Goal: Task Accomplishment & Management: Manage account settings

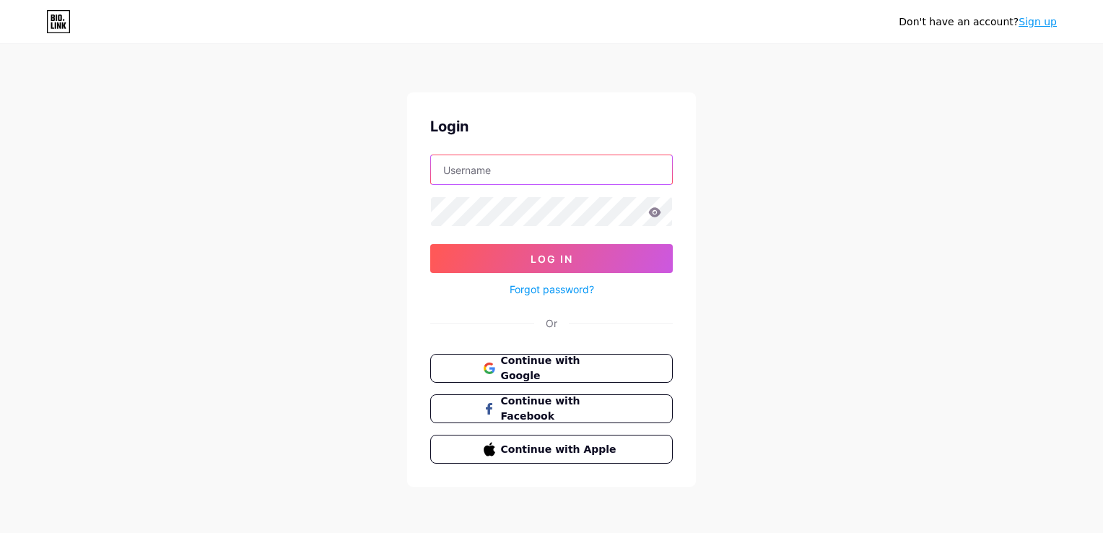
click at [521, 168] on input "text" at bounding box center [551, 169] width 241 height 29
type input "J"
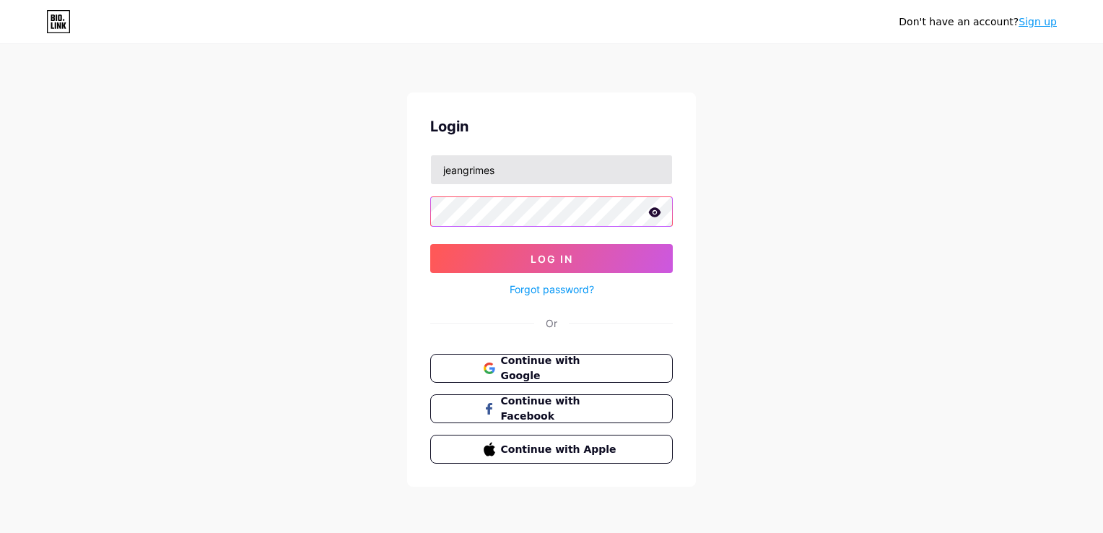
click at [430, 244] on button "Log In" at bounding box center [551, 258] width 243 height 29
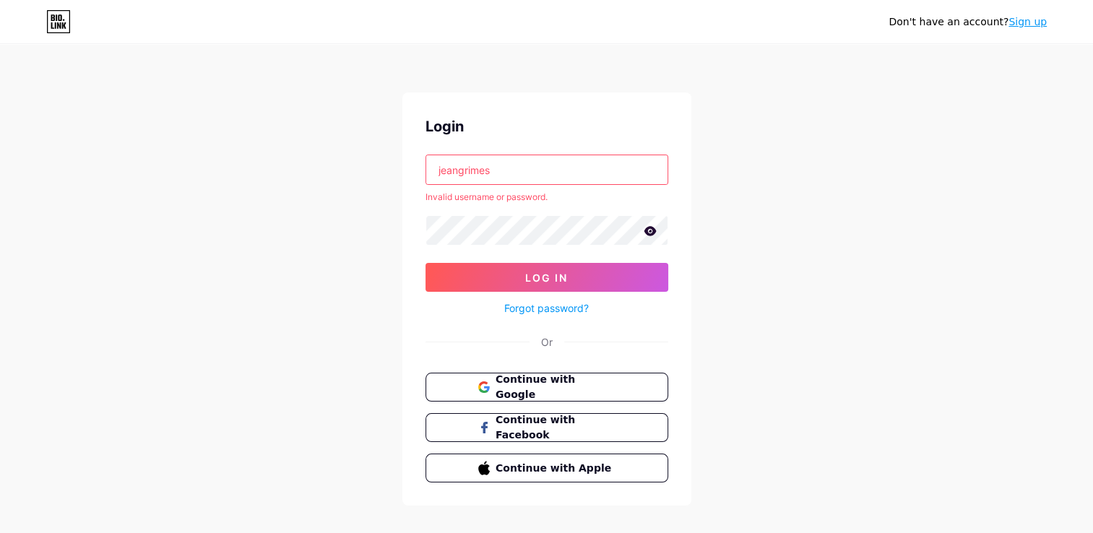
click at [504, 170] on input "jeangrimes" at bounding box center [546, 169] width 241 height 29
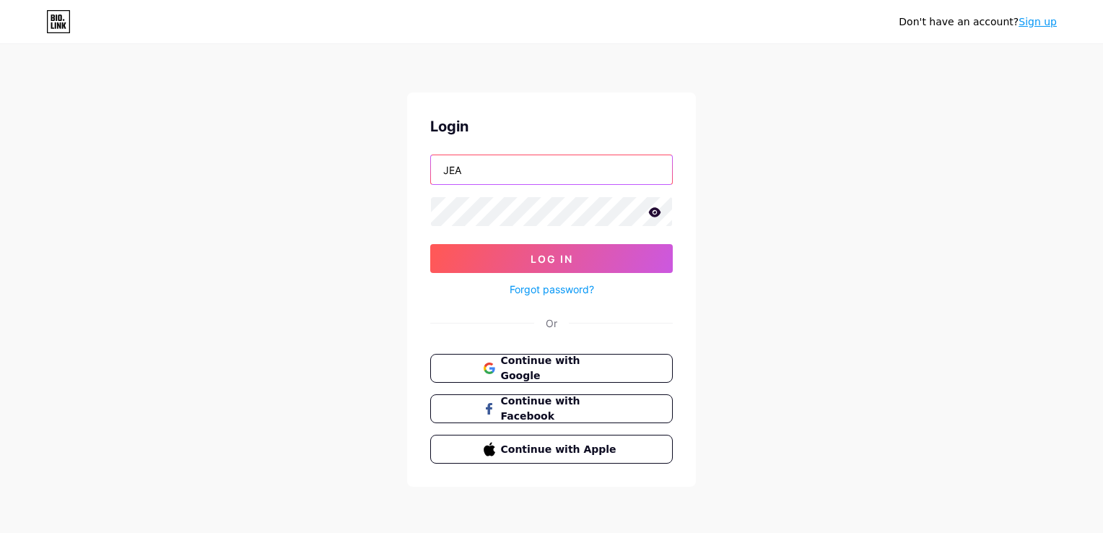
type input "[EMAIL_ADDRESS][DOMAIN_NAME]"
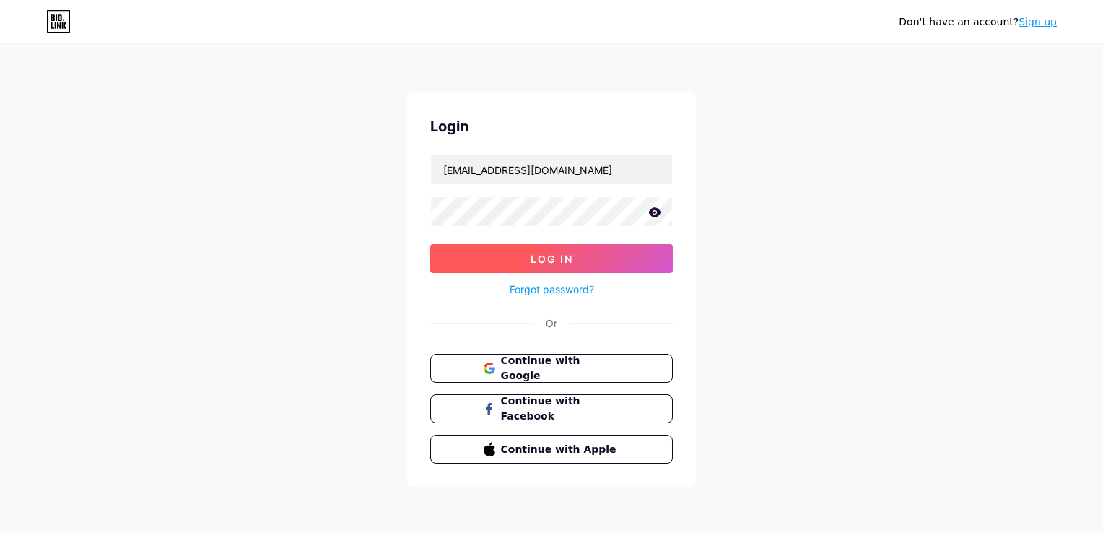
click at [477, 263] on button "Log In" at bounding box center [551, 258] width 243 height 29
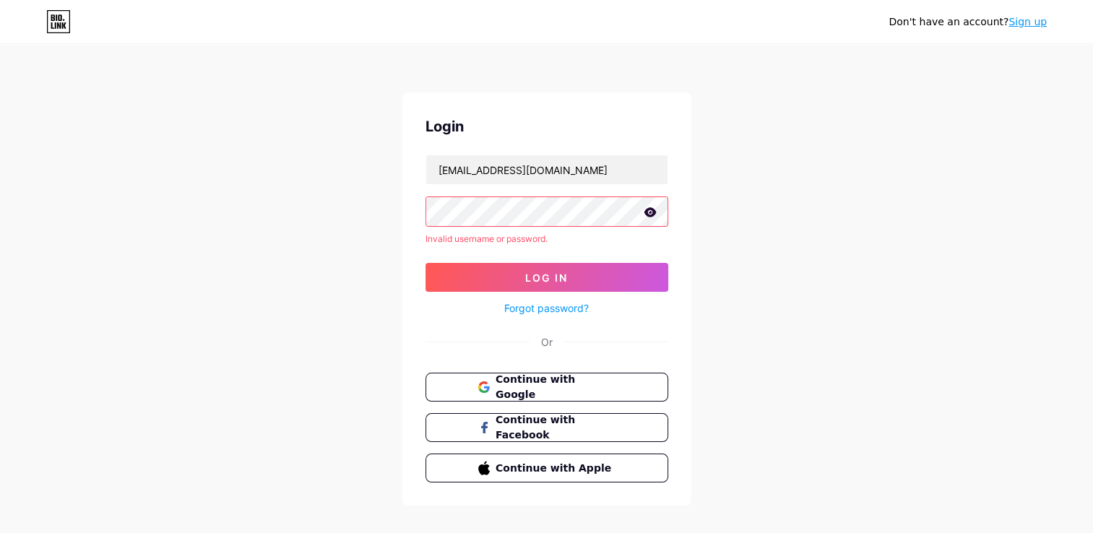
click at [650, 215] on icon at bounding box center [649, 211] width 12 height 9
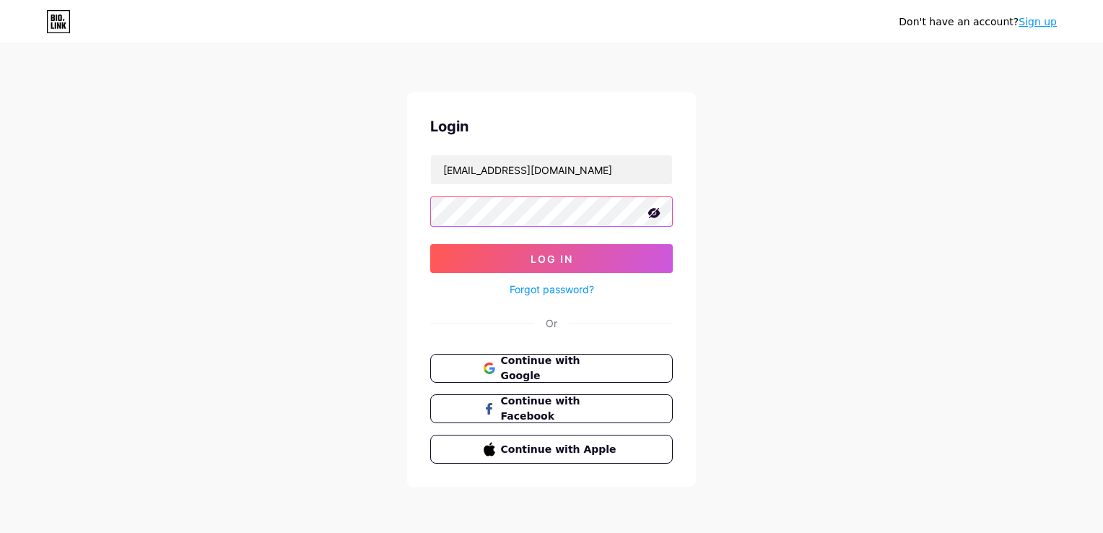
click at [430, 244] on button "Log In" at bounding box center [551, 258] width 243 height 29
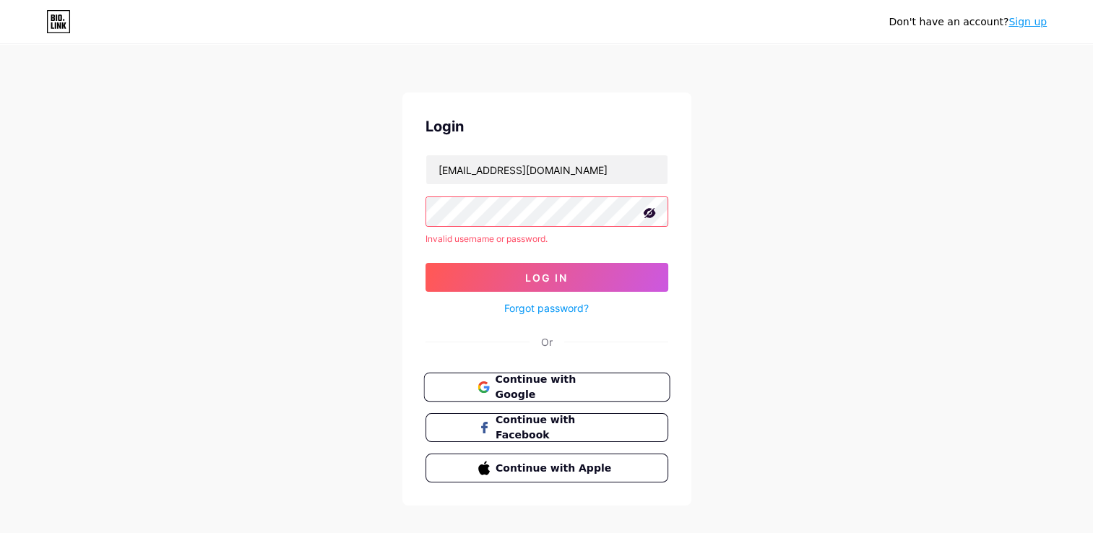
click at [526, 377] on button "Continue with Google" at bounding box center [546, 388] width 246 height 30
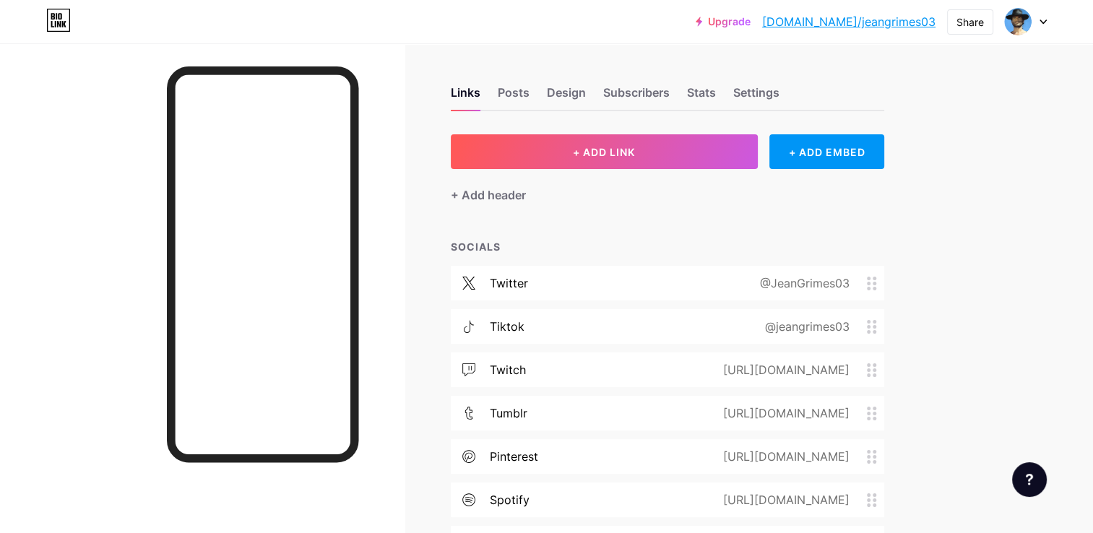
click at [841, 20] on link "[DOMAIN_NAME]/jeangrimes03" at bounding box center [848, 21] width 173 height 17
click at [815, 170] on div "+ Add header" at bounding box center [667, 186] width 433 height 35
click at [812, 168] on div "+ ADD LINK + ADD EMBED + Add header SOCIALS twitter @JeanGrimes03 tiktok @jeang…" at bounding box center [667, 368] width 433 height 469
click at [812, 168] on div "+ ADD EMBED" at bounding box center [826, 151] width 115 height 35
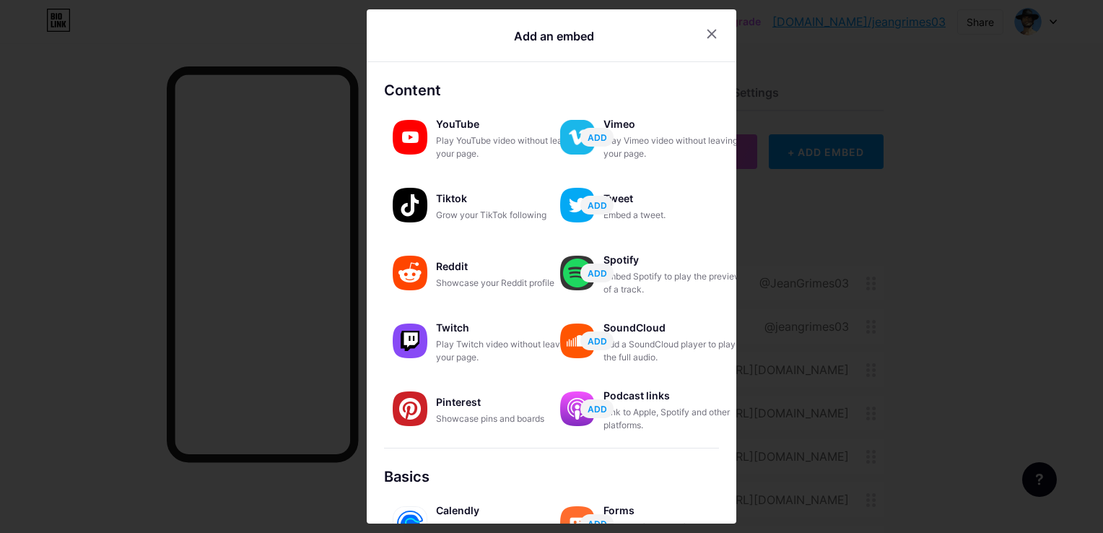
click at [803, 189] on div at bounding box center [551, 266] width 1103 height 533
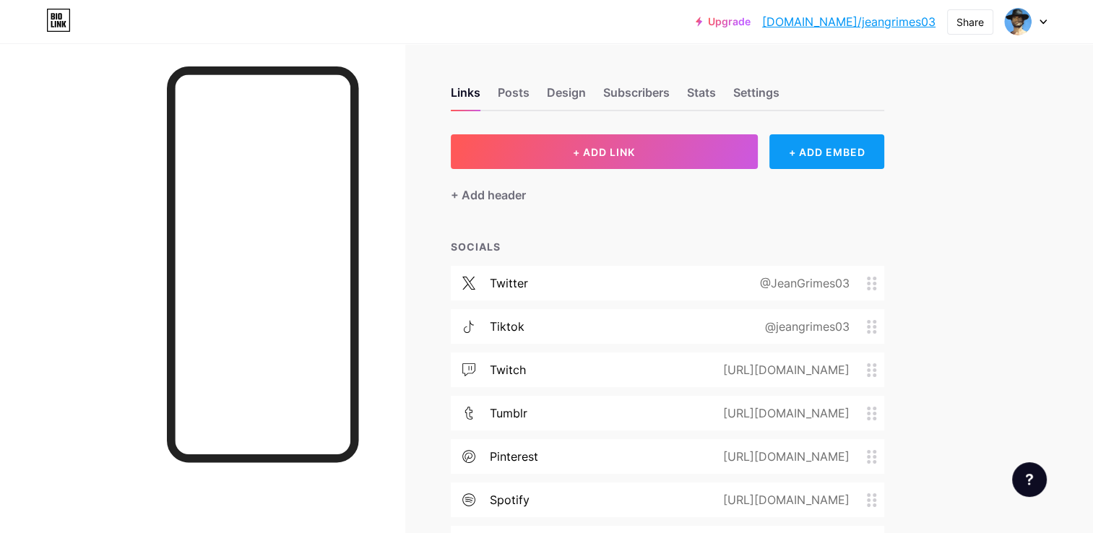
click at [807, 155] on div "+ ADD EMBED" at bounding box center [826, 151] width 115 height 35
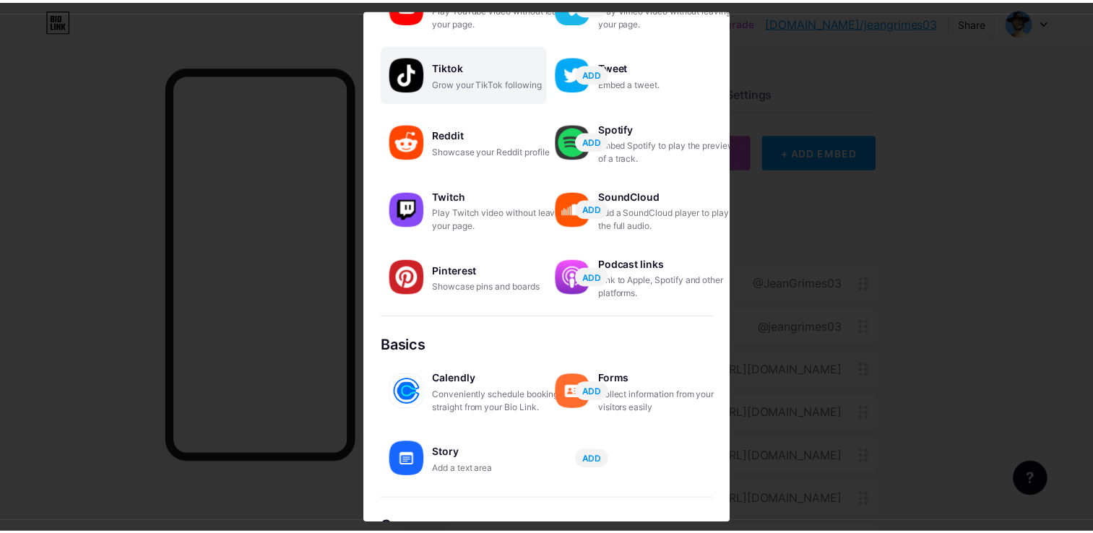
scroll to position [133, 0]
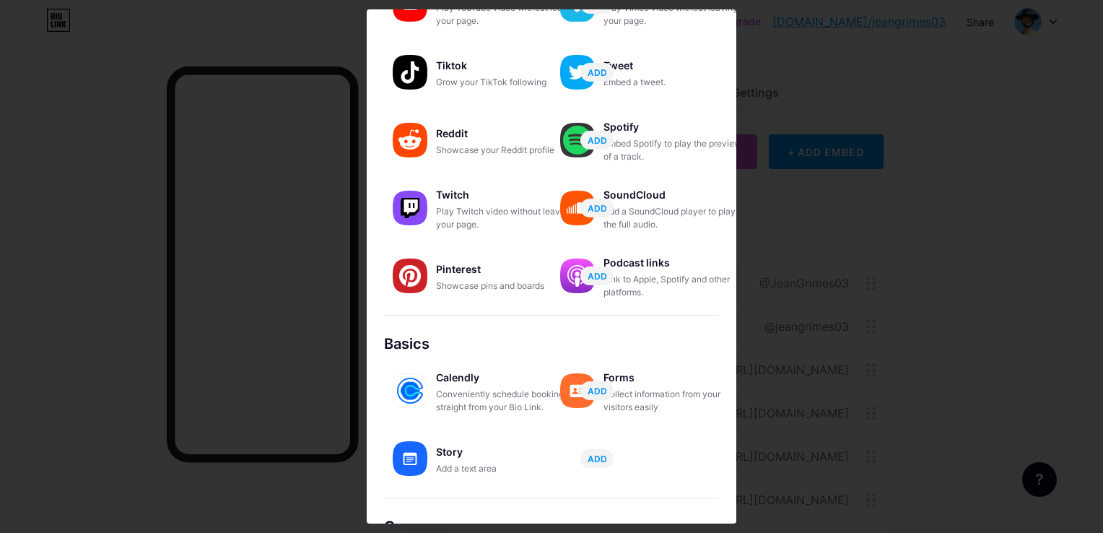
click at [852, 230] on div at bounding box center [551, 266] width 1103 height 533
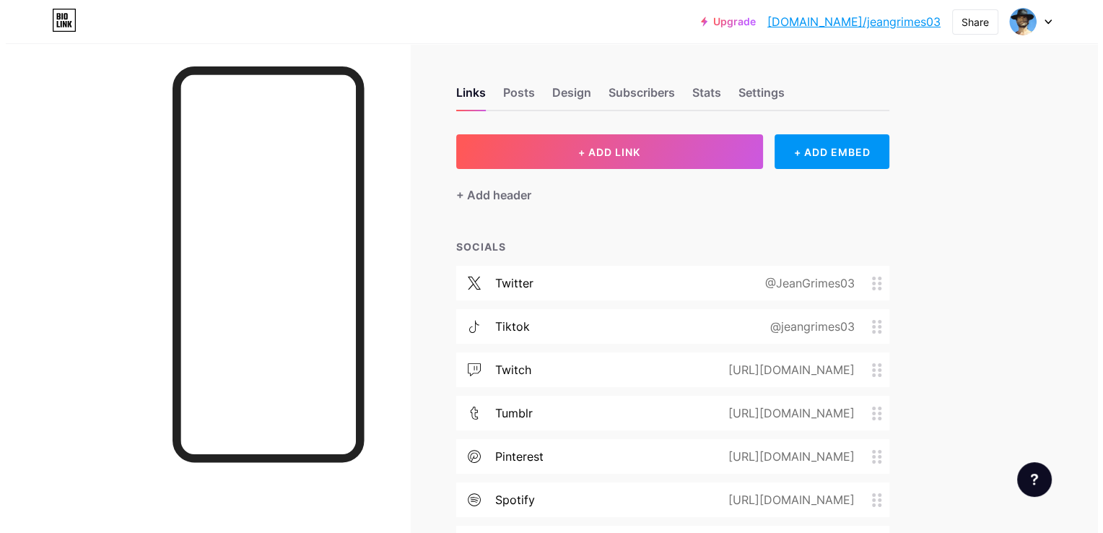
scroll to position [142, 0]
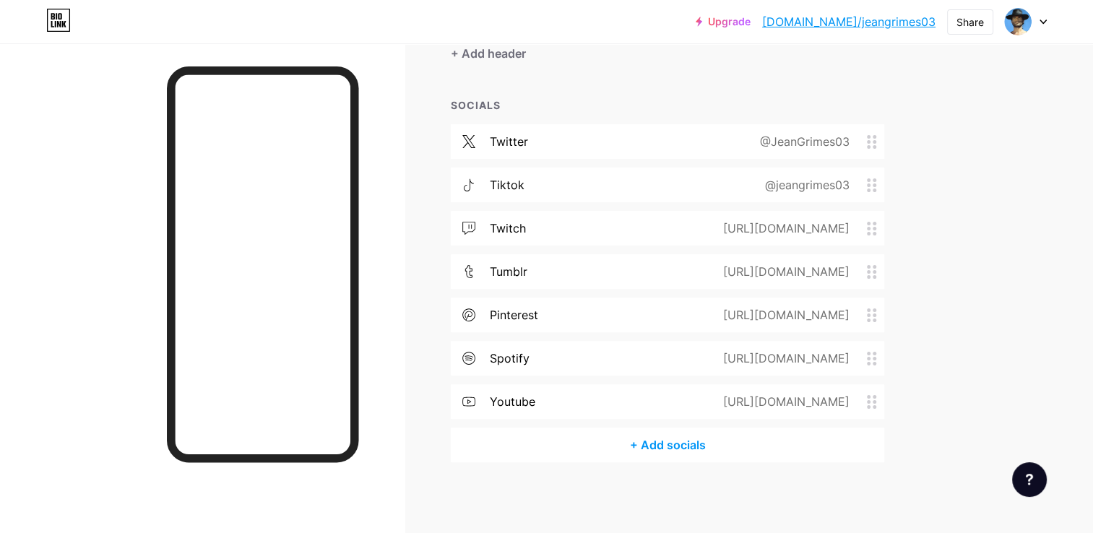
click at [654, 451] on div "+ Add socials" at bounding box center [667, 444] width 433 height 35
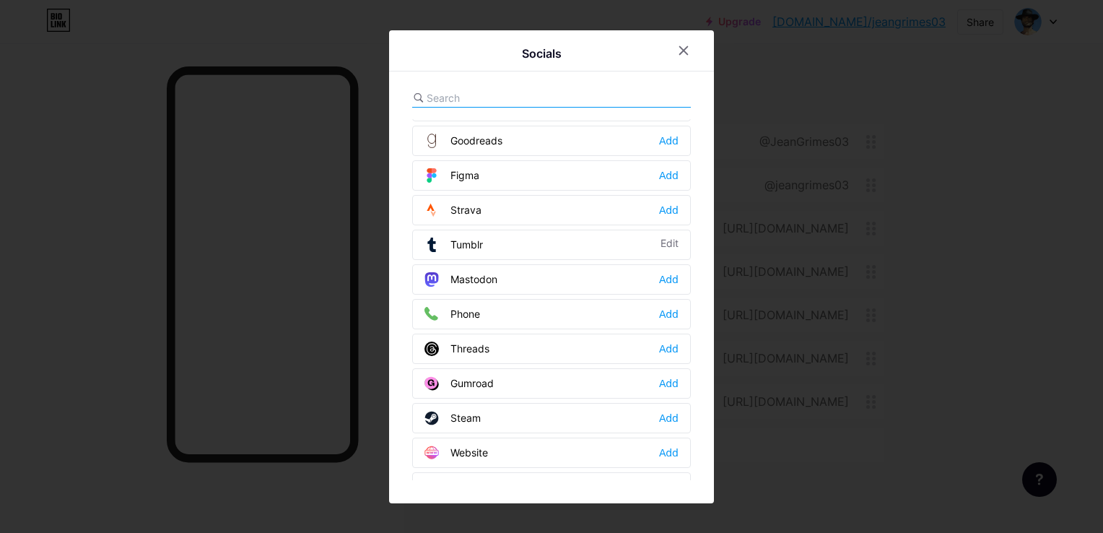
scroll to position [1288, 0]
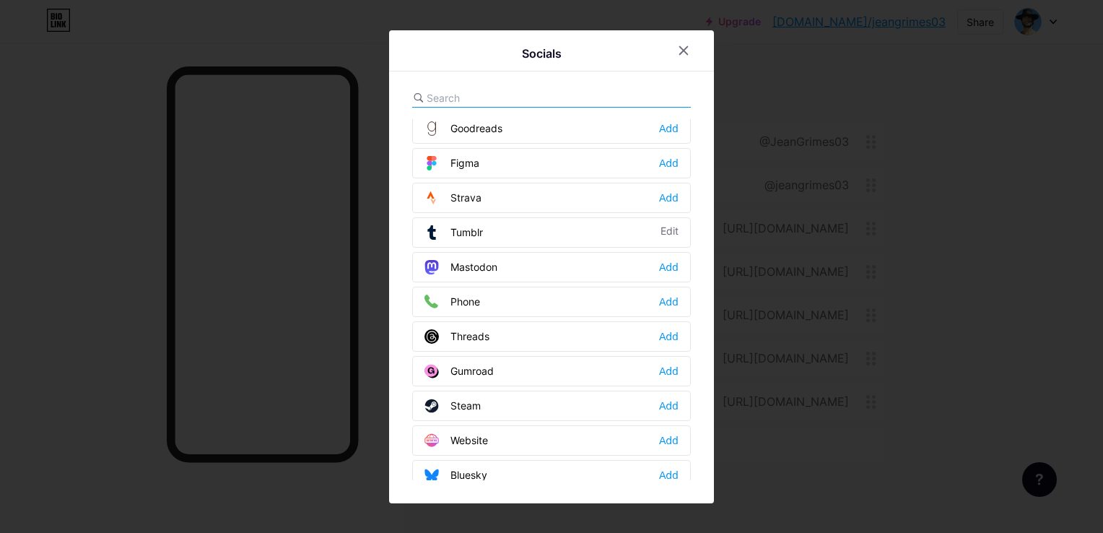
click at [464, 295] on div "Phone" at bounding box center [453, 302] width 56 height 14
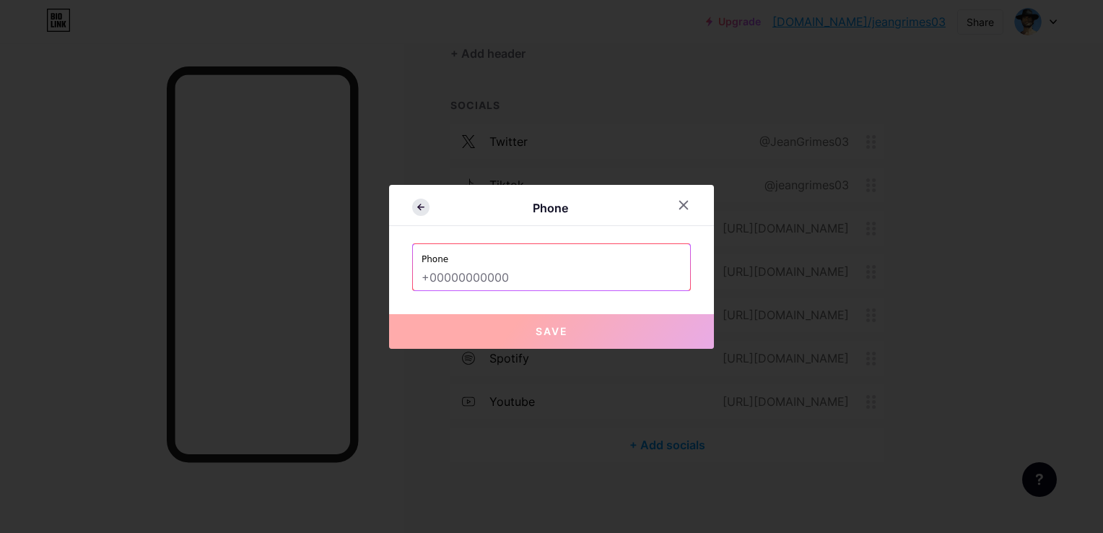
click at [414, 212] on icon at bounding box center [420, 207] width 17 height 17
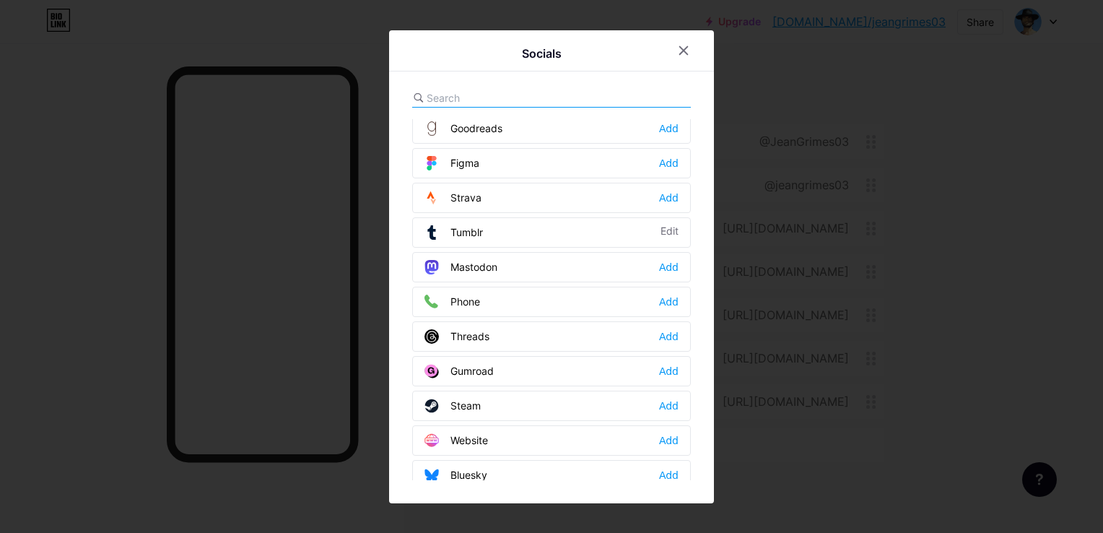
click at [469, 433] on div "Website" at bounding box center [457, 440] width 64 height 14
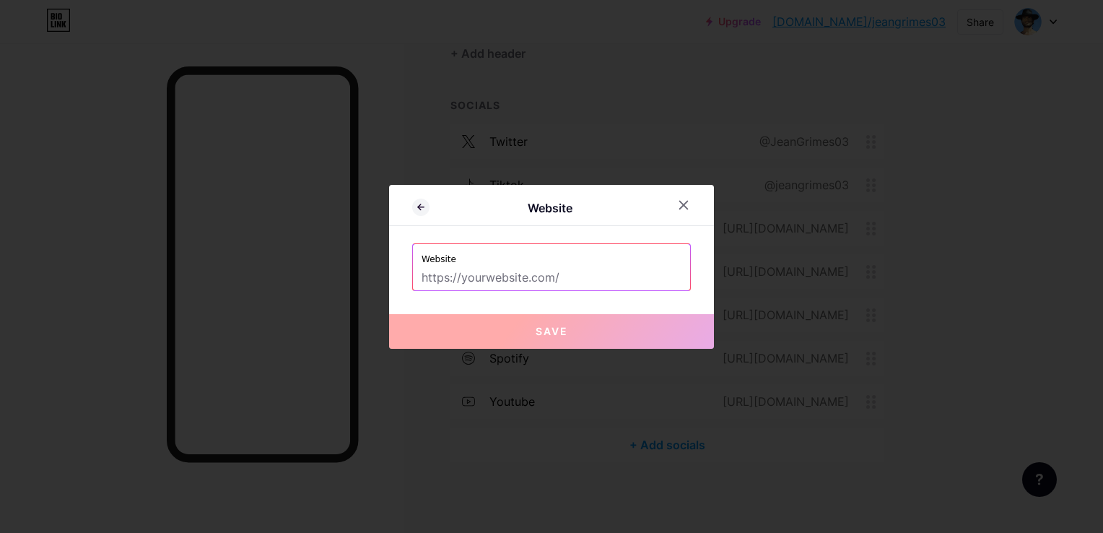
click at [472, 284] on input "text" at bounding box center [552, 278] width 260 height 25
click at [453, 276] on input "text" at bounding box center [552, 278] width 260 height 25
type input "jeangrimes03"
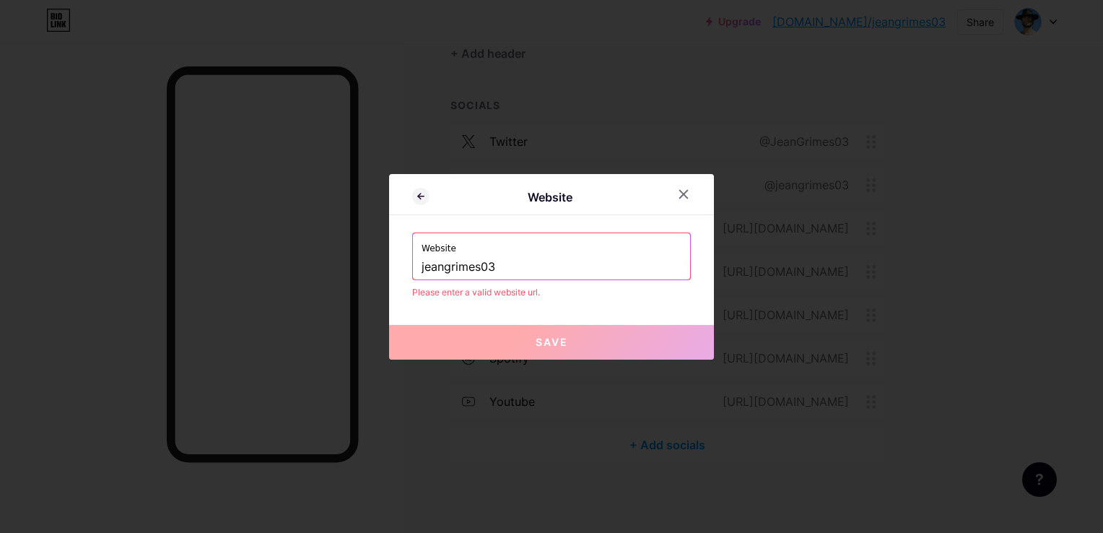
click at [468, 266] on input "jeangrimes03" at bounding box center [552, 267] width 260 height 25
paste input "[URL][DOMAIN_NAME]"
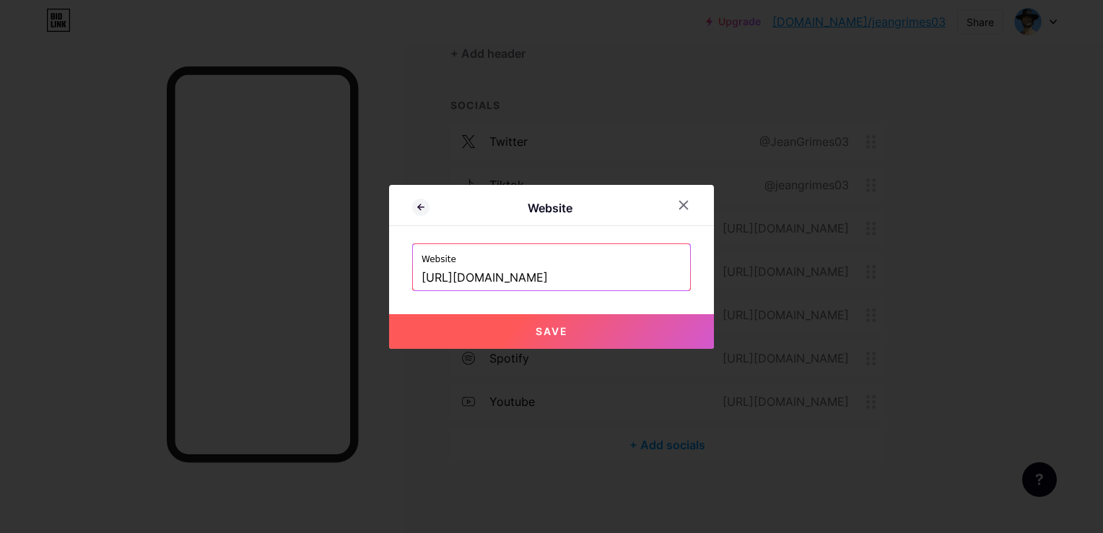
type input "[URL][DOMAIN_NAME]"
click at [508, 337] on button "Save" at bounding box center [551, 331] width 325 height 35
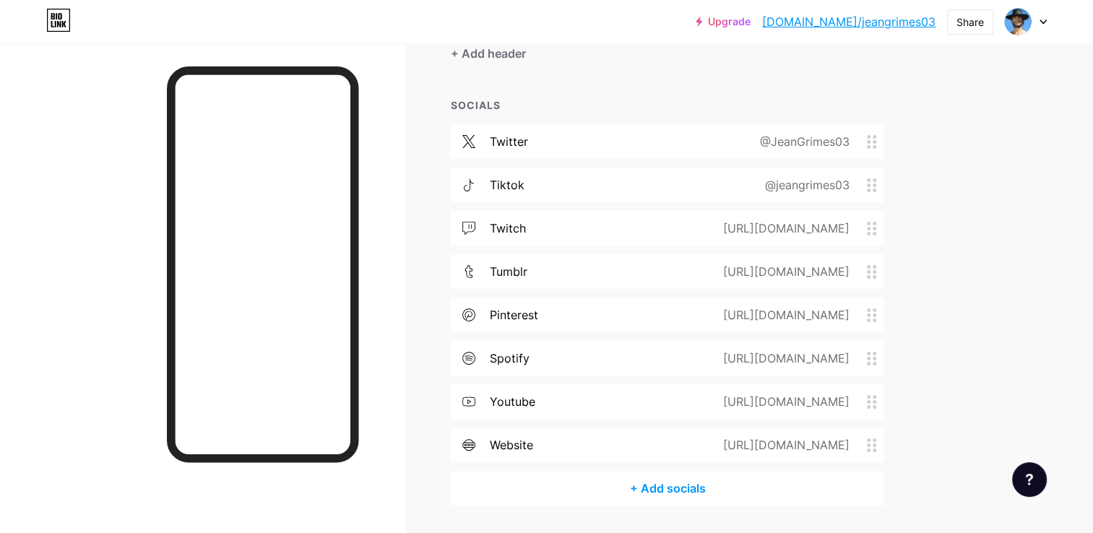
click at [616, 450] on div "website [URL][DOMAIN_NAME]" at bounding box center [667, 444] width 433 height 35
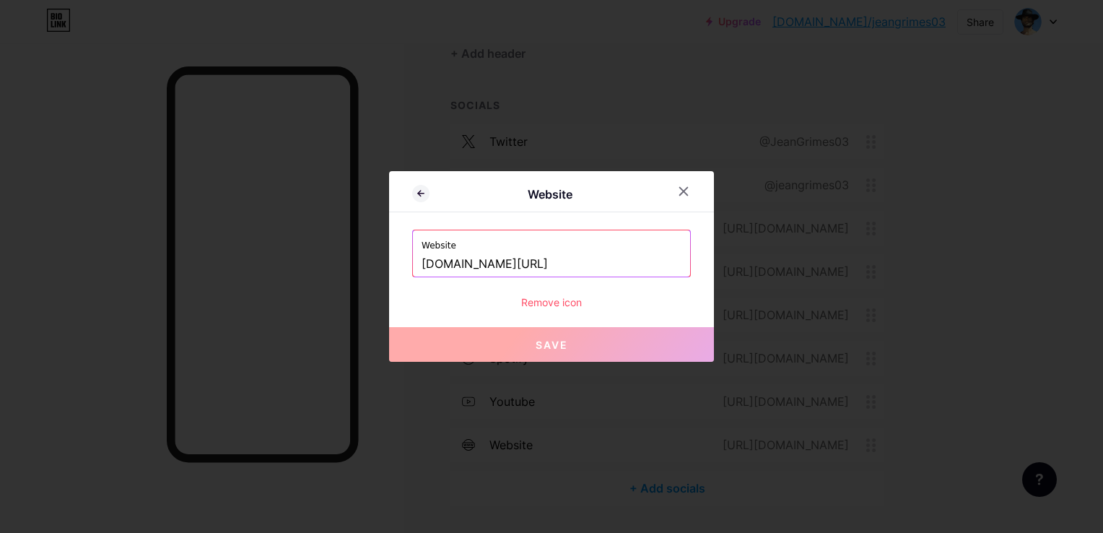
click at [547, 300] on div "Remove icon" at bounding box center [551, 302] width 279 height 15
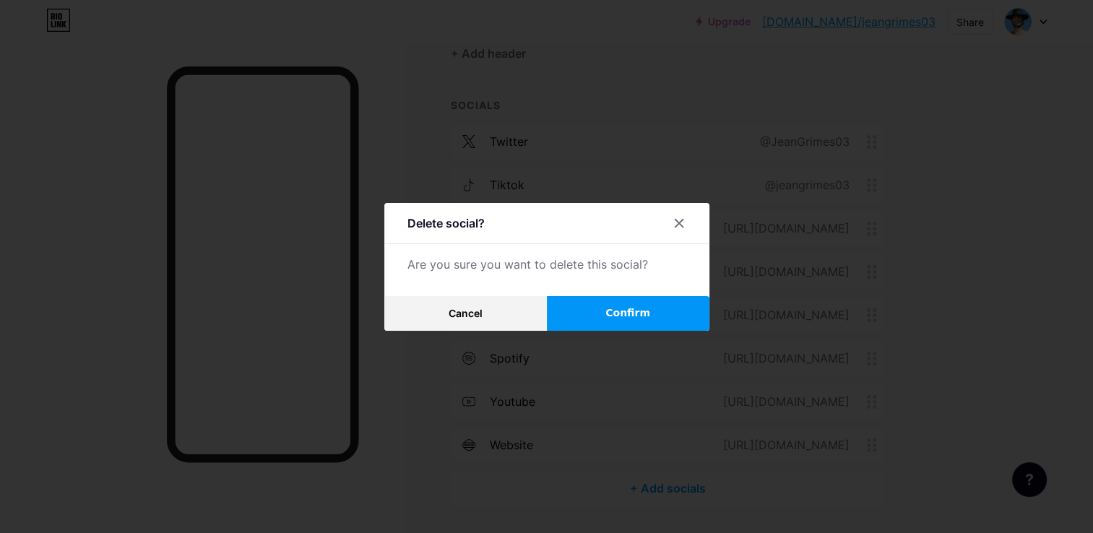
click at [607, 304] on button "Confirm" at bounding box center [628, 313] width 162 height 35
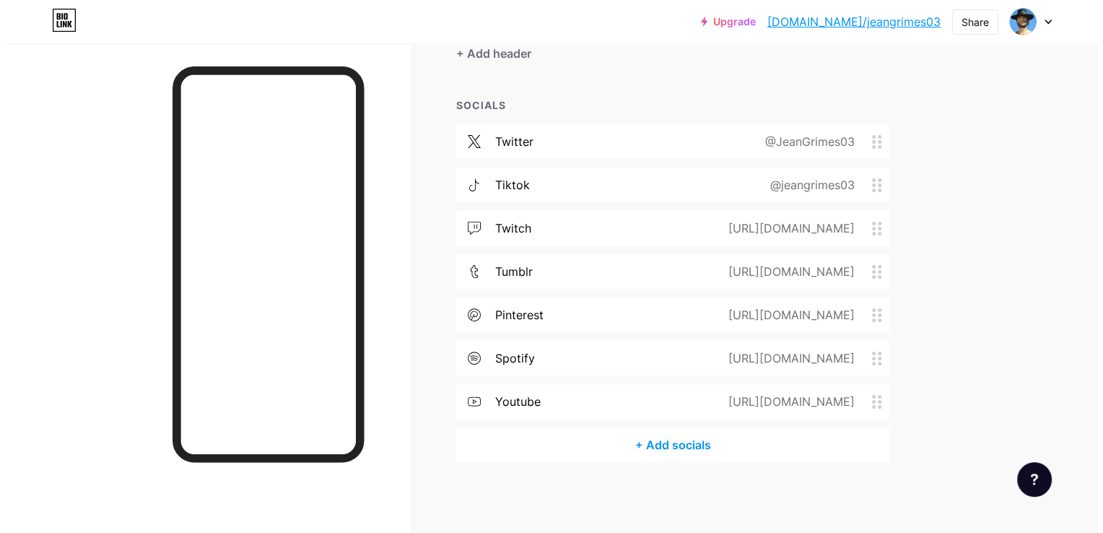
scroll to position [0, 0]
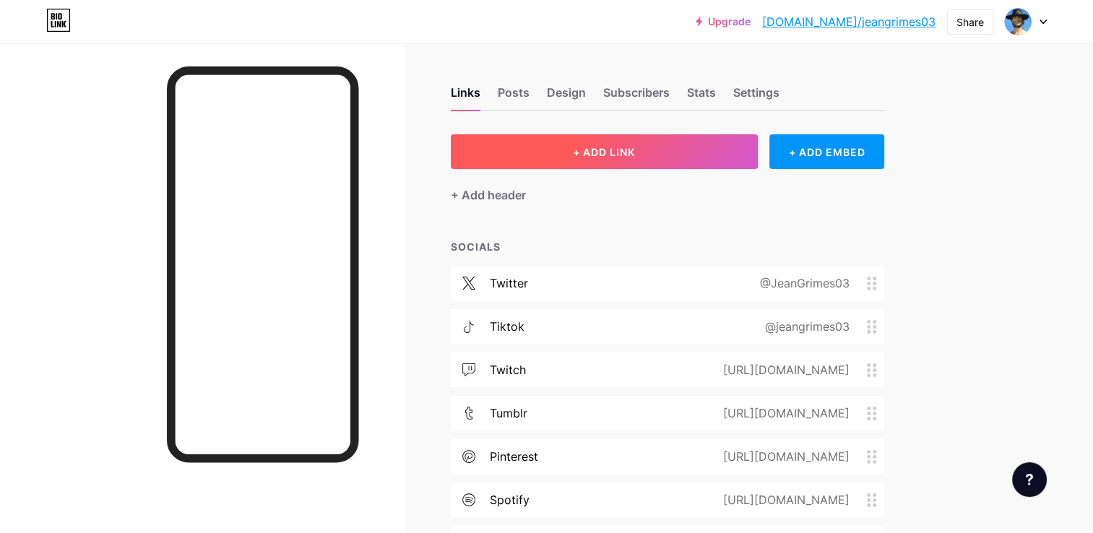
click at [498, 155] on button "+ ADD LINK" at bounding box center [604, 151] width 307 height 35
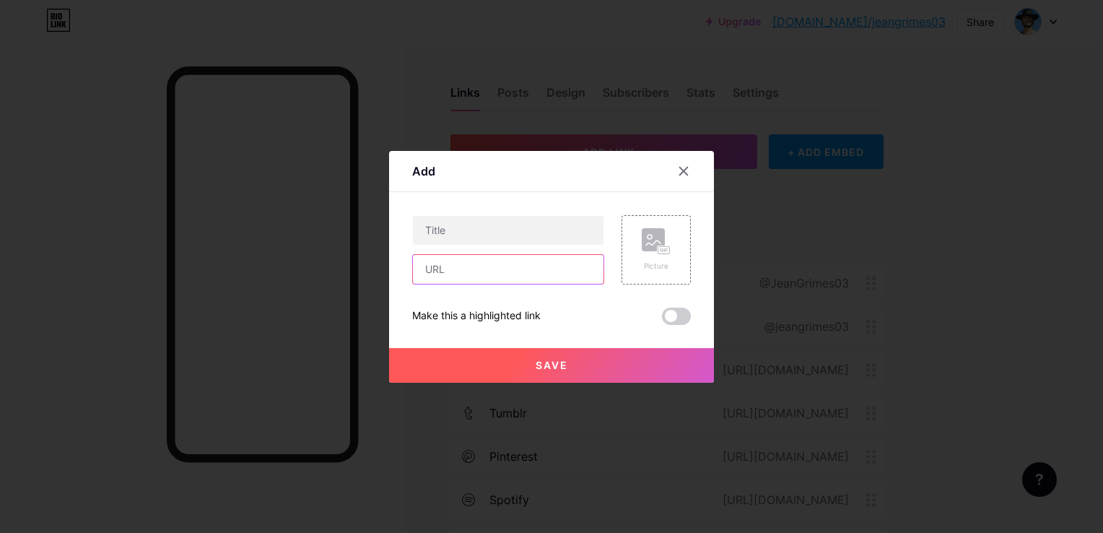
click at [467, 273] on input "text" at bounding box center [508, 269] width 191 height 29
paste input "[URL][DOMAIN_NAME]"
type input "[URL][DOMAIN_NAME]"
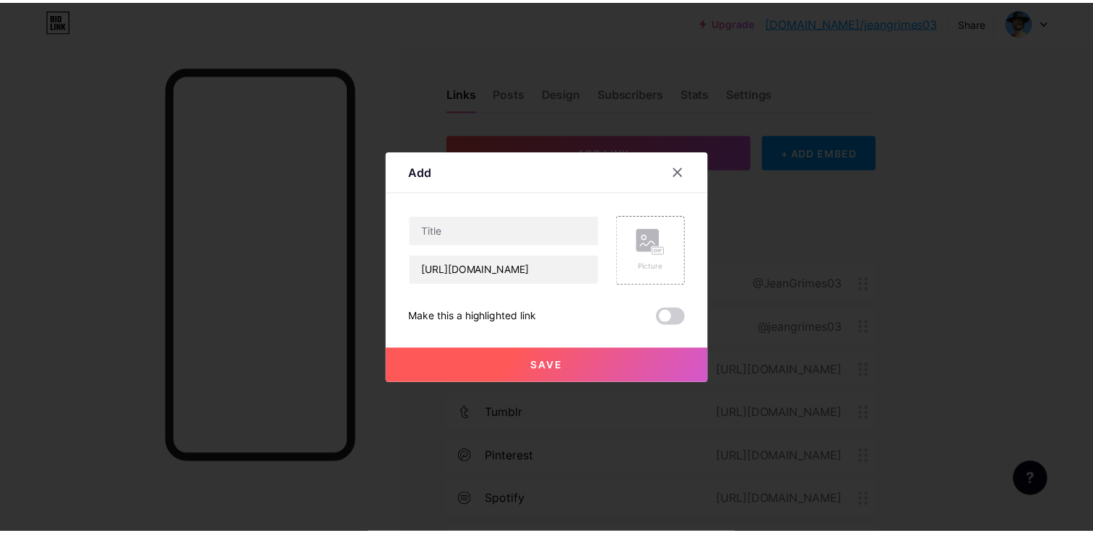
scroll to position [0, 0]
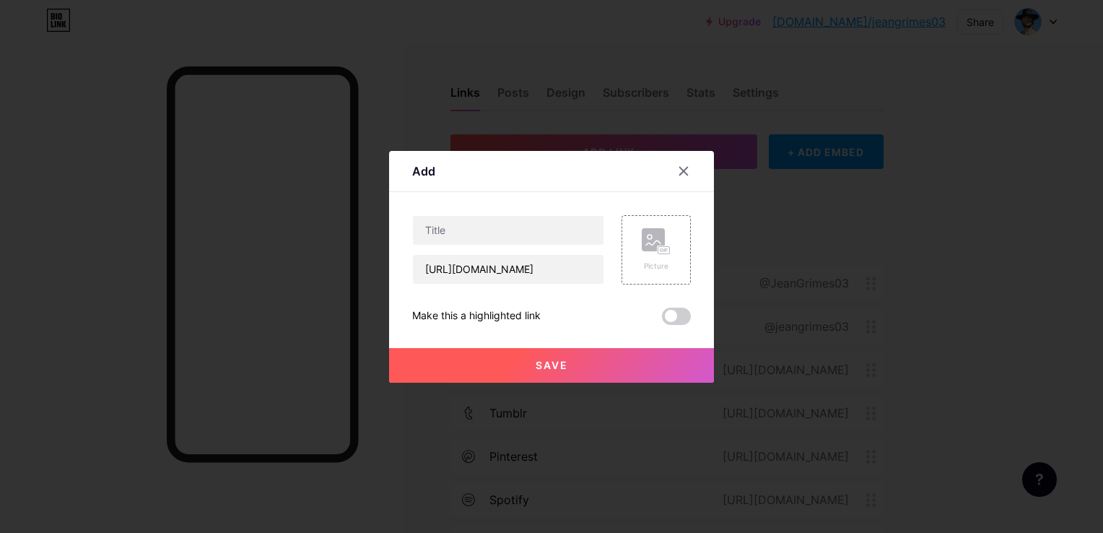
click at [456, 246] on div "[URL][DOMAIN_NAME]" at bounding box center [508, 249] width 192 height 69
click at [452, 235] on input "text" at bounding box center [508, 230] width 191 height 29
type input "l"
type input "Letterboxd"
click at [573, 354] on button "Save" at bounding box center [551, 365] width 325 height 35
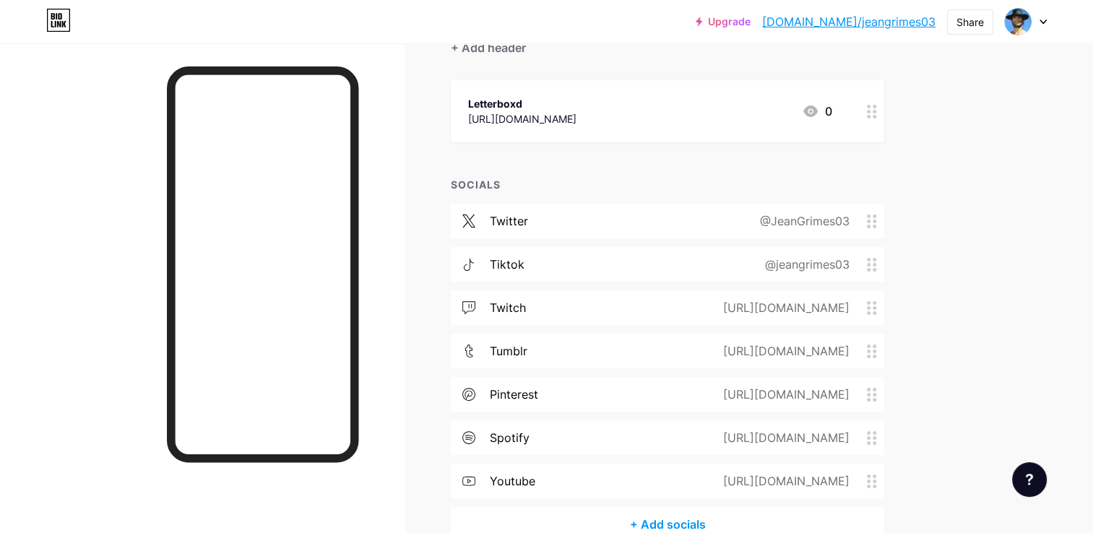
scroll to position [149, 0]
click at [863, 477] on div "[URL][DOMAIN_NAME]" at bounding box center [783, 479] width 167 height 17
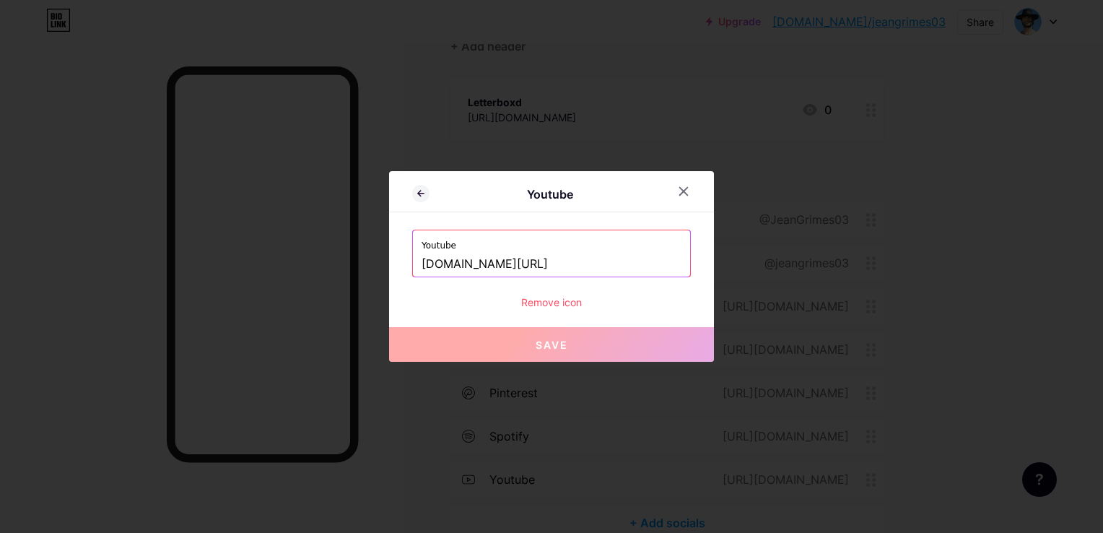
click at [863, 477] on div at bounding box center [551, 266] width 1103 height 533
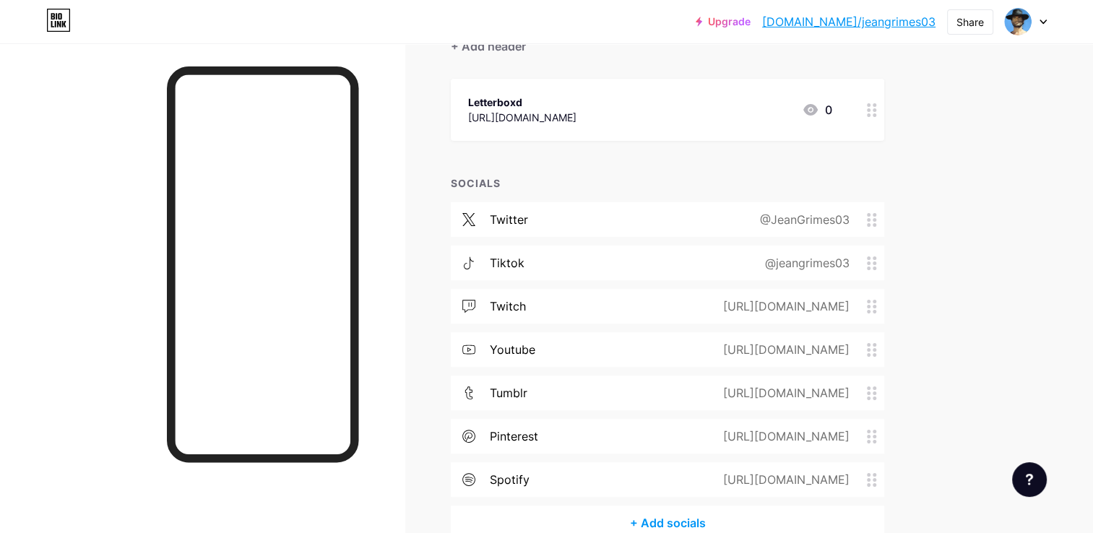
drag, startPoint x: 857, startPoint y: 347, endPoint x: 972, endPoint y: 436, distance: 145.2
click at [972, 436] on div "Upgrade [DOMAIN_NAME]/jeangr... [DOMAIN_NAME]/jeangrimes03 Share Switch account…" at bounding box center [546, 231] width 1093 height 761
drag, startPoint x: 868, startPoint y: 391, endPoint x: 866, endPoint y: 384, distance: 7.5
drag, startPoint x: 866, startPoint y: 384, endPoint x: 877, endPoint y: 403, distance: 22.0
click at [877, 403] on div "tumblr [URL][DOMAIN_NAME]" at bounding box center [667, 393] width 433 height 35
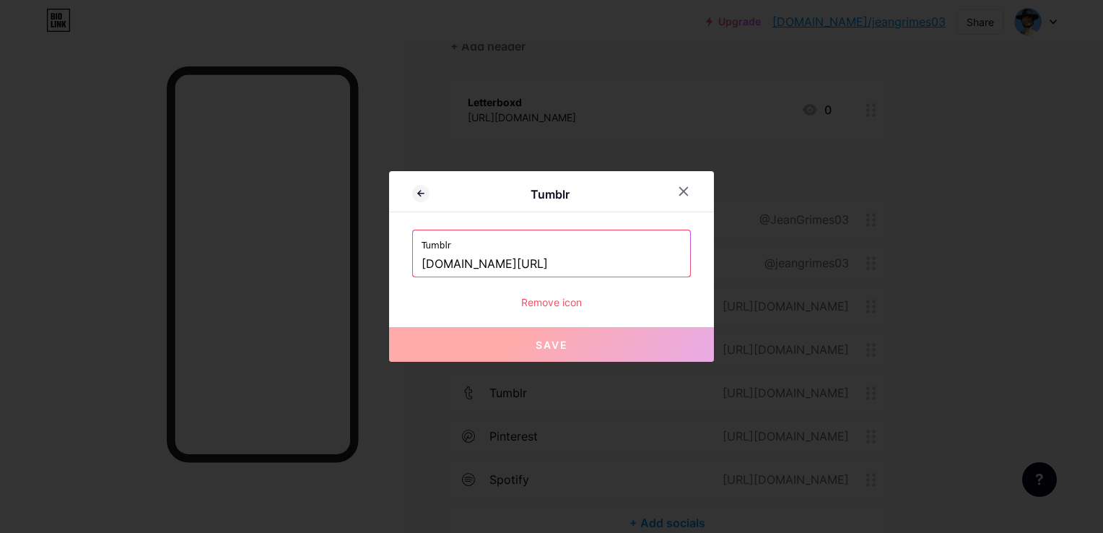
click at [893, 403] on div at bounding box center [551, 266] width 1103 height 533
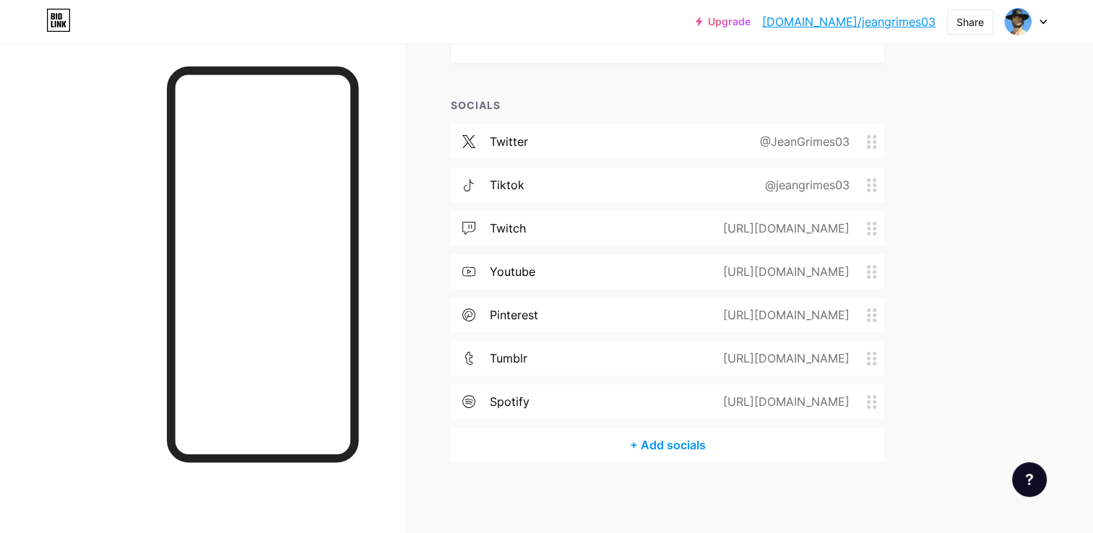
scroll to position [0, 0]
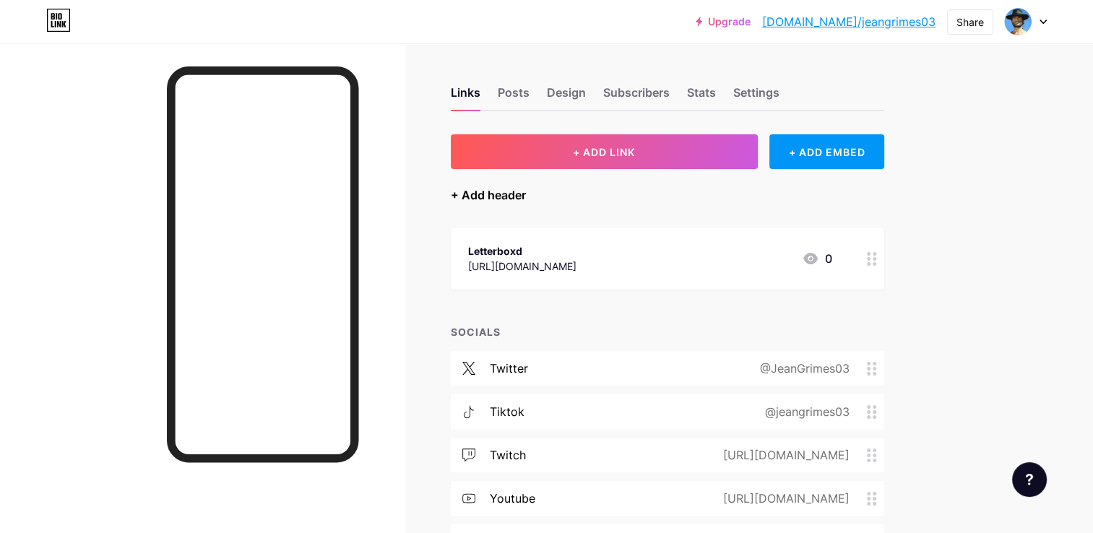
click at [456, 199] on div "+ Add header" at bounding box center [488, 194] width 75 height 17
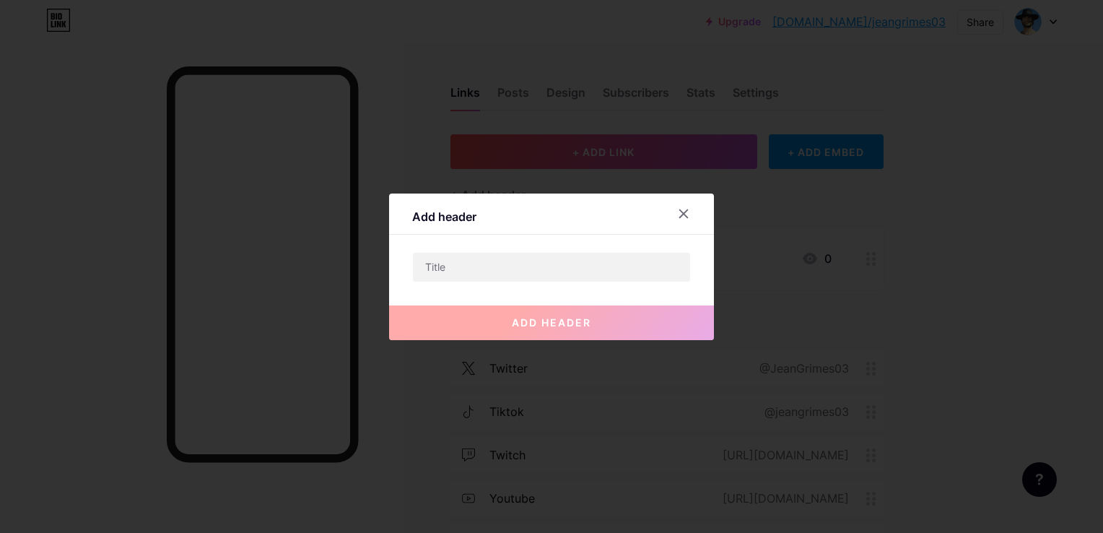
click at [401, 149] on div at bounding box center [551, 266] width 1103 height 533
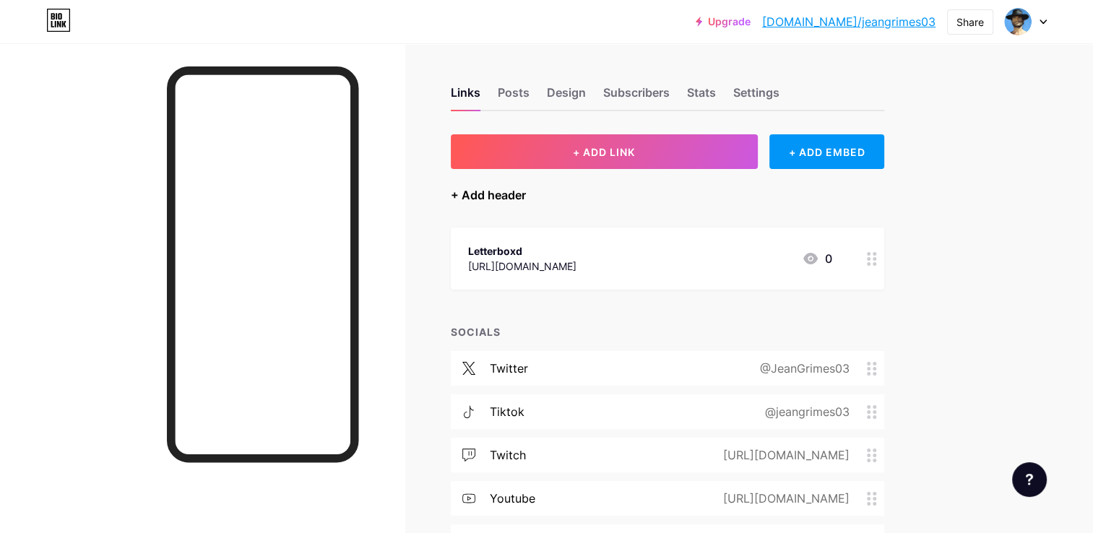
click at [479, 193] on div "+ Add header" at bounding box center [488, 194] width 75 height 17
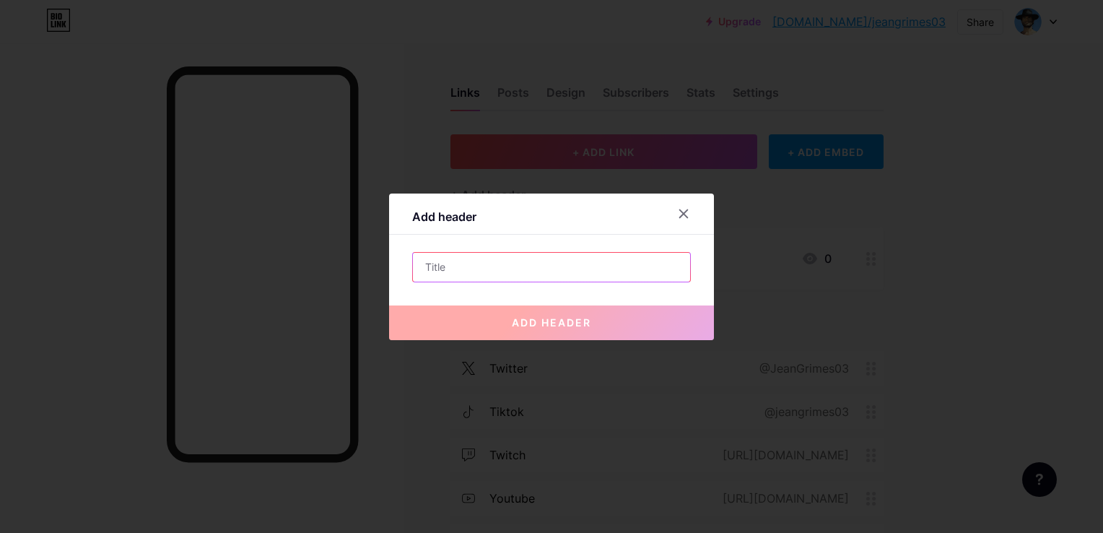
click at [479, 274] on input "text" at bounding box center [551, 267] width 277 height 29
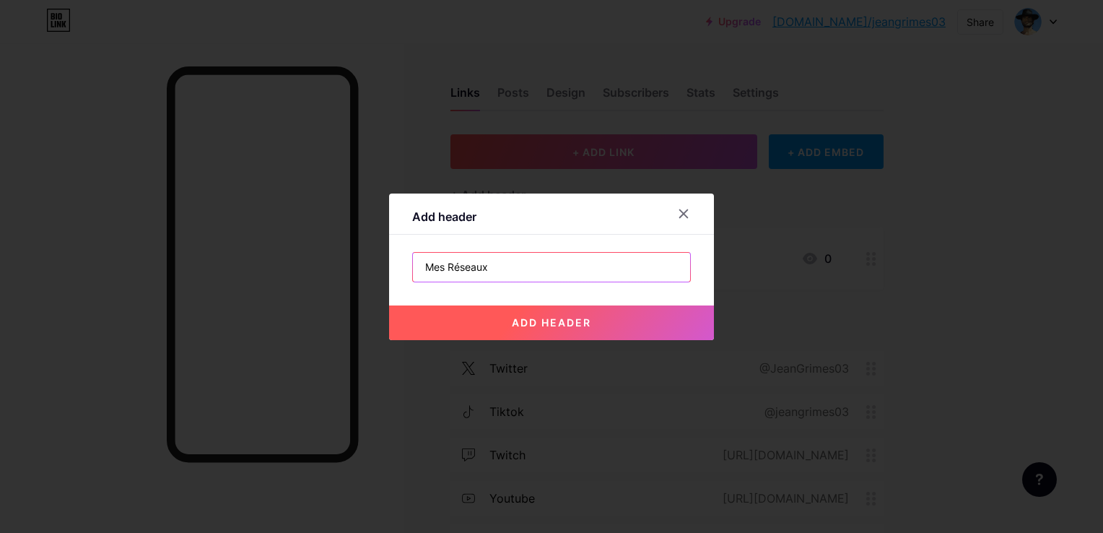
type input "Mes Réseaux"
click at [542, 332] on button "add header" at bounding box center [551, 322] width 325 height 35
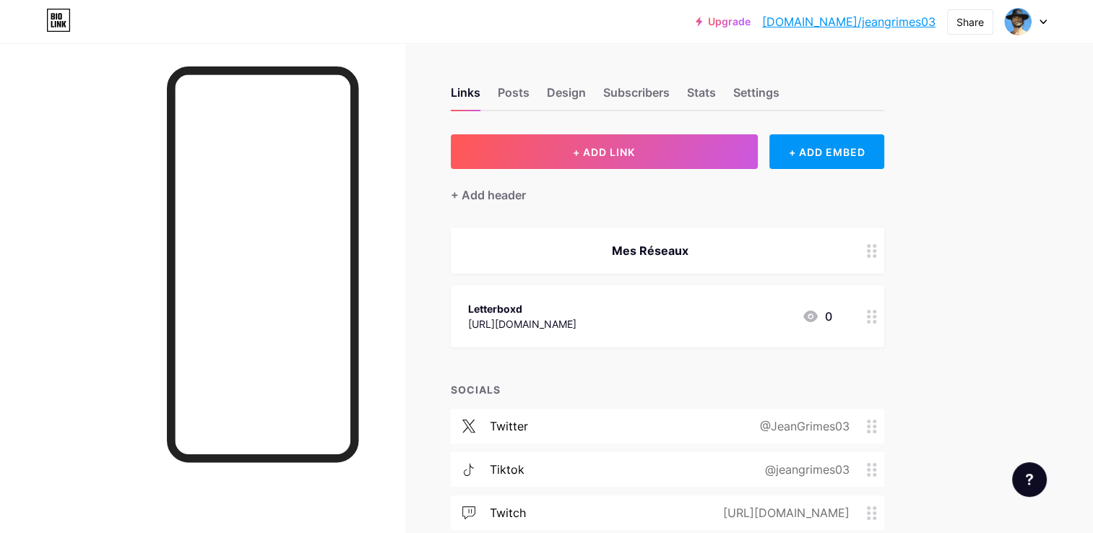
click at [625, 255] on div "Mes Réseaux" at bounding box center [650, 250] width 364 height 17
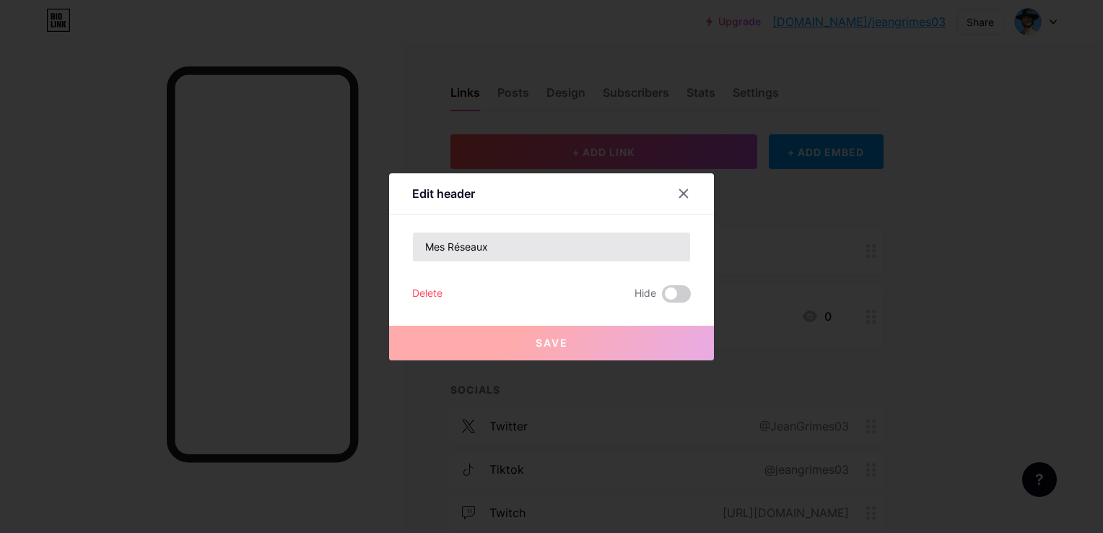
drag, startPoint x: 553, startPoint y: 227, endPoint x: 538, endPoint y: 234, distance: 16.5
click at [538, 234] on div "Edit header Mes Réseaux Delete Hide Save" at bounding box center [551, 266] width 325 height 187
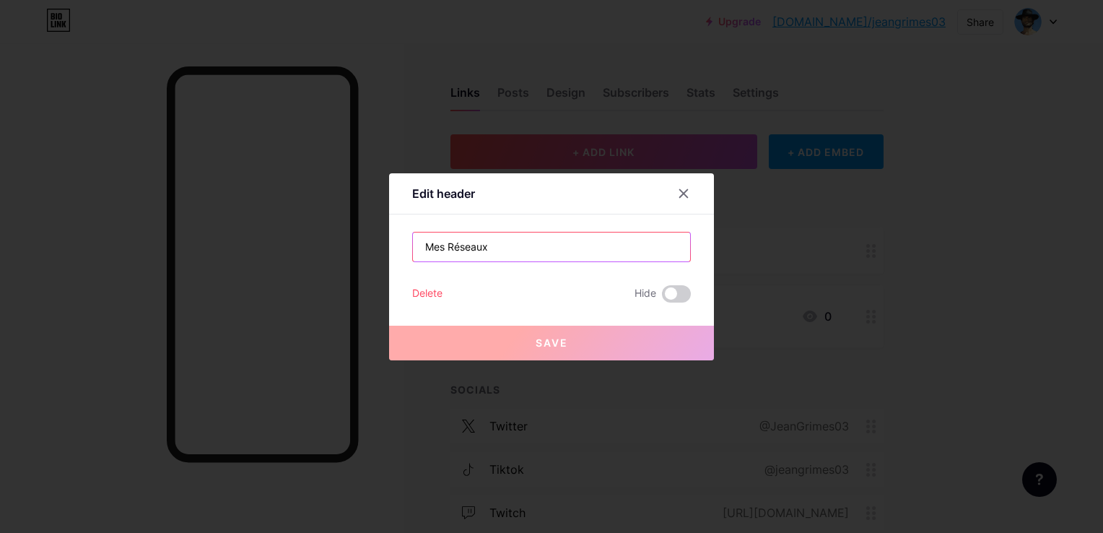
click at [538, 234] on input "Mes Réseaux" at bounding box center [551, 247] width 277 height 29
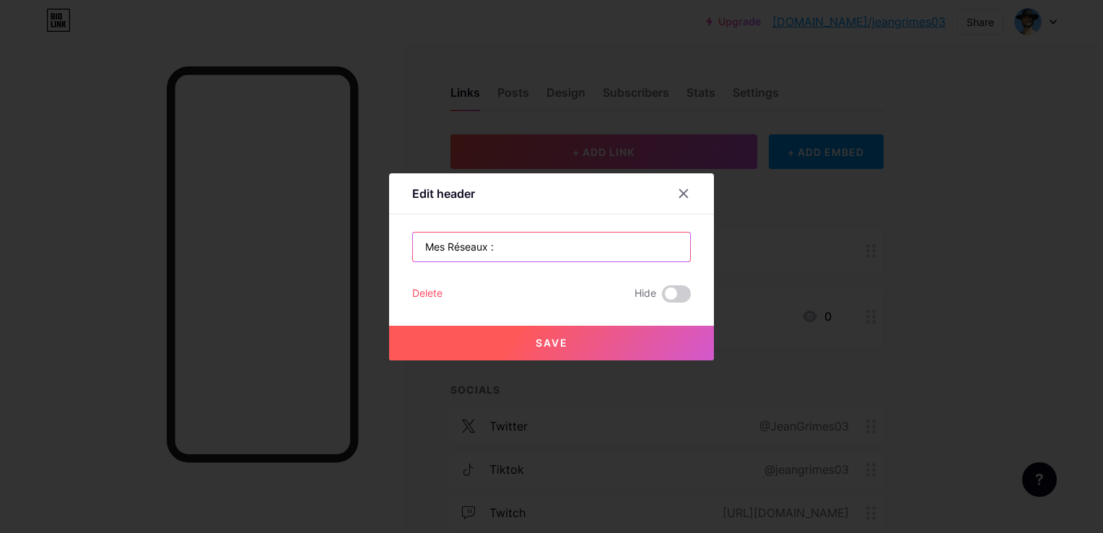
type input "Mes Réseaux :"
click at [500, 347] on button "Save" at bounding box center [551, 343] width 325 height 35
click at [245, 69] on div at bounding box center [551, 266] width 1103 height 533
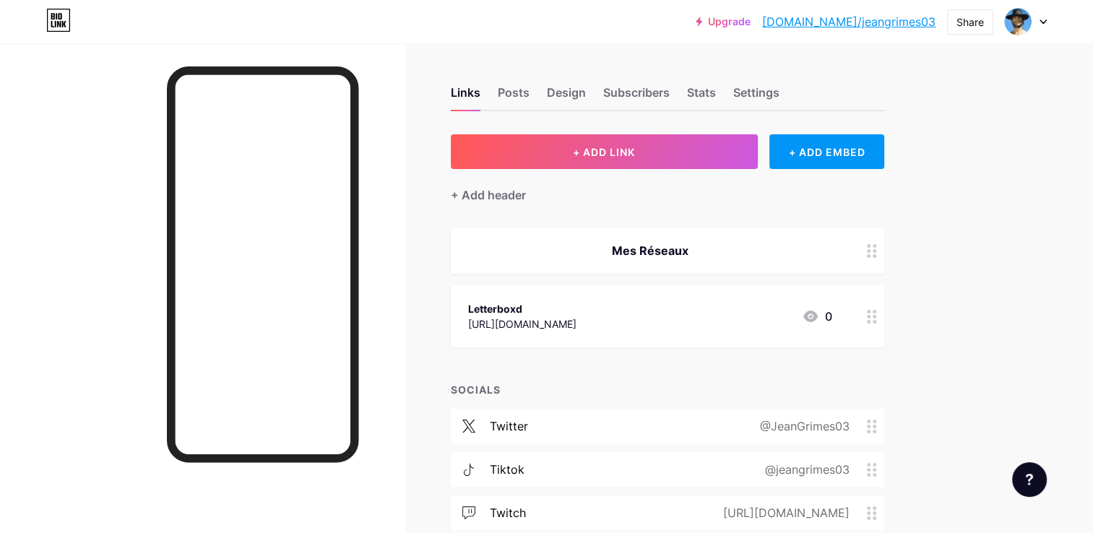
click at [682, 256] on div "Mes Réseaux" at bounding box center [650, 250] width 364 height 17
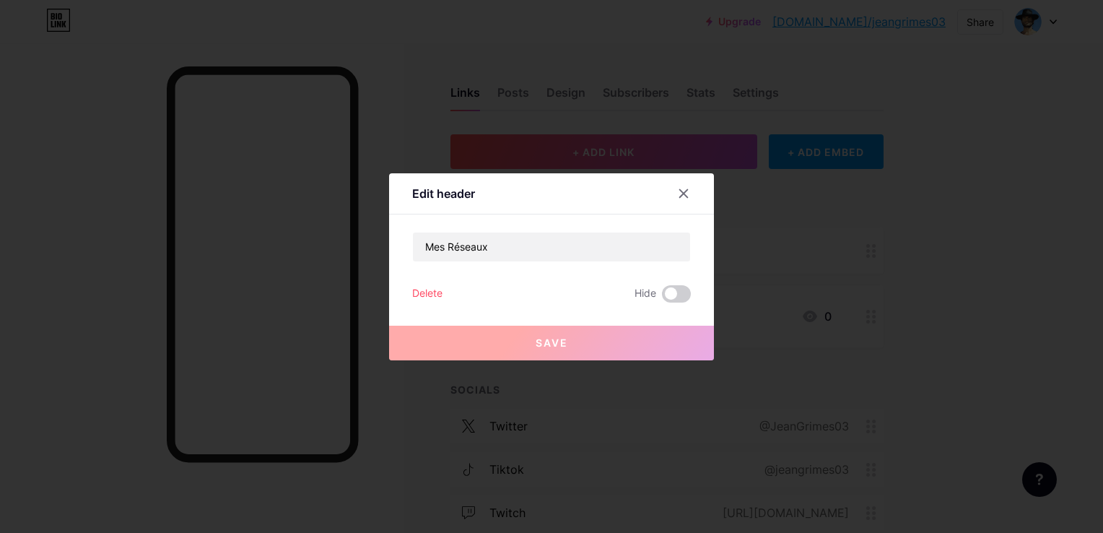
drag, startPoint x: 618, startPoint y: 273, endPoint x: 607, endPoint y: 261, distance: 15.8
click at [607, 261] on div "Mes Réseaux Delete Hide Save" at bounding box center [551, 267] width 279 height 71
click at [607, 261] on div "Mes Réseaux" at bounding box center [551, 247] width 279 height 30
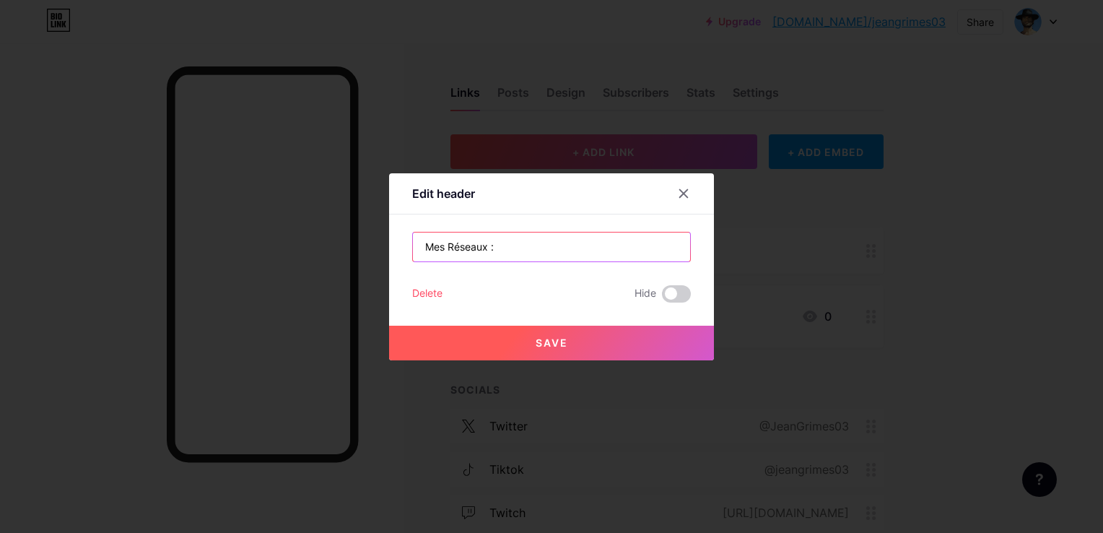
type input "Mes Réseaux :"
click at [536, 337] on span "Save" at bounding box center [552, 343] width 32 height 12
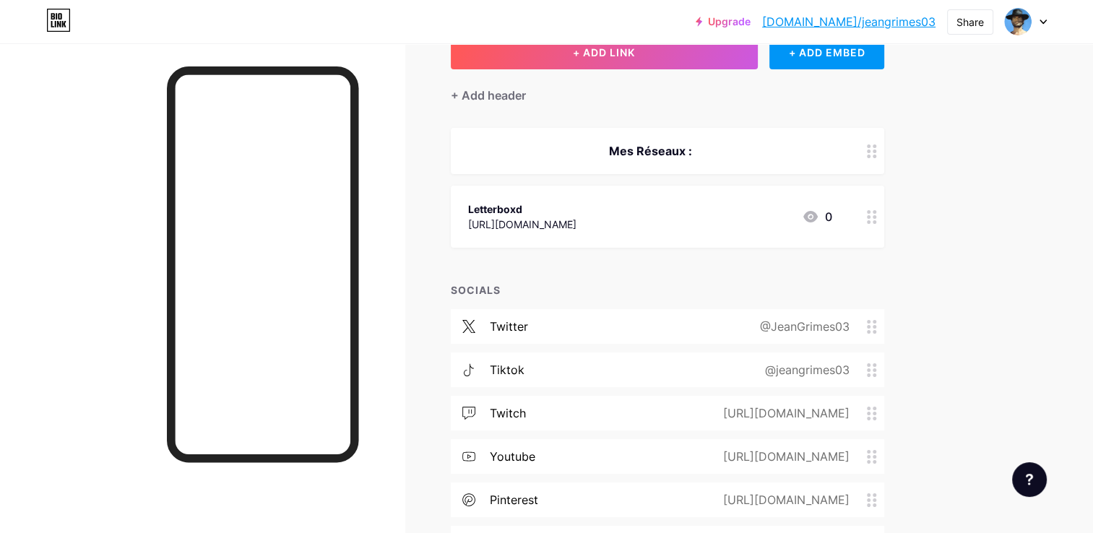
scroll to position [100, 0]
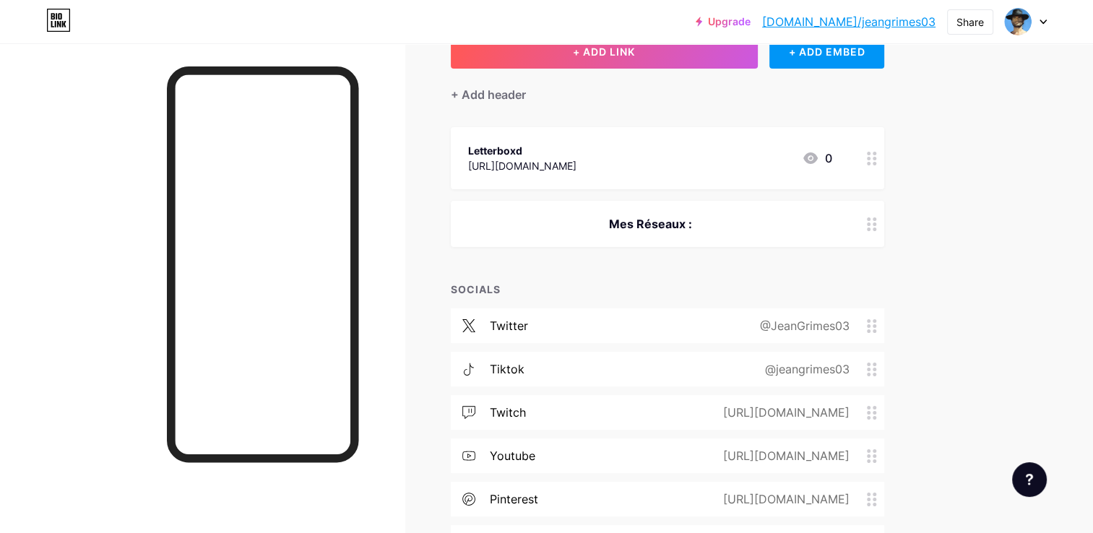
drag, startPoint x: 877, startPoint y: 233, endPoint x: 872, endPoint y: 161, distance: 72.4
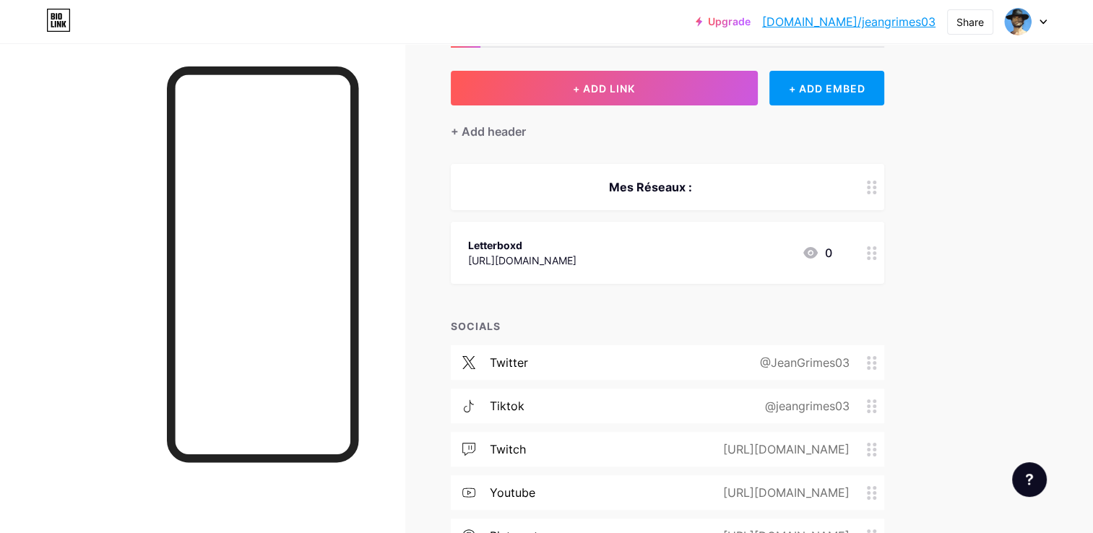
scroll to position [285, 0]
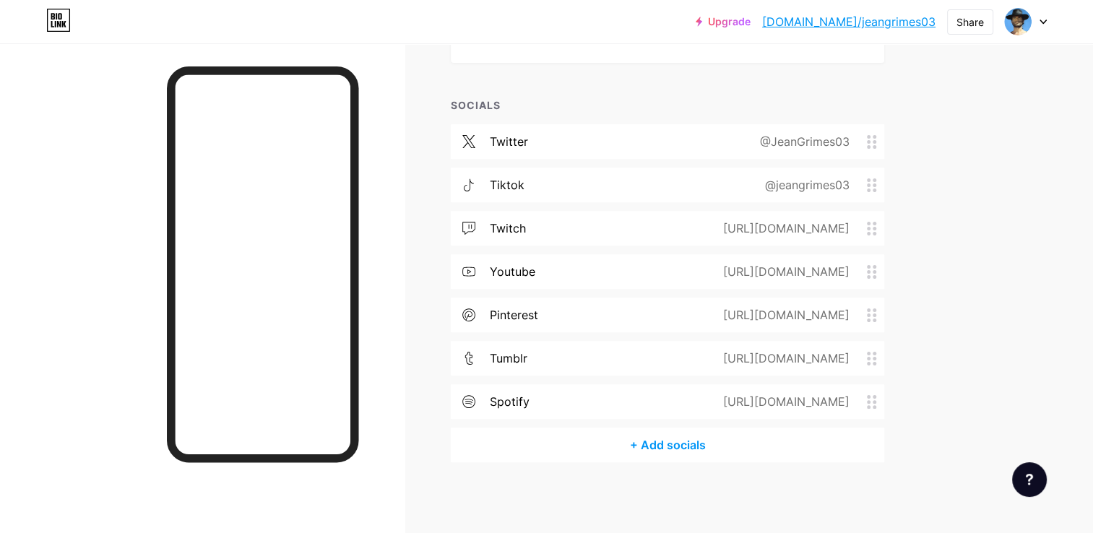
click at [700, 406] on div "[URL][DOMAIN_NAME]" at bounding box center [783, 401] width 167 height 17
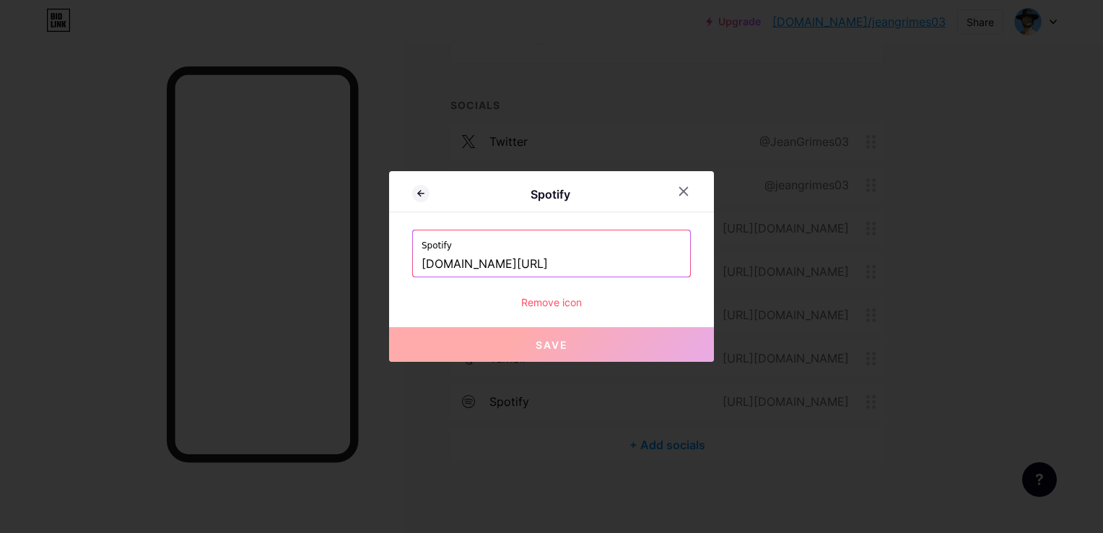
click at [511, 273] on input "[DOMAIN_NAME][URL]" at bounding box center [552, 264] width 260 height 25
click at [683, 191] on icon at bounding box center [684, 192] width 8 height 8
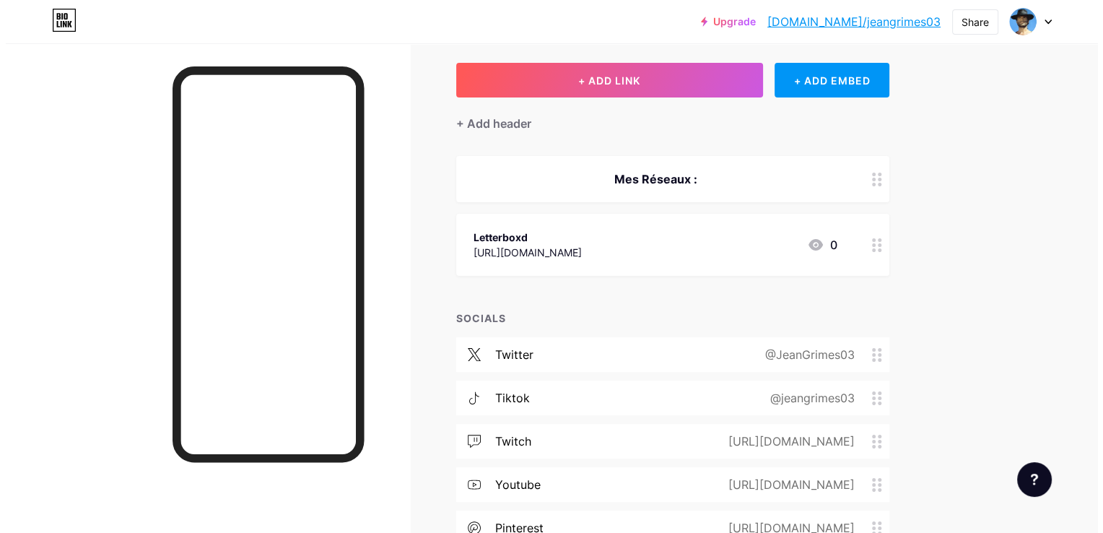
scroll to position [47, 0]
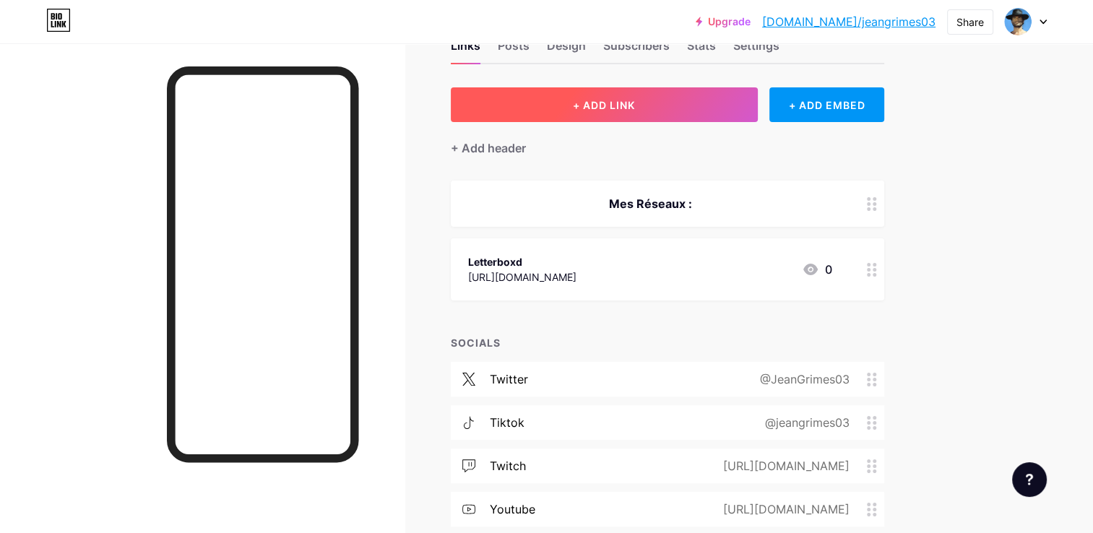
click at [531, 109] on button "+ ADD LINK" at bounding box center [604, 104] width 307 height 35
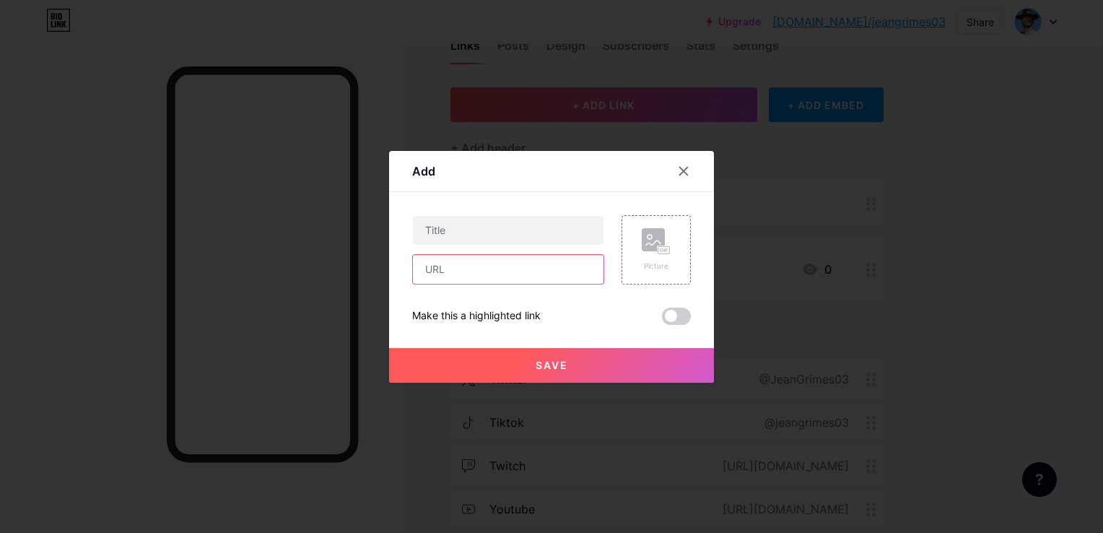
click at [481, 274] on input "text" at bounding box center [508, 269] width 191 height 29
paste input "[DOMAIN_NAME][URL]"
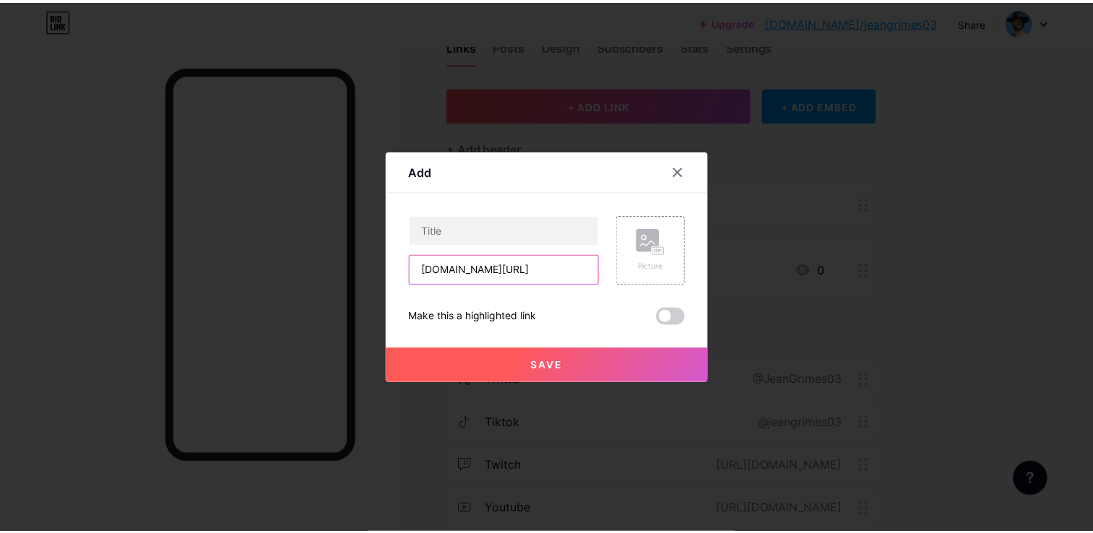
scroll to position [0, 0]
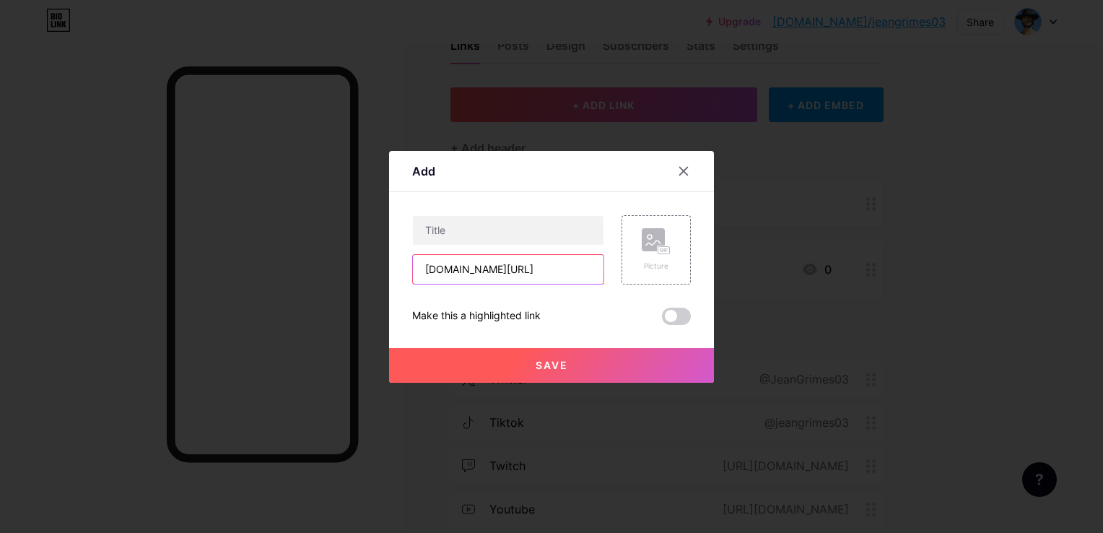
drag, startPoint x: 463, startPoint y: 270, endPoint x: 315, endPoint y: 248, distance: 149.6
click at [315, 248] on div "Add Content YouTube Play YouTube video without leaving your page. ADD Vimeo Pla…" at bounding box center [551, 266] width 1103 height 533
click at [462, 262] on input "[DOMAIN_NAME][URL]" at bounding box center [508, 269] width 191 height 29
type input "[DOMAIN_NAME][URL]"
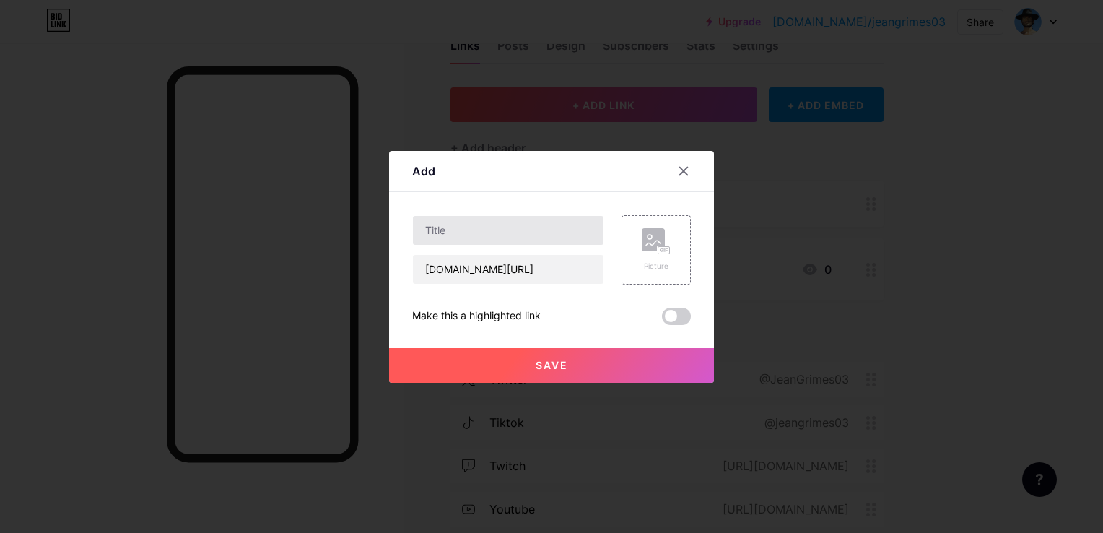
drag, startPoint x: 450, startPoint y: 248, endPoint x: 446, endPoint y: 241, distance: 7.4
click at [446, 241] on div "[DOMAIN_NAME][URL]" at bounding box center [508, 249] width 192 height 69
click at [446, 241] on input "text" at bounding box center [508, 230] width 191 height 29
paste input "spotify"
click at [425, 230] on input "spotify" at bounding box center [508, 230] width 191 height 29
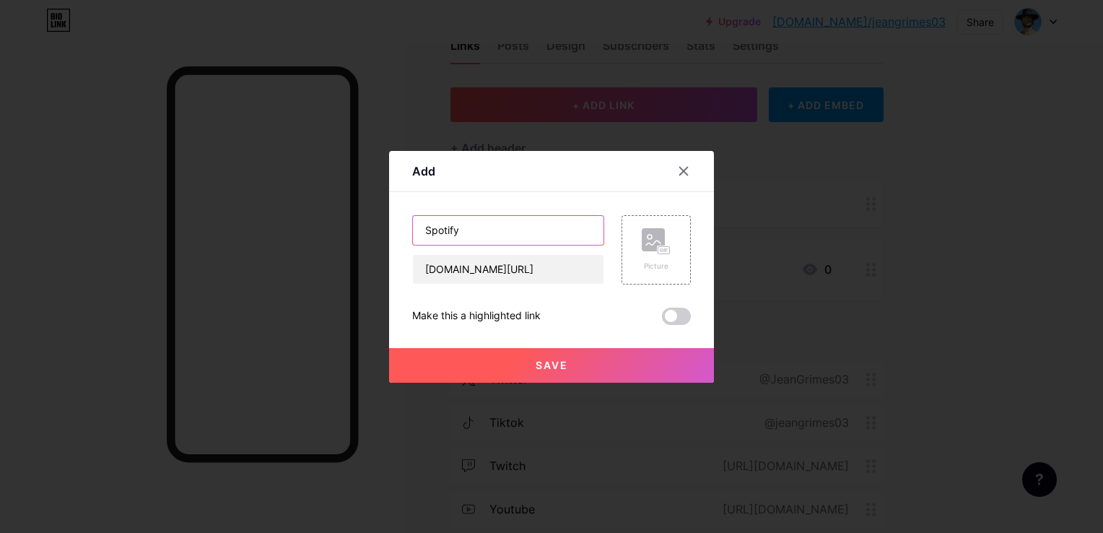
type input "Spotify"
click at [518, 365] on button "Save" at bounding box center [551, 365] width 325 height 35
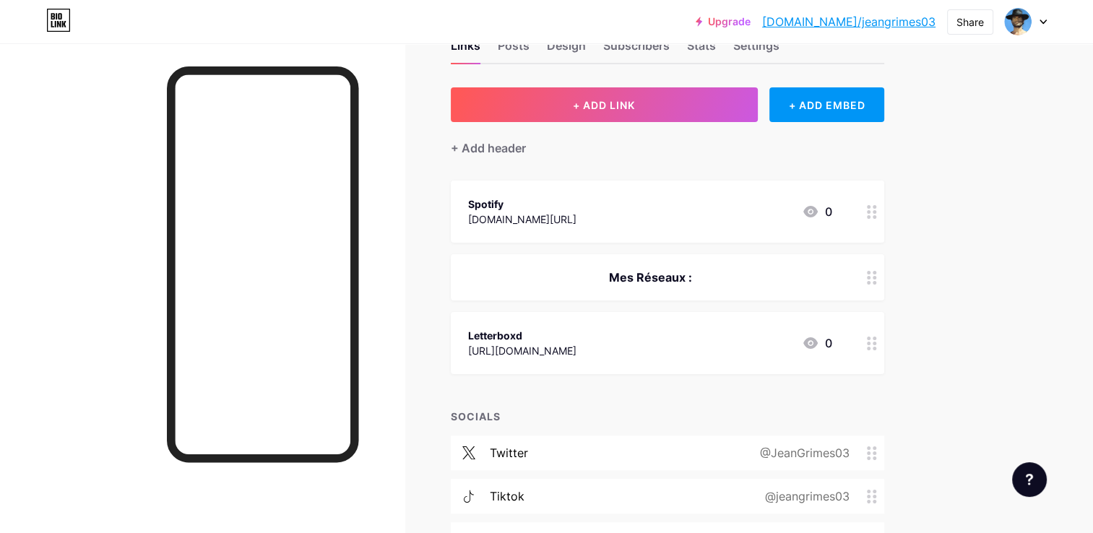
drag, startPoint x: 556, startPoint y: 228, endPoint x: 576, endPoint y: 282, distance: 57.8
click at [576, 282] on span "Spotify [DOMAIN_NAME][URL] 0 Mes Réseaux : Letterboxd [URL][DOMAIN_NAME] 0" at bounding box center [667, 278] width 433 height 194
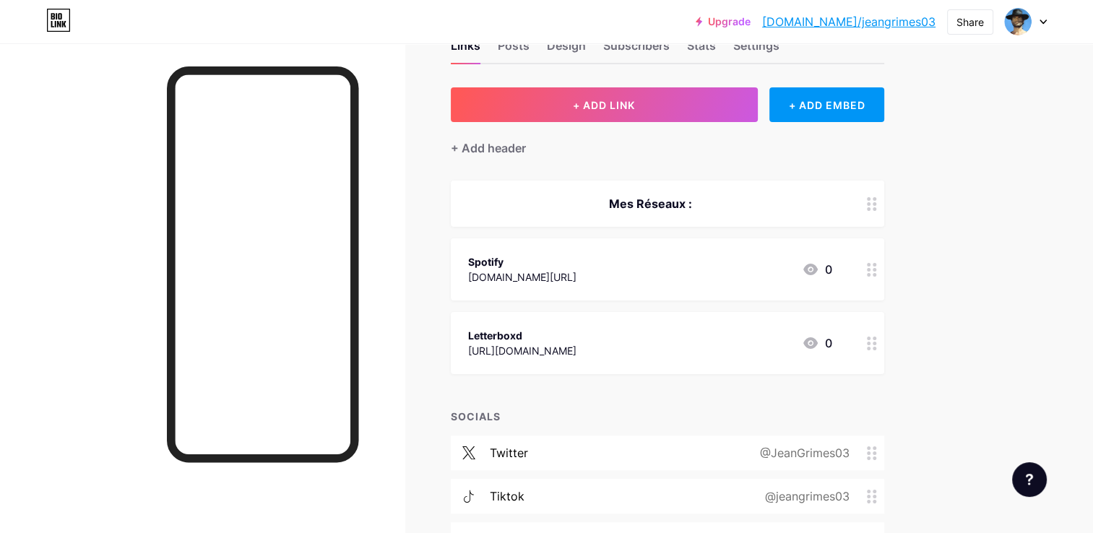
click at [867, 198] on circle at bounding box center [869, 199] width 4 height 4
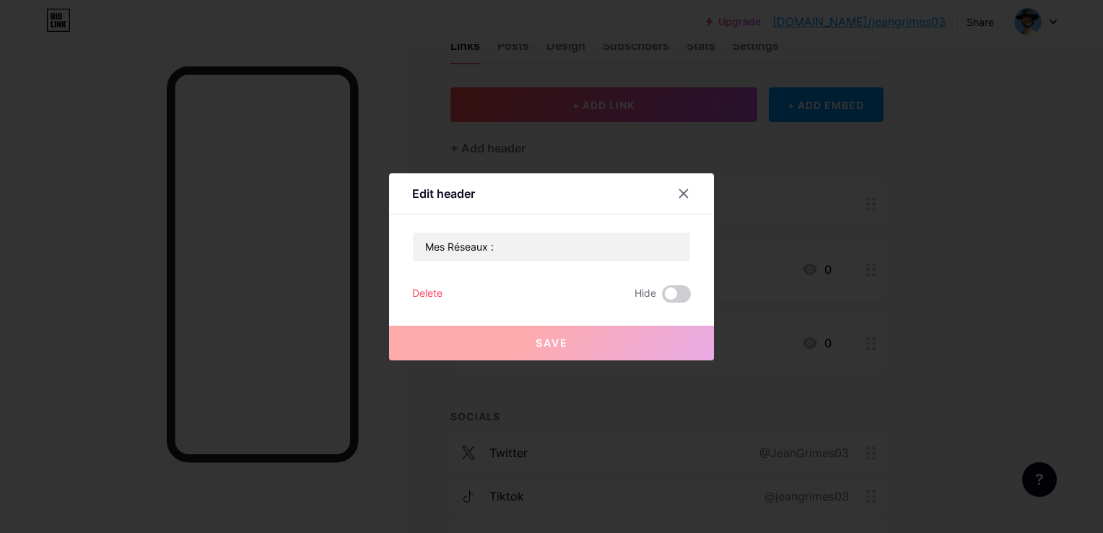
click at [433, 292] on div "Delete" at bounding box center [427, 293] width 30 height 17
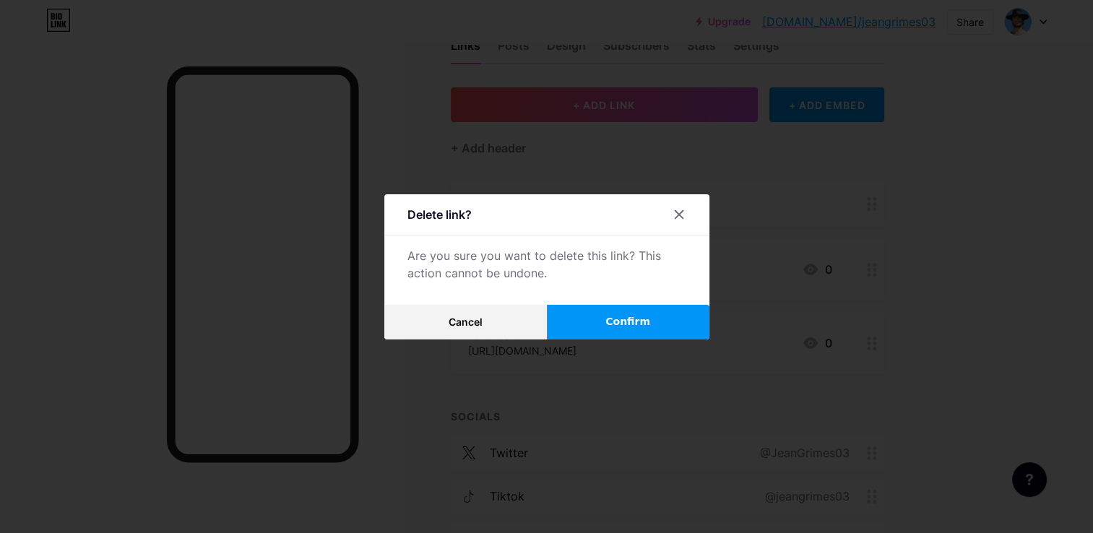
click at [598, 328] on button "Confirm" at bounding box center [628, 322] width 162 height 35
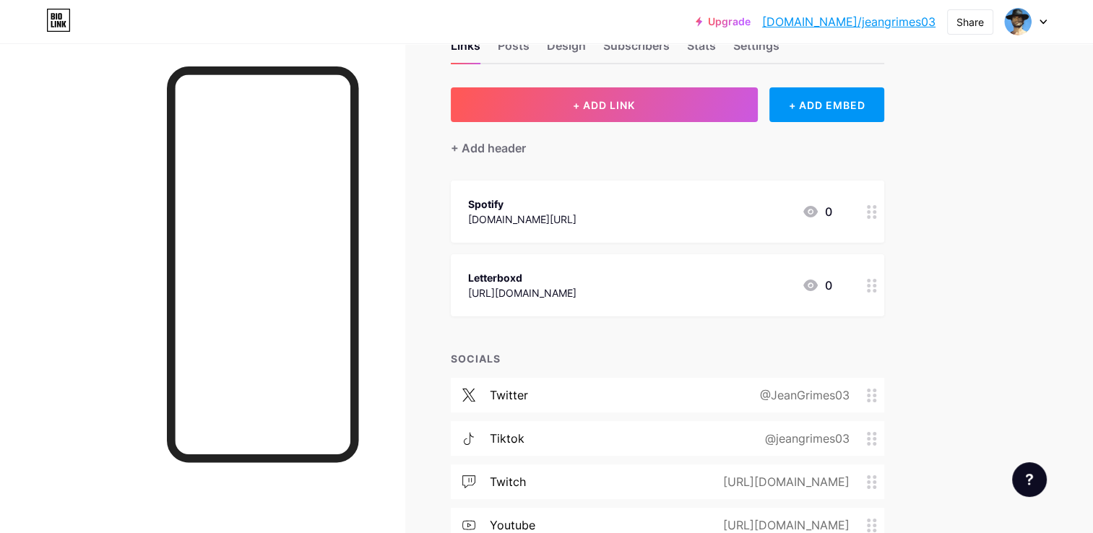
drag, startPoint x: 540, startPoint y: 285, endPoint x: 908, endPoint y: 272, distance: 368.5
drag, startPoint x: 908, startPoint y: 272, endPoint x: 864, endPoint y: 294, distance: 50.1
click at [864, 294] on div "Upgrade [DOMAIN_NAME]/jeangr... [DOMAIN_NAME]/jeangrimes03 Share Switch account…" at bounding box center [546, 370] width 1093 height 835
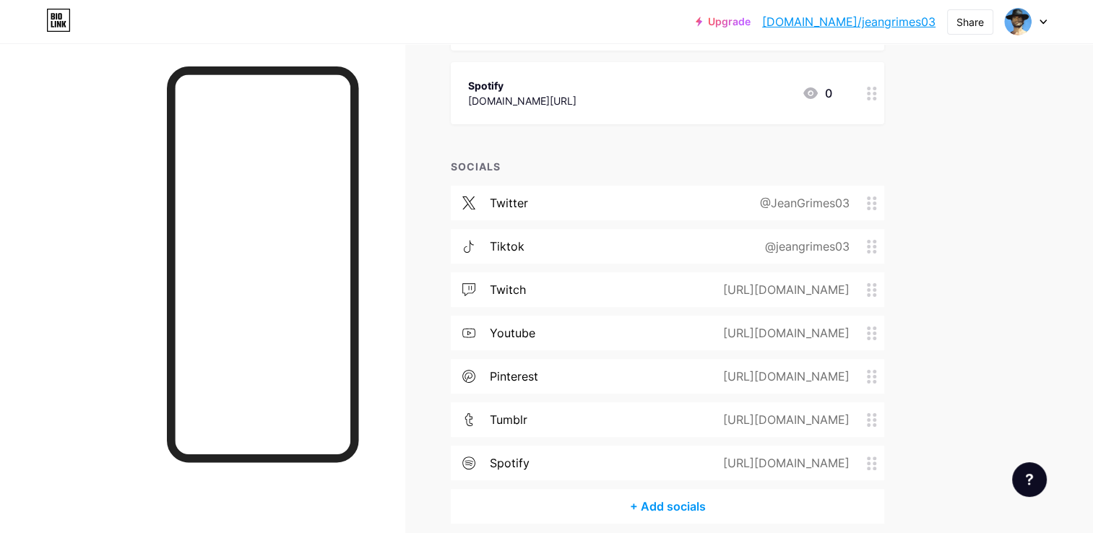
scroll to position [240, 0]
click at [867, 460] on circle at bounding box center [869, 462] width 4 height 4
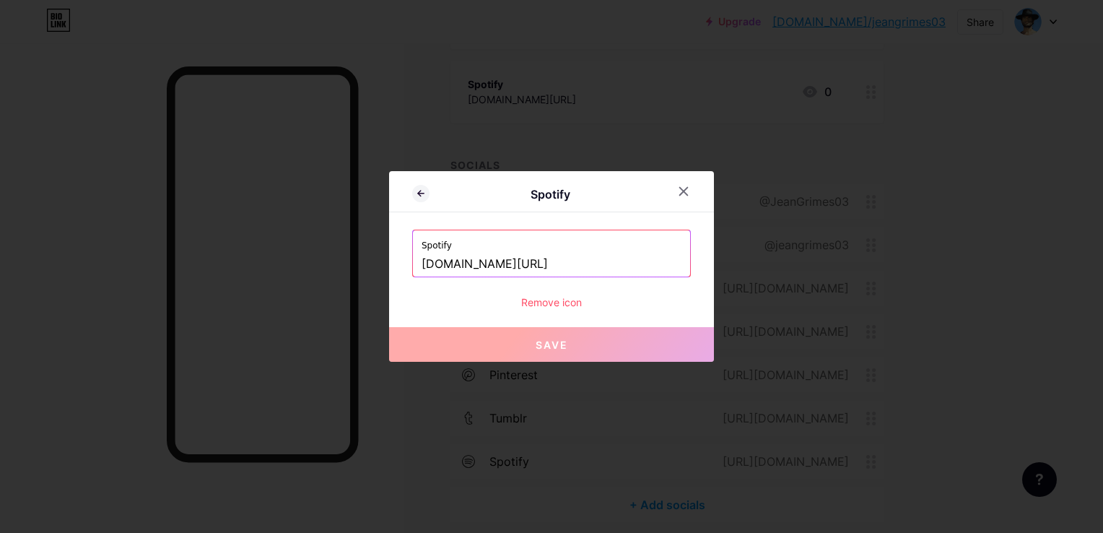
click at [540, 306] on div "Remove icon" at bounding box center [551, 302] width 279 height 15
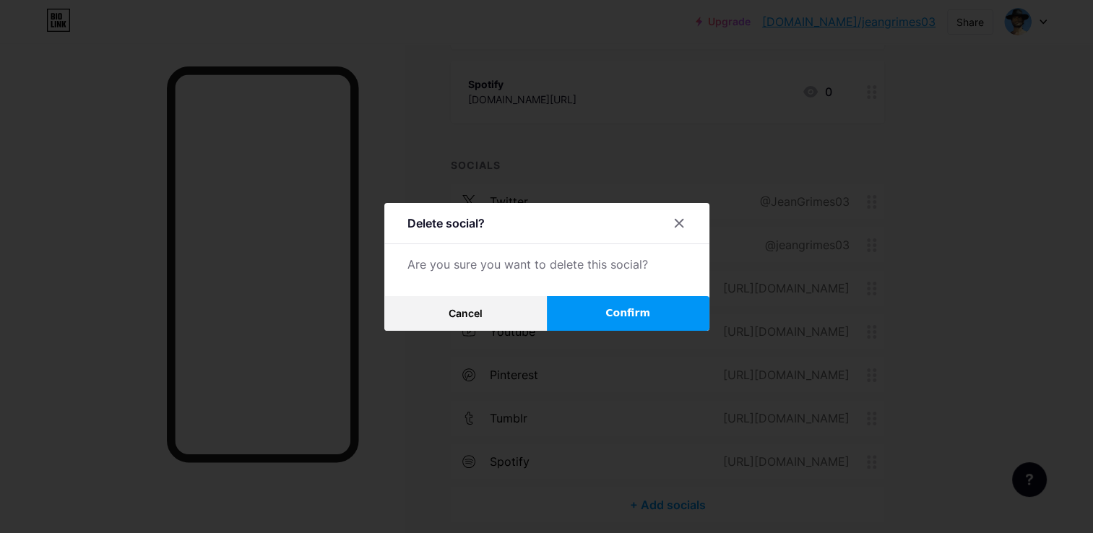
click at [601, 321] on button "Confirm" at bounding box center [628, 313] width 162 height 35
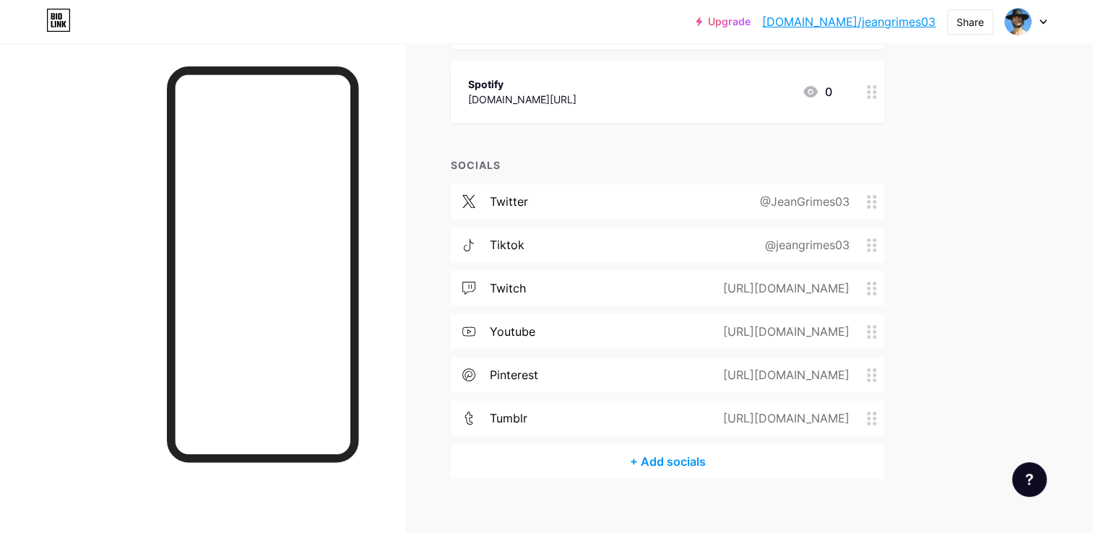
click at [625, 381] on div "pinterest [URL][DOMAIN_NAME]" at bounding box center [667, 374] width 433 height 35
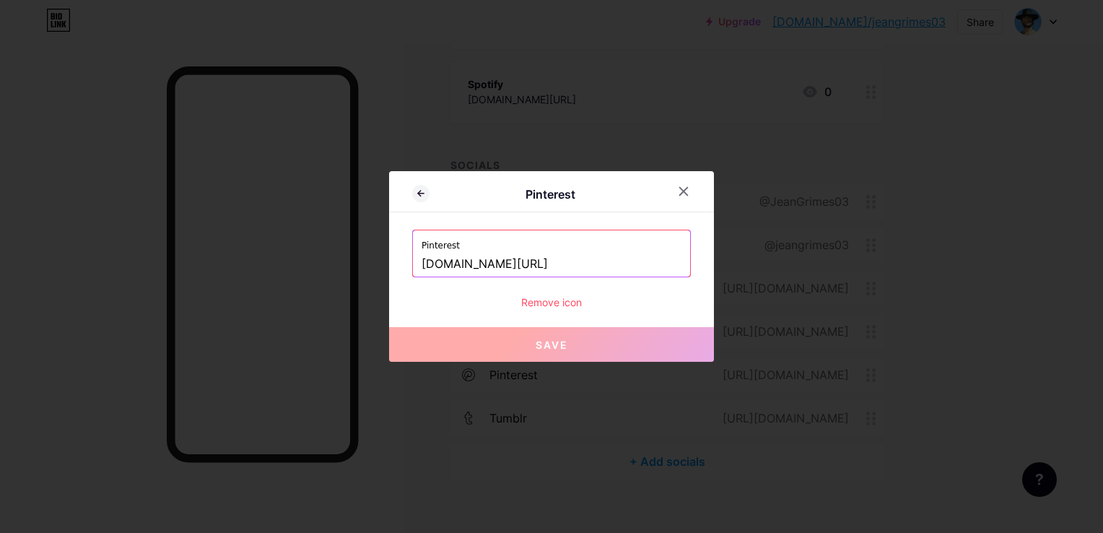
click at [493, 264] on input "[DOMAIN_NAME][URL]" at bounding box center [552, 264] width 260 height 25
click at [684, 186] on icon at bounding box center [684, 192] width 12 height 12
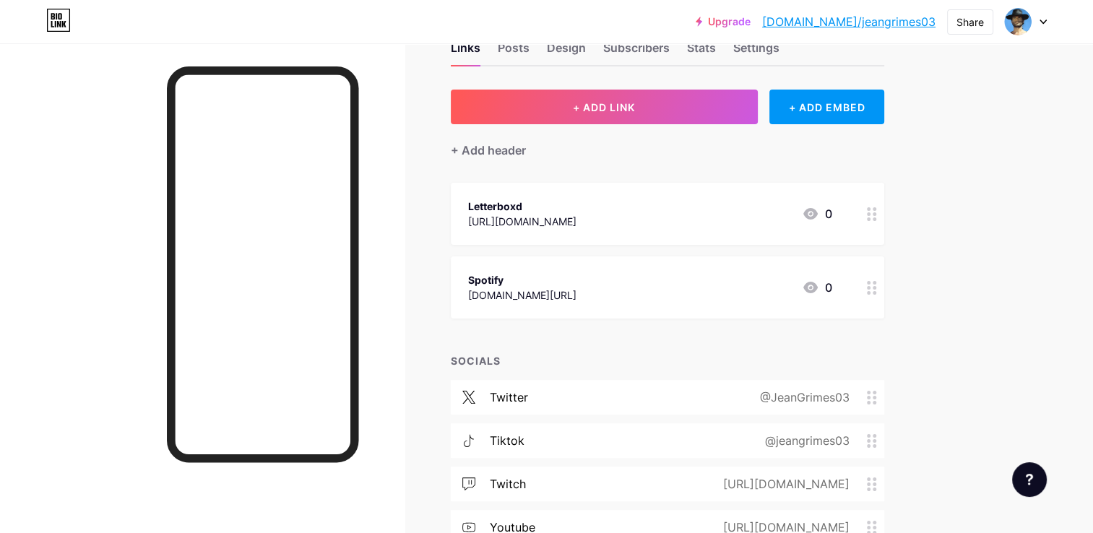
scroll to position [0, 0]
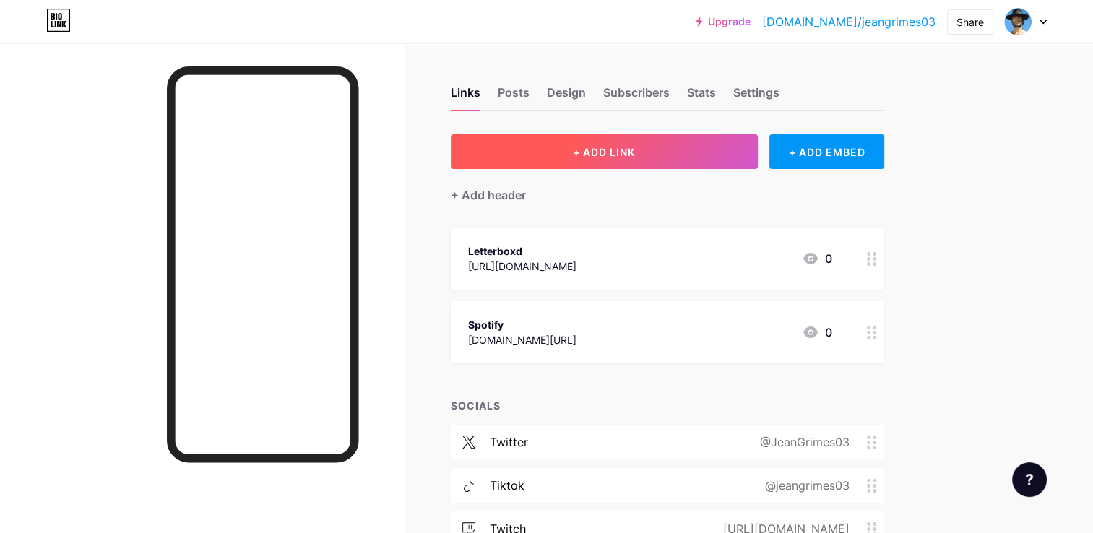
click at [635, 158] on button "+ ADD LINK" at bounding box center [604, 151] width 307 height 35
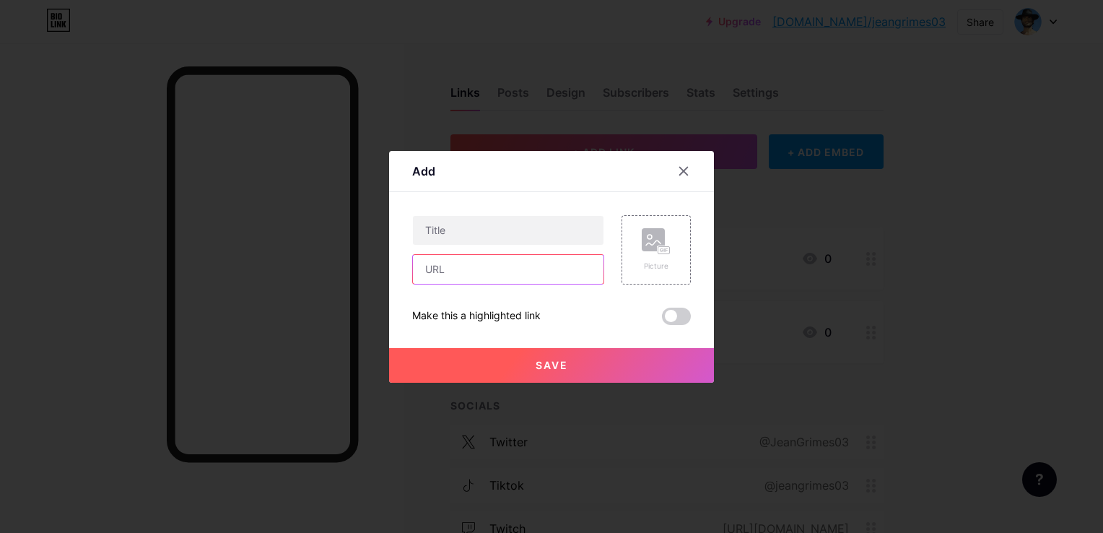
click at [438, 278] on input "text" at bounding box center [508, 269] width 191 height 29
paste input "[DOMAIN_NAME][URL]"
type input "[DOMAIN_NAME][URL]"
click at [438, 235] on input "text" at bounding box center [508, 230] width 191 height 29
type input "Pinterest"
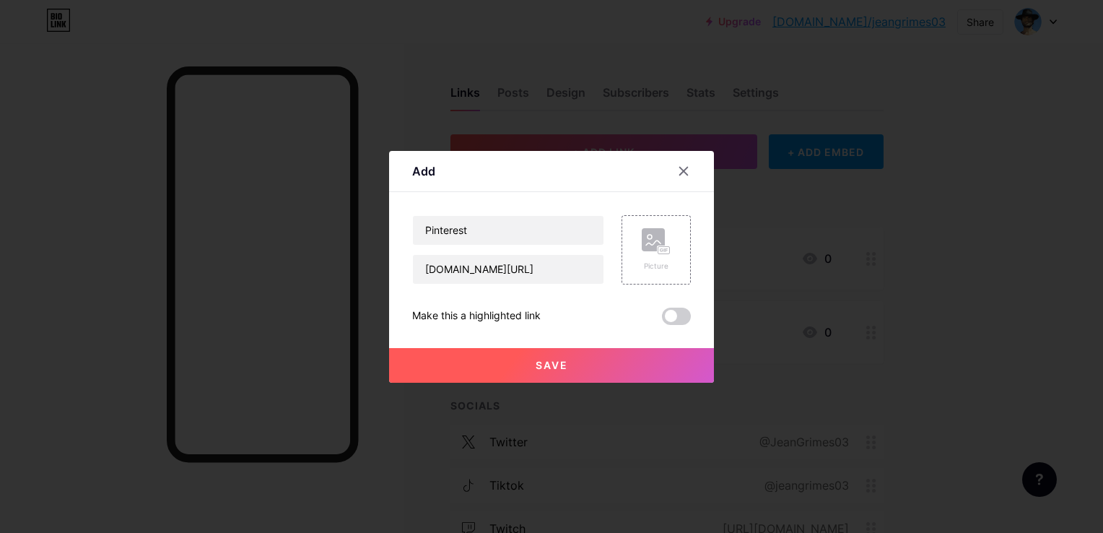
click at [523, 361] on button "Save" at bounding box center [551, 365] width 325 height 35
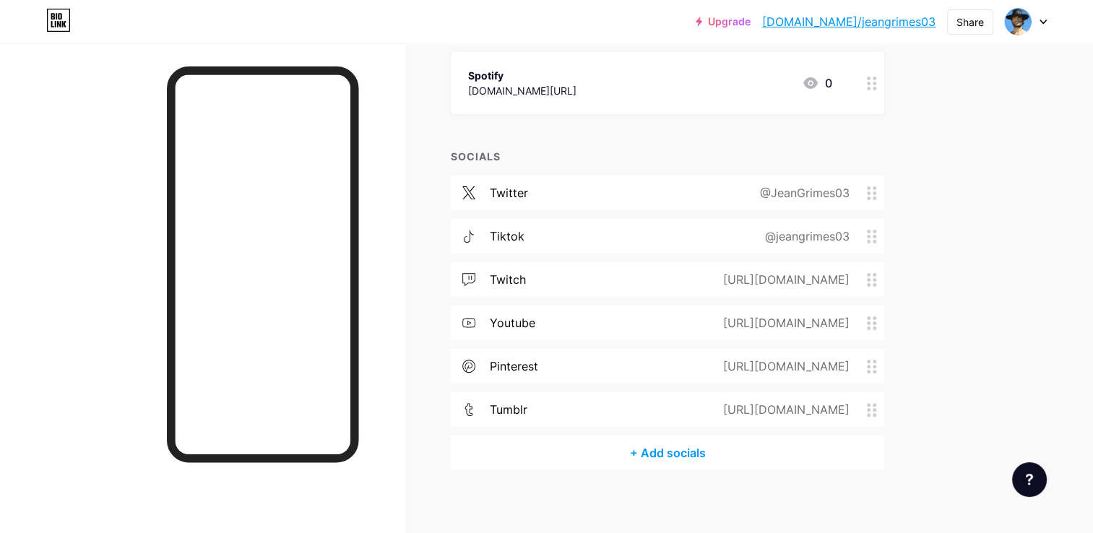
scroll to position [331, 0]
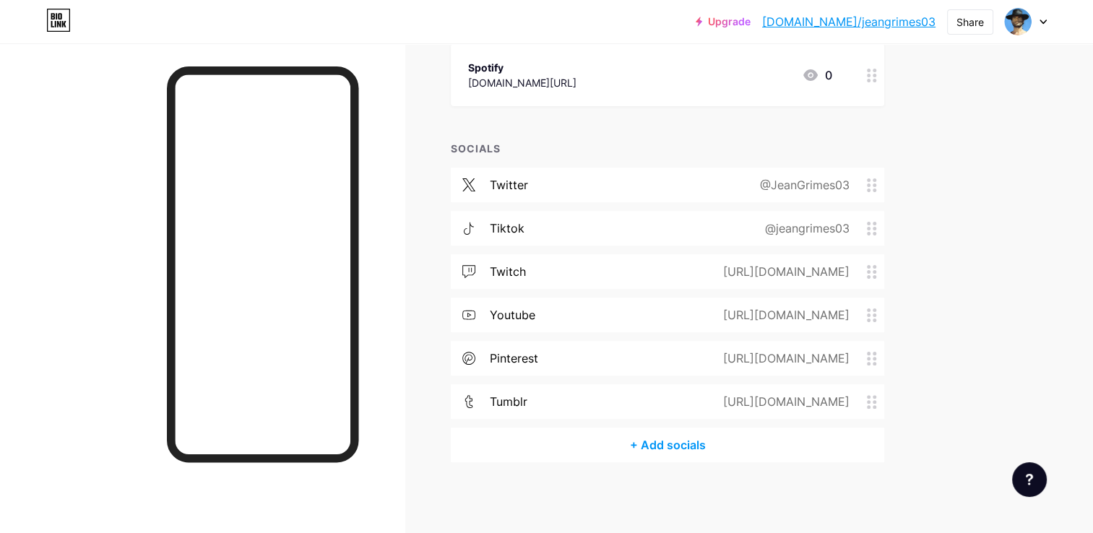
click at [577, 402] on div "tumblr [URL][DOMAIN_NAME]" at bounding box center [667, 401] width 433 height 35
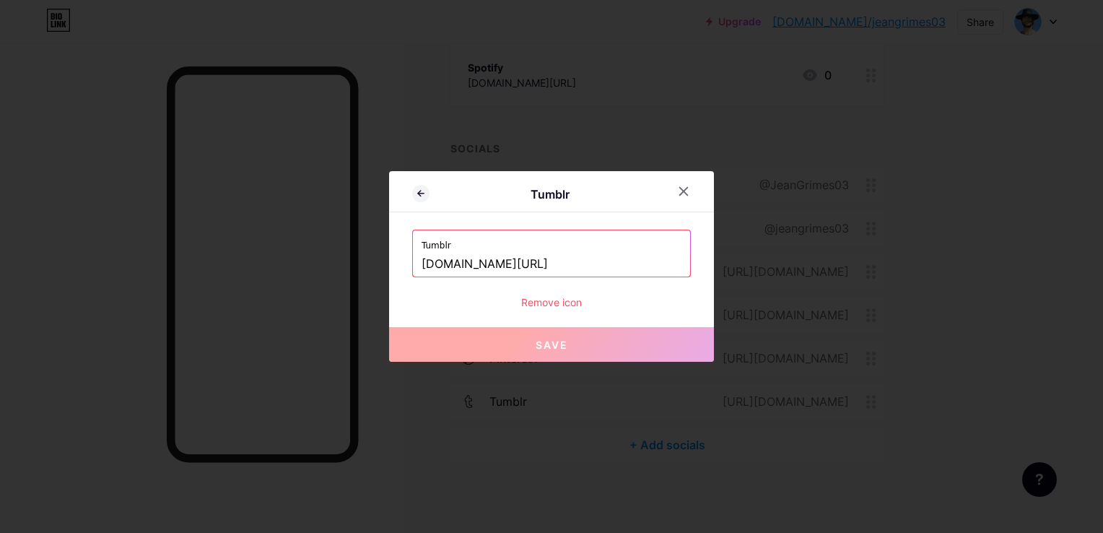
click at [458, 253] on input "[DOMAIN_NAME][URL]" at bounding box center [552, 264] width 260 height 25
click at [550, 300] on div "Remove icon" at bounding box center [551, 302] width 279 height 15
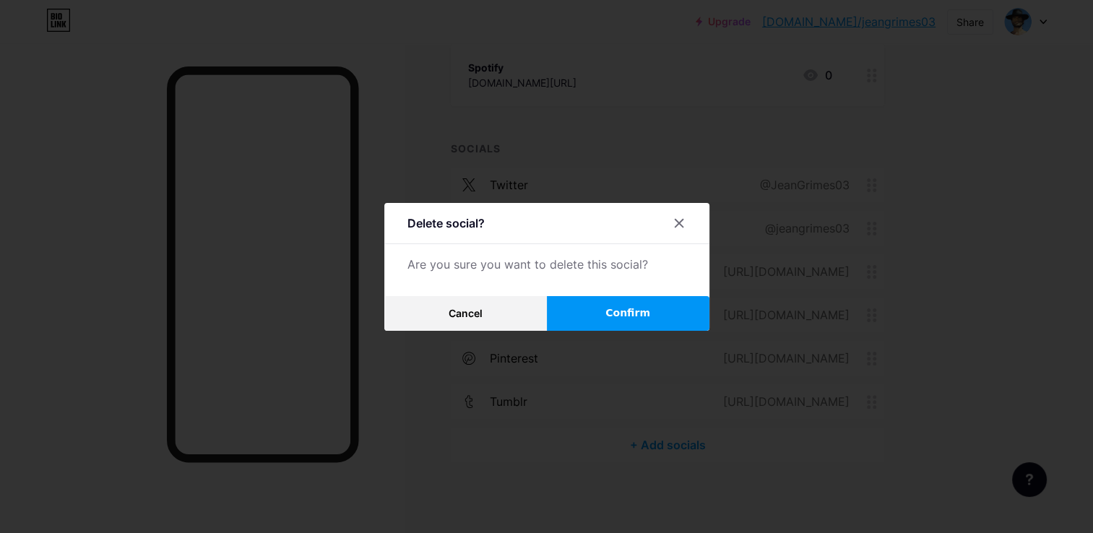
click at [594, 309] on button "Confirm" at bounding box center [628, 313] width 162 height 35
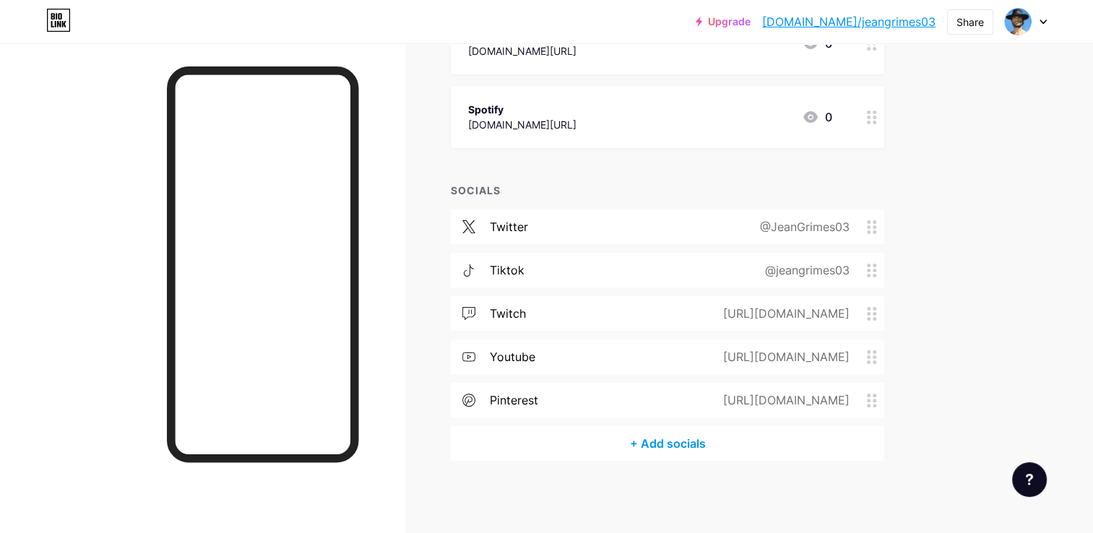
scroll to position [287, 0]
click at [872, 396] on icon at bounding box center [872, 402] width 10 height 14
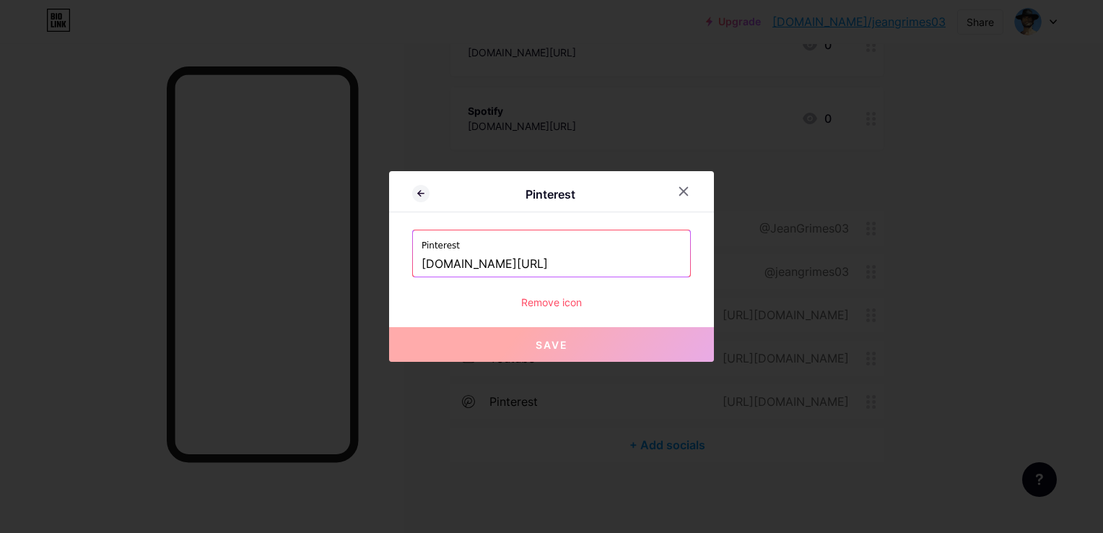
click at [568, 298] on div "Remove icon" at bounding box center [551, 302] width 279 height 15
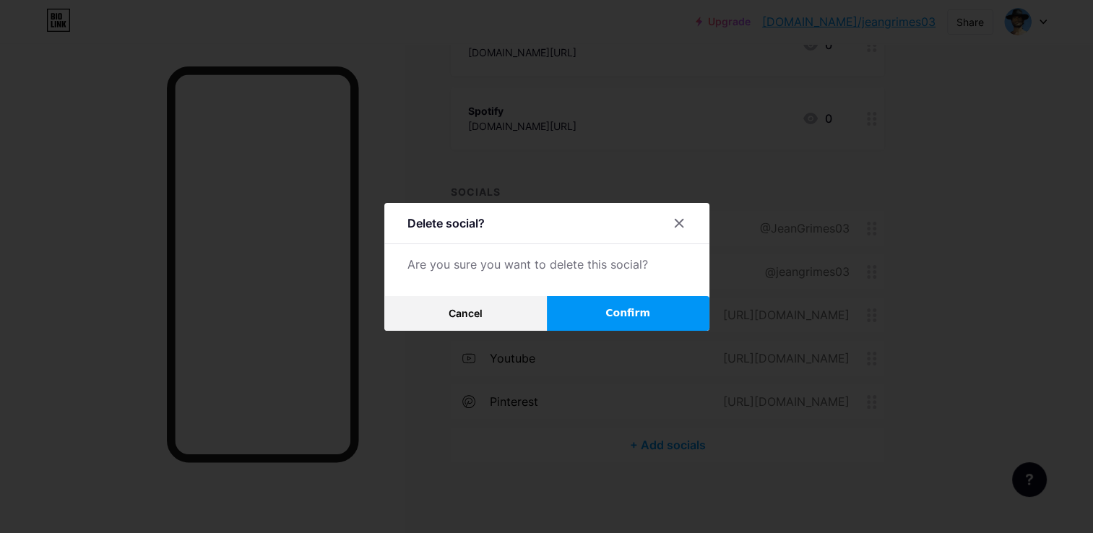
click at [599, 298] on button "Confirm" at bounding box center [628, 313] width 162 height 35
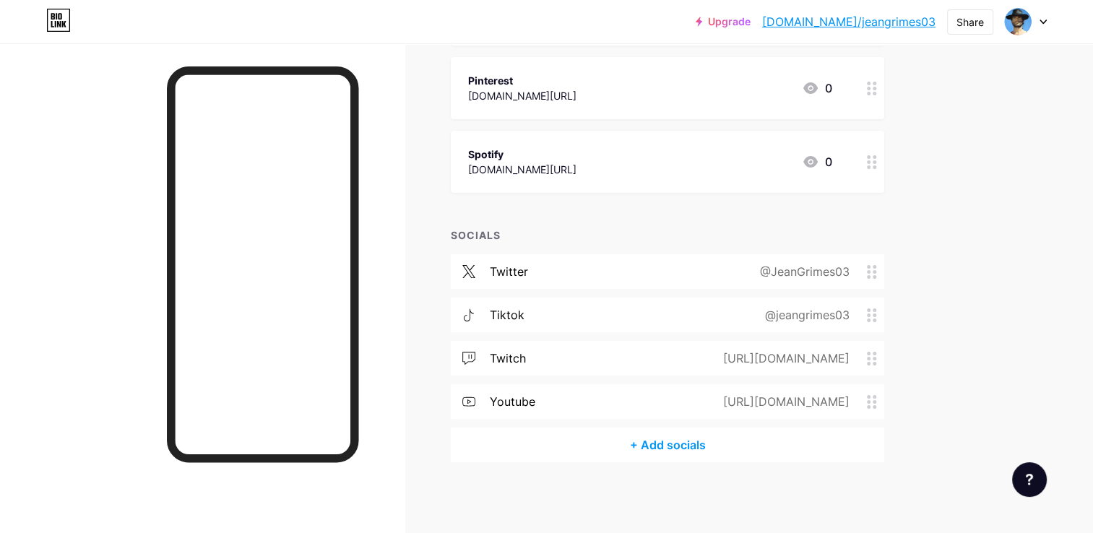
scroll to position [0, 0]
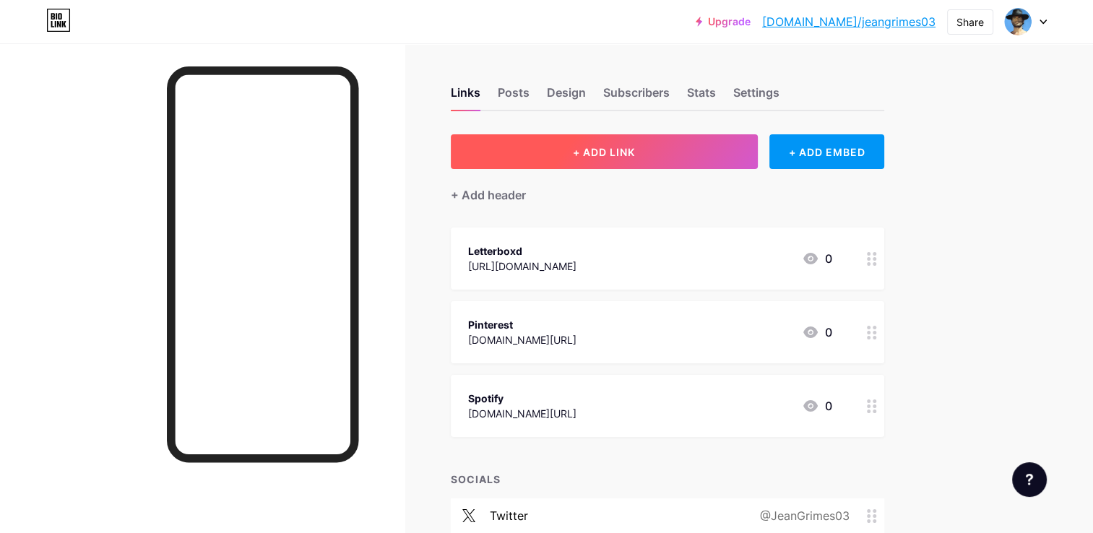
click at [533, 149] on button "+ ADD LINK" at bounding box center [604, 151] width 307 height 35
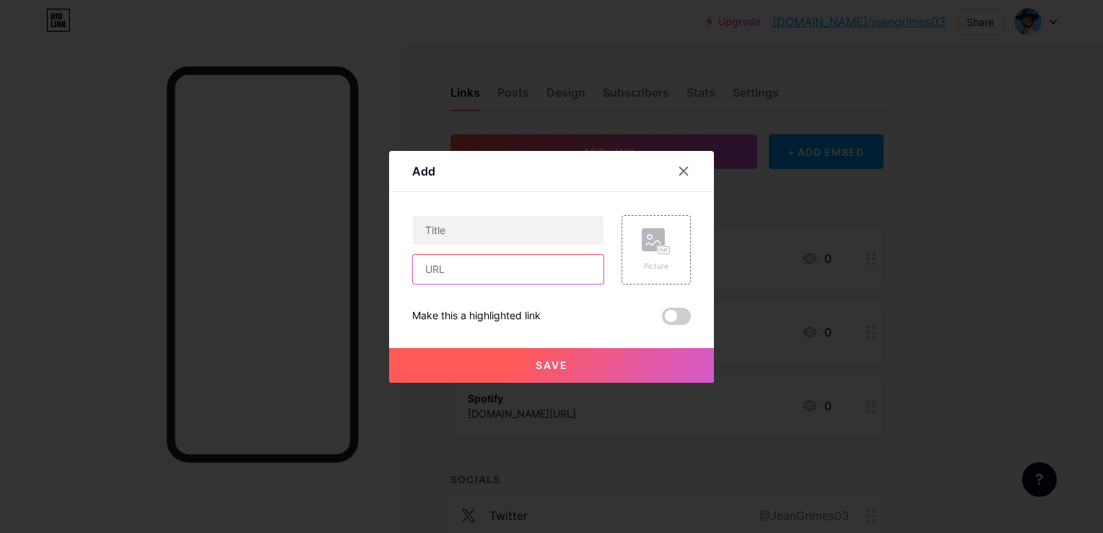
click at [511, 261] on input "text" at bounding box center [508, 269] width 191 height 29
paste input "[DOMAIN_NAME][URL]"
type input "[DOMAIN_NAME][URL]"
click at [468, 230] on input "text" at bounding box center [508, 230] width 191 height 29
type input "Tumblr"
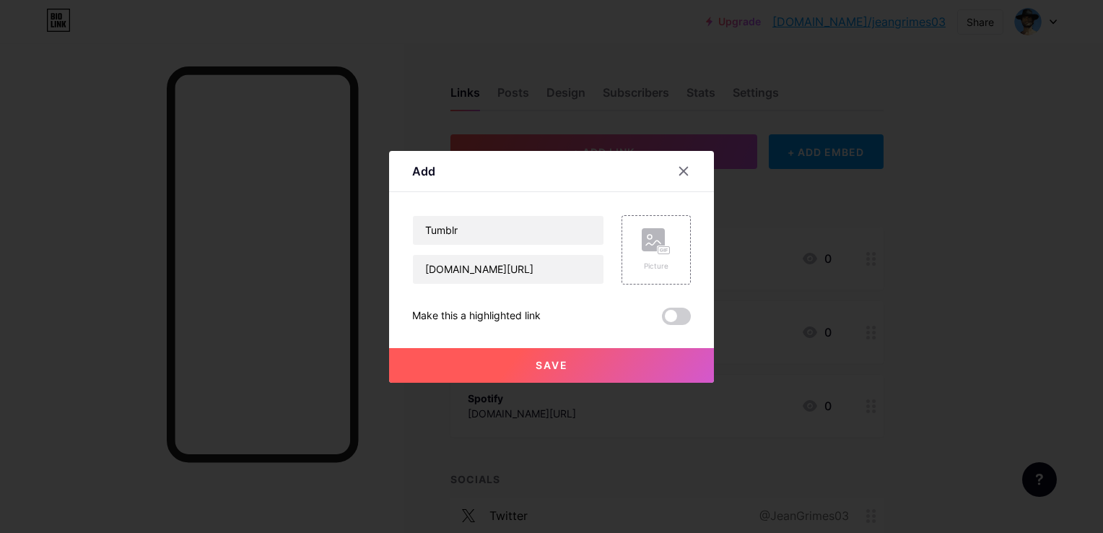
click at [511, 352] on button "Save" at bounding box center [551, 365] width 325 height 35
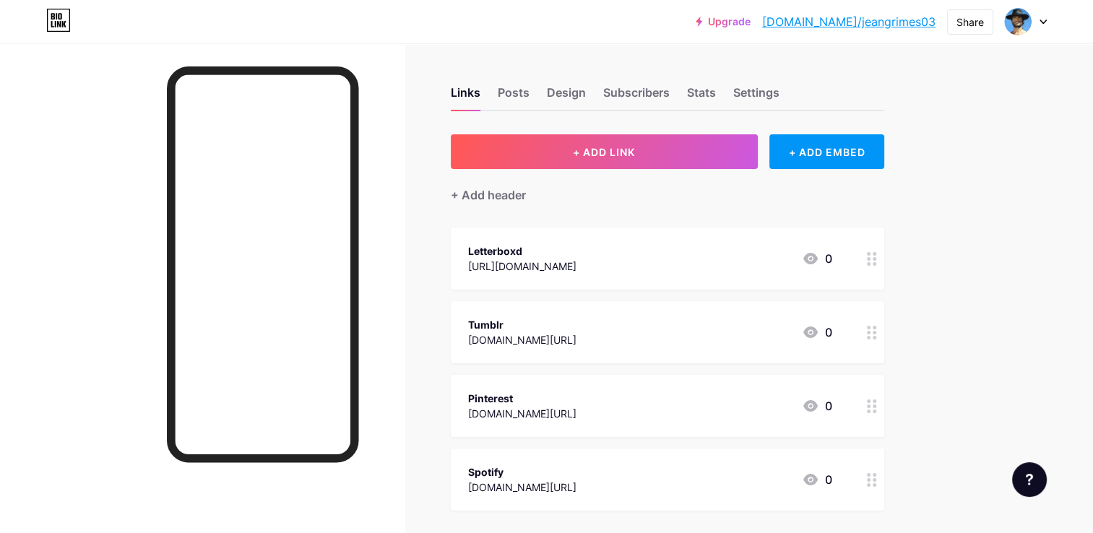
click at [838, 29] on link "[DOMAIN_NAME]/jeangrimes03" at bounding box center [848, 21] width 173 height 17
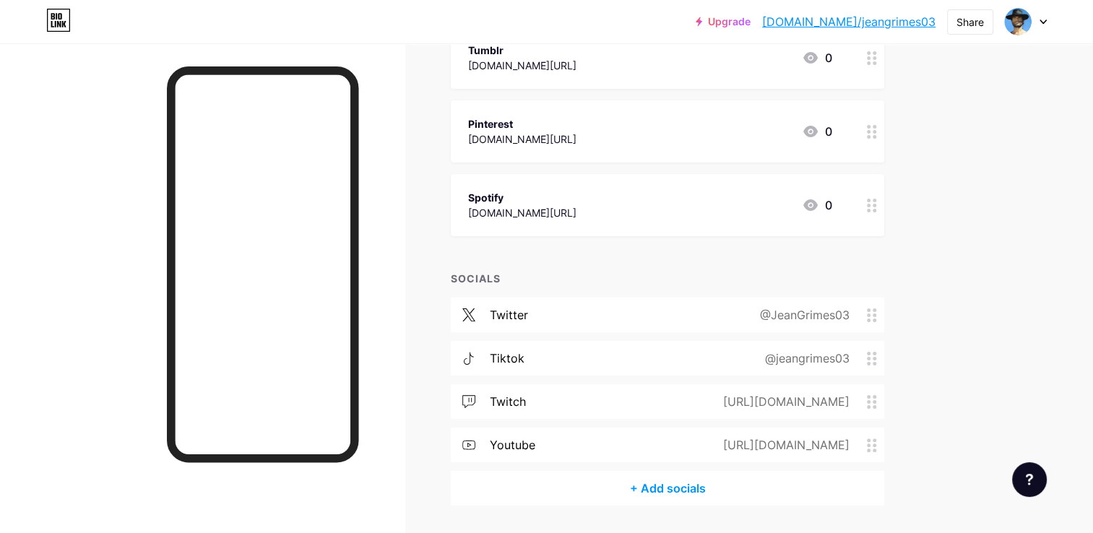
scroll to position [318, 0]
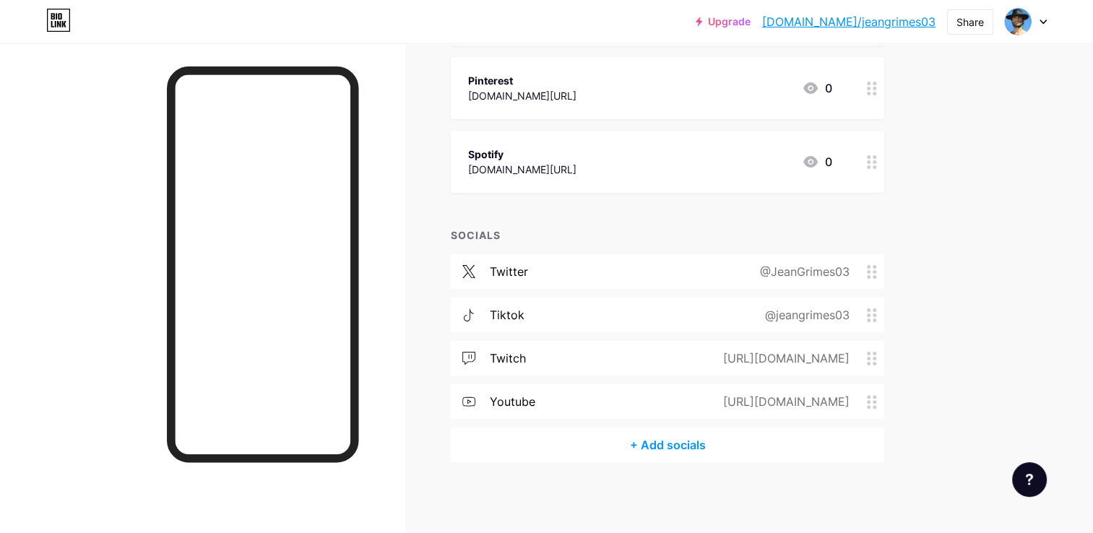
drag, startPoint x: 876, startPoint y: 396, endPoint x: 866, endPoint y: 391, distance: 11.3
drag, startPoint x: 866, startPoint y: 391, endPoint x: 883, endPoint y: 381, distance: 20.1
click at [883, 381] on div "twitter @JeanGrimes03 tiktok @jeangrimes03 twitch [URL][DOMAIN_NAME] youtube [U…" at bounding box center [667, 340] width 433 height 173
click at [641, 412] on div "twitch [URL][DOMAIN_NAME]" at bounding box center [667, 401] width 433 height 35
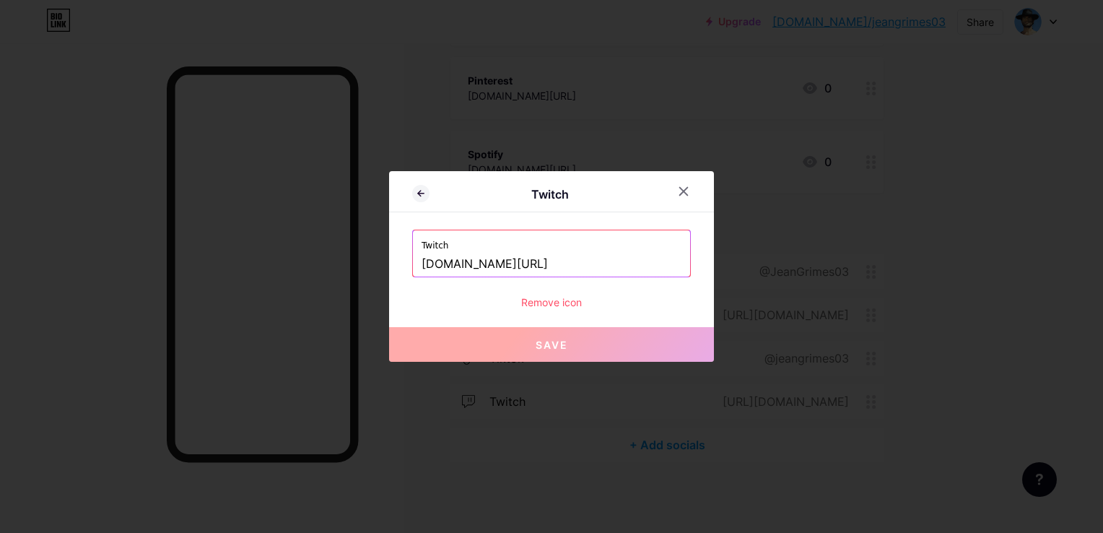
click at [529, 261] on input "[DOMAIN_NAME][URL]" at bounding box center [552, 264] width 260 height 25
click at [687, 198] on div at bounding box center [684, 191] width 26 height 26
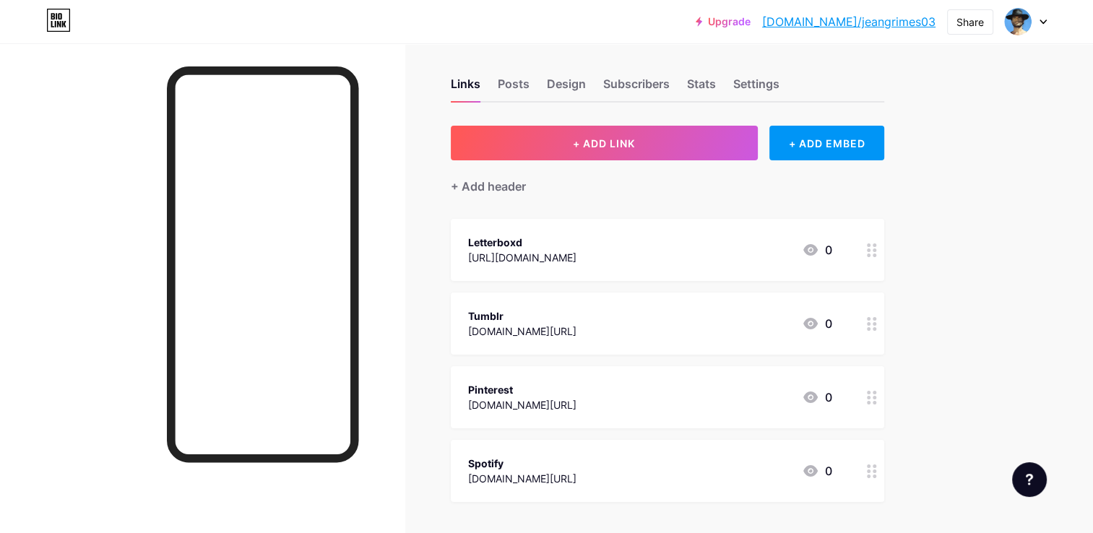
scroll to position [0, 0]
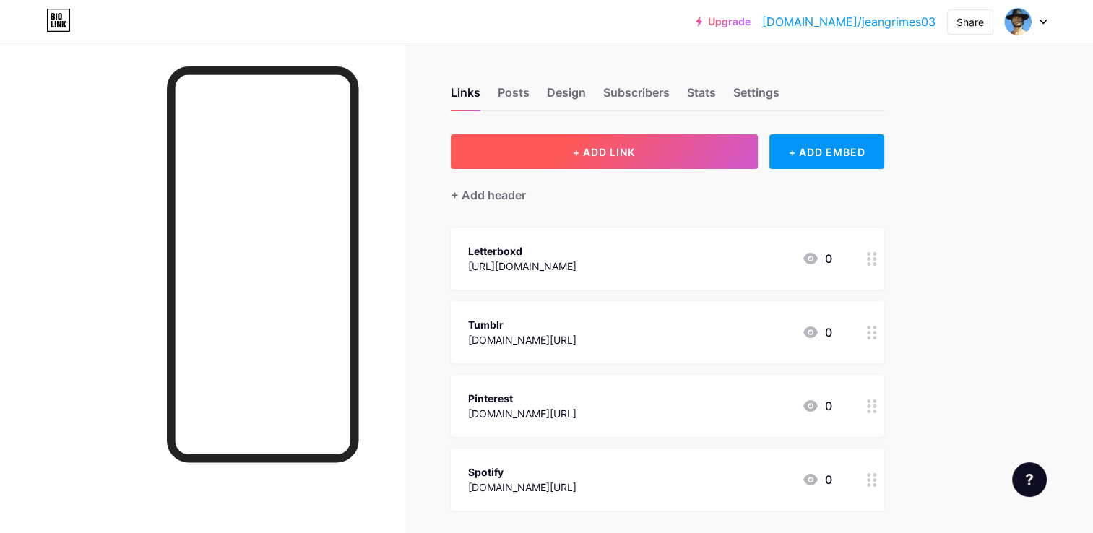
click at [600, 149] on span "+ ADD LINK" at bounding box center [604, 152] width 62 height 12
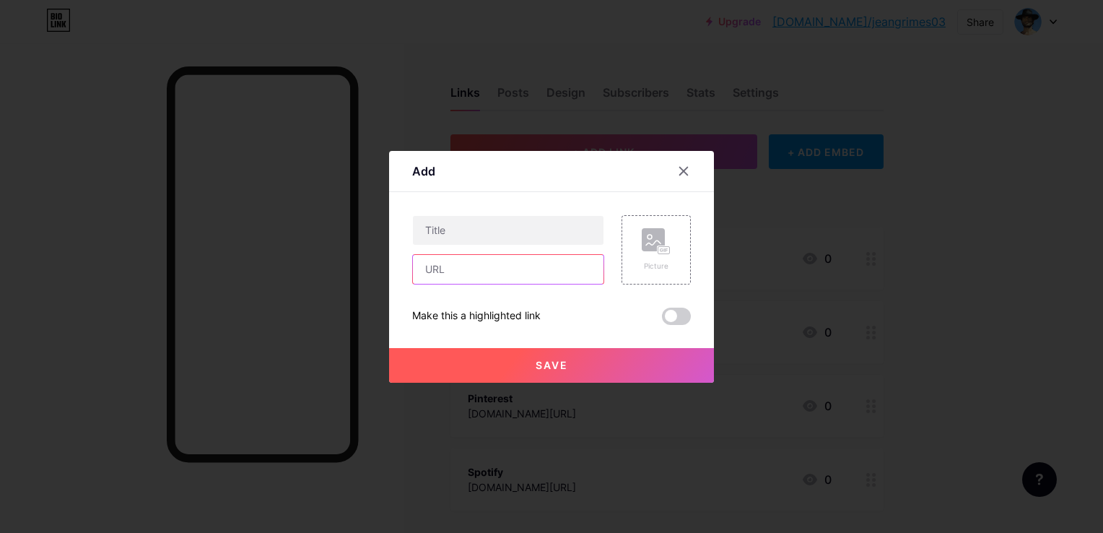
click at [492, 273] on input "text" at bounding box center [508, 269] width 191 height 29
paste input "[DOMAIN_NAME][URL]"
click at [464, 276] on input "[DOMAIN_NAME][URL]" at bounding box center [508, 269] width 191 height 29
type input "[DOMAIN_NAME][URL]"
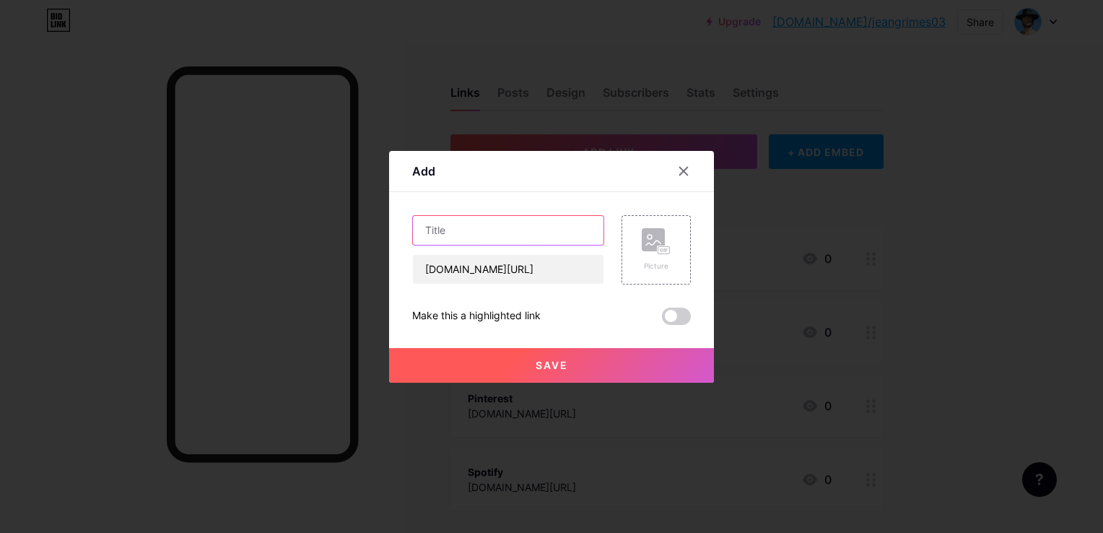
click at [426, 227] on input "text" at bounding box center [508, 230] width 191 height 29
paste input "twitch"
type input "Twitch"
click at [472, 364] on button "Save" at bounding box center [551, 365] width 325 height 35
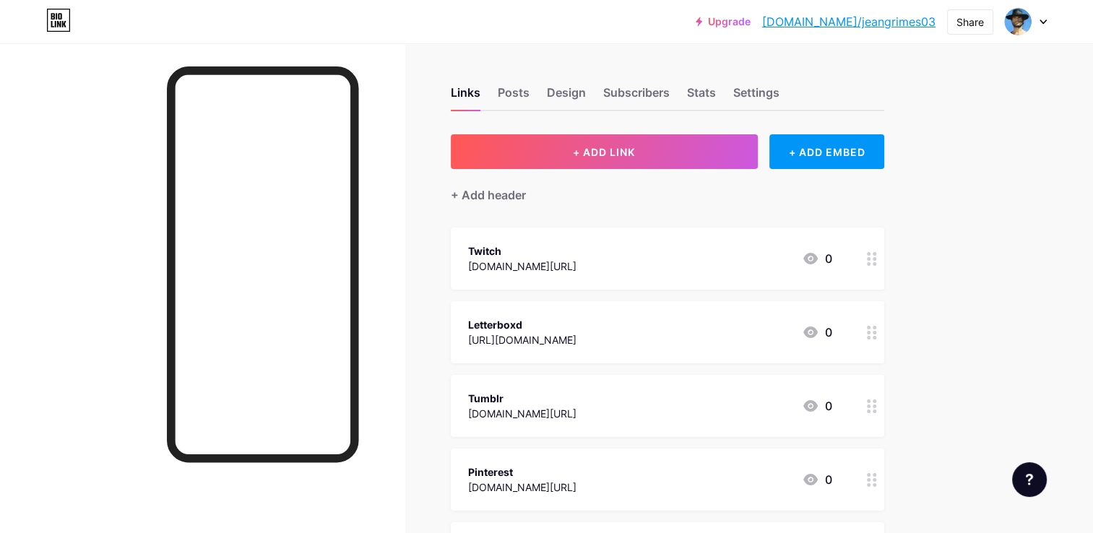
click at [566, 281] on div "Twitch [DOMAIN_NAME][URL] 0" at bounding box center [667, 258] width 433 height 62
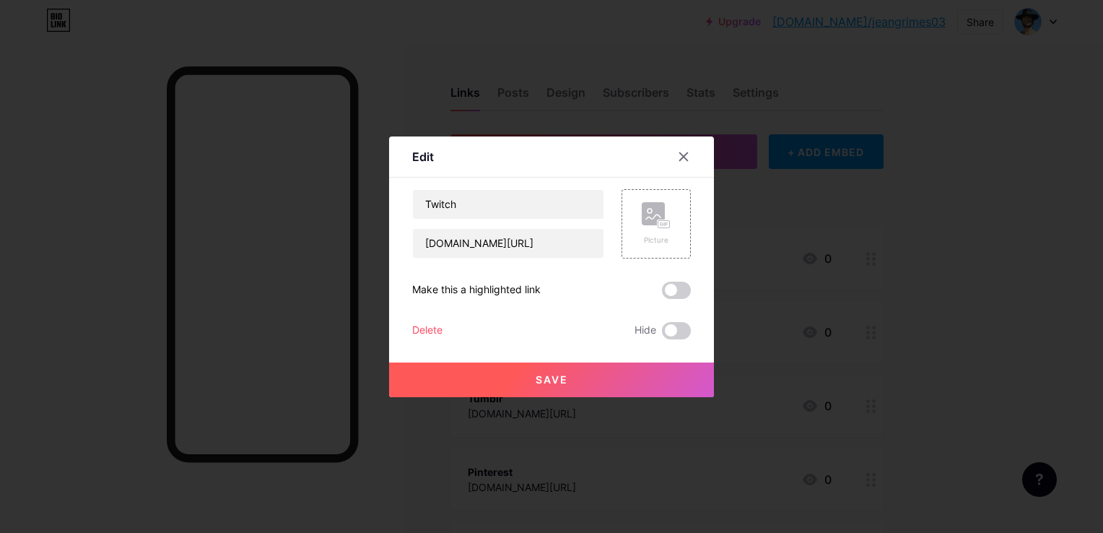
click at [892, 251] on div at bounding box center [551, 266] width 1103 height 533
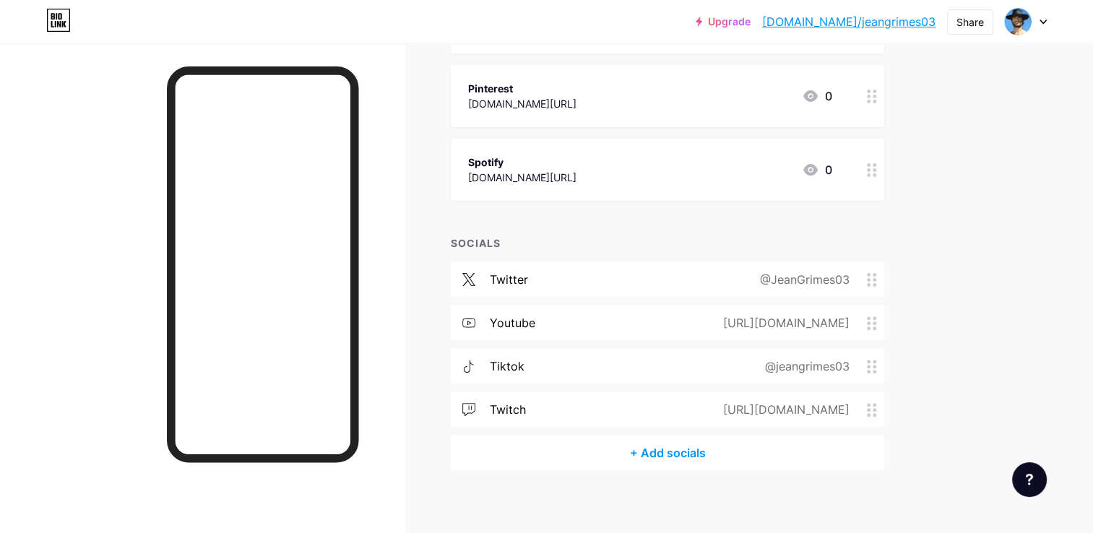
scroll to position [391, 0]
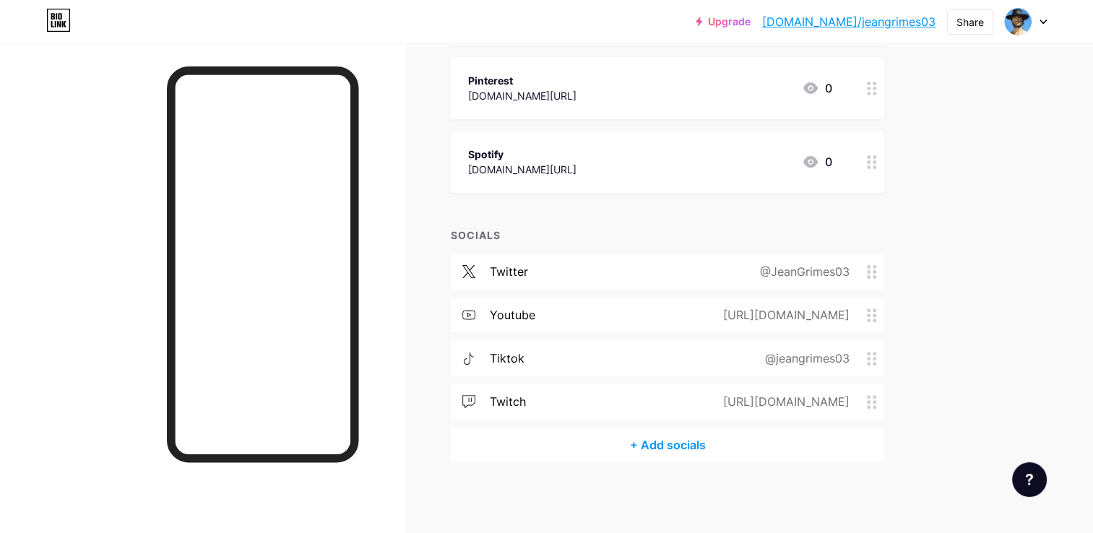
click at [861, 396] on div "[URL][DOMAIN_NAME]" at bounding box center [783, 401] width 167 height 17
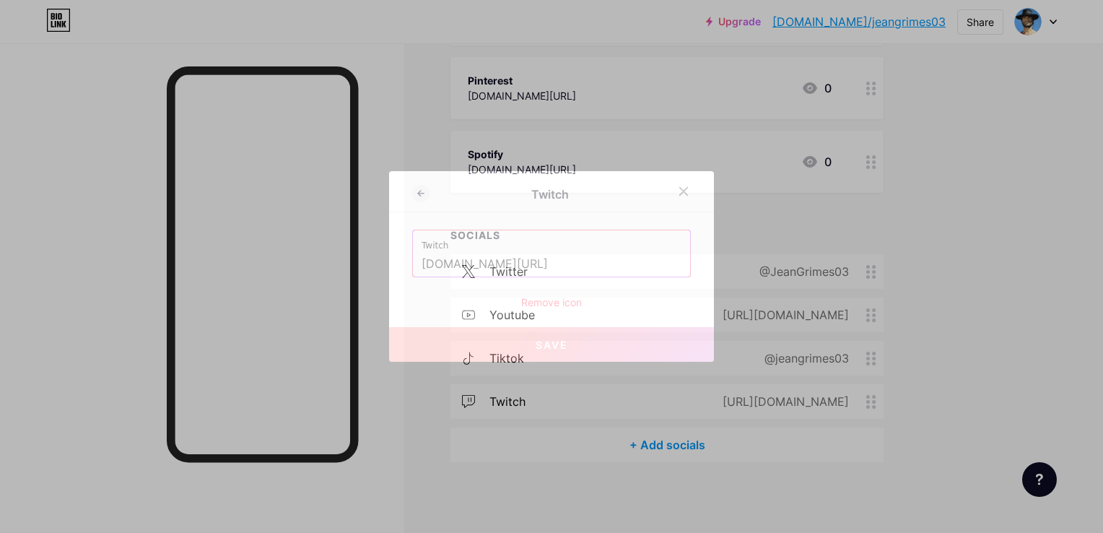
click at [550, 302] on div "Remove icon" at bounding box center [551, 302] width 279 height 15
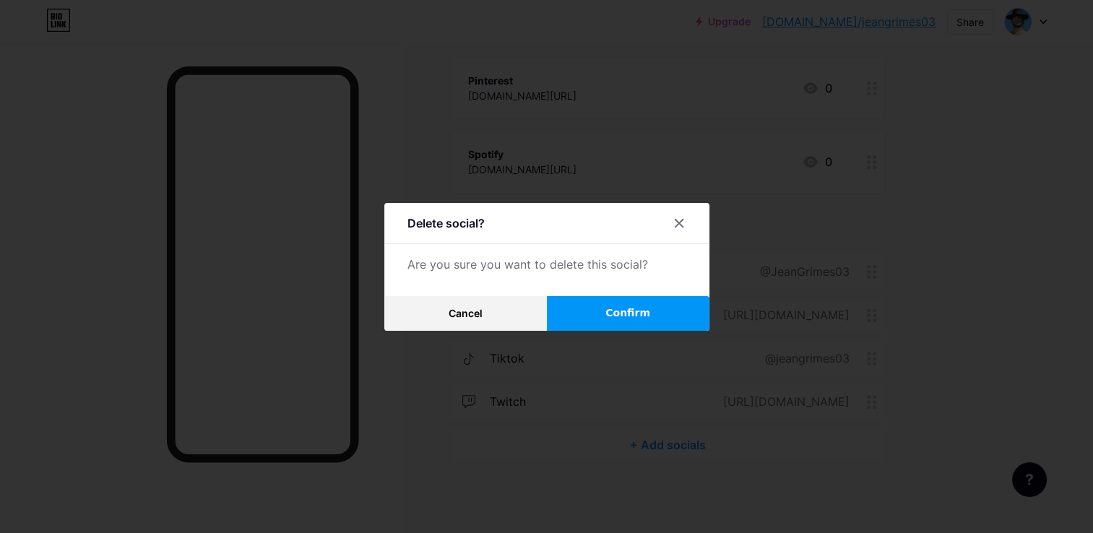
click at [573, 313] on button "Confirm" at bounding box center [628, 313] width 162 height 35
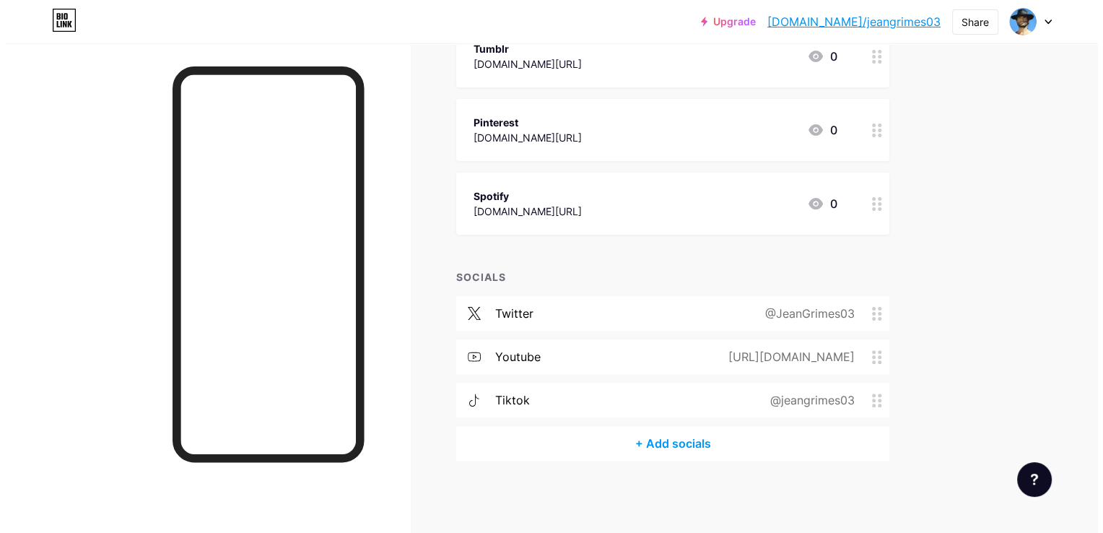
scroll to position [348, 0]
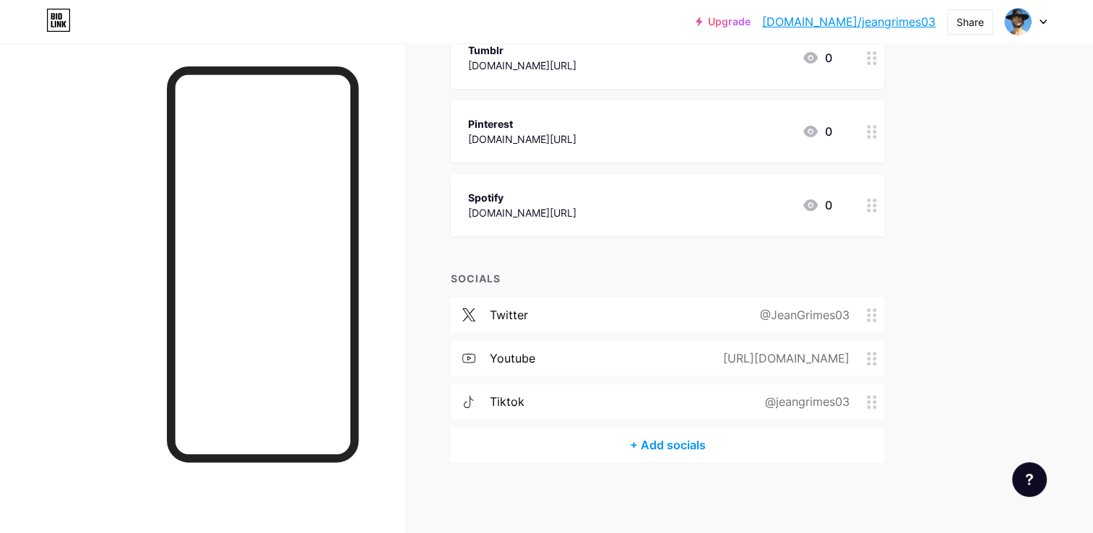
click at [659, 449] on div "+ Add socials" at bounding box center [667, 444] width 433 height 35
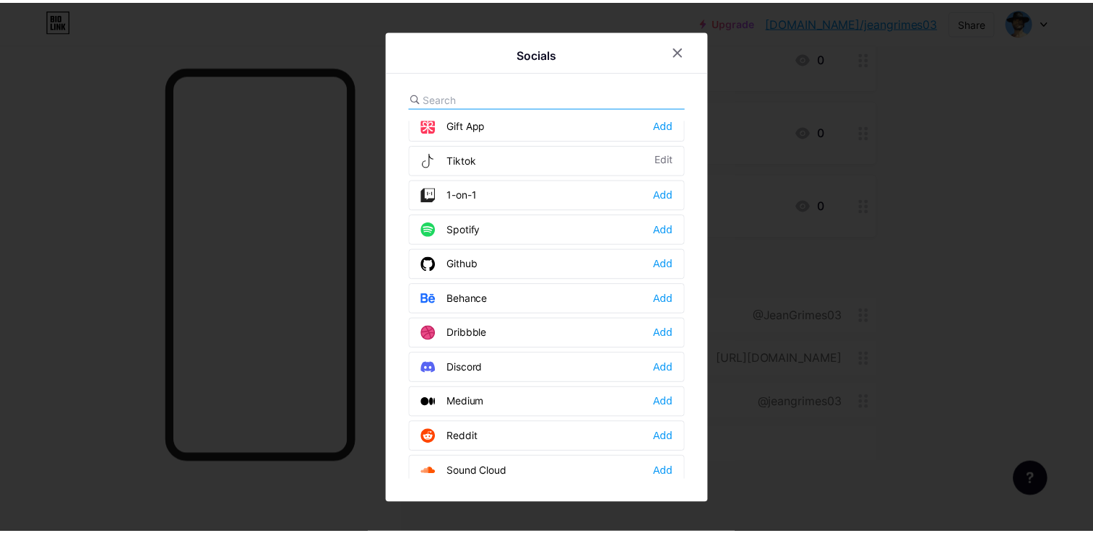
scroll to position [0, 0]
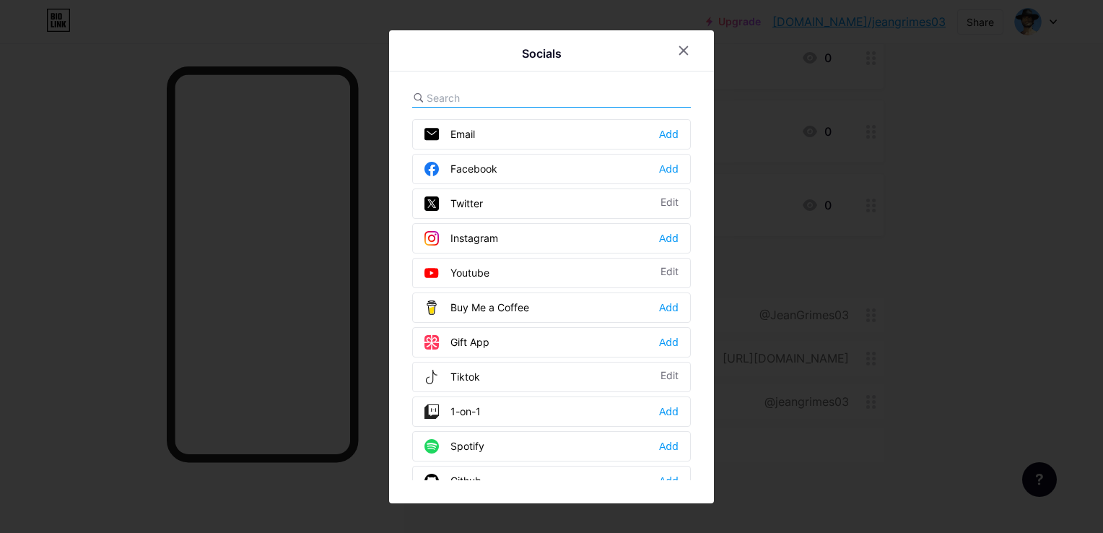
click at [869, 439] on div at bounding box center [551, 266] width 1103 height 533
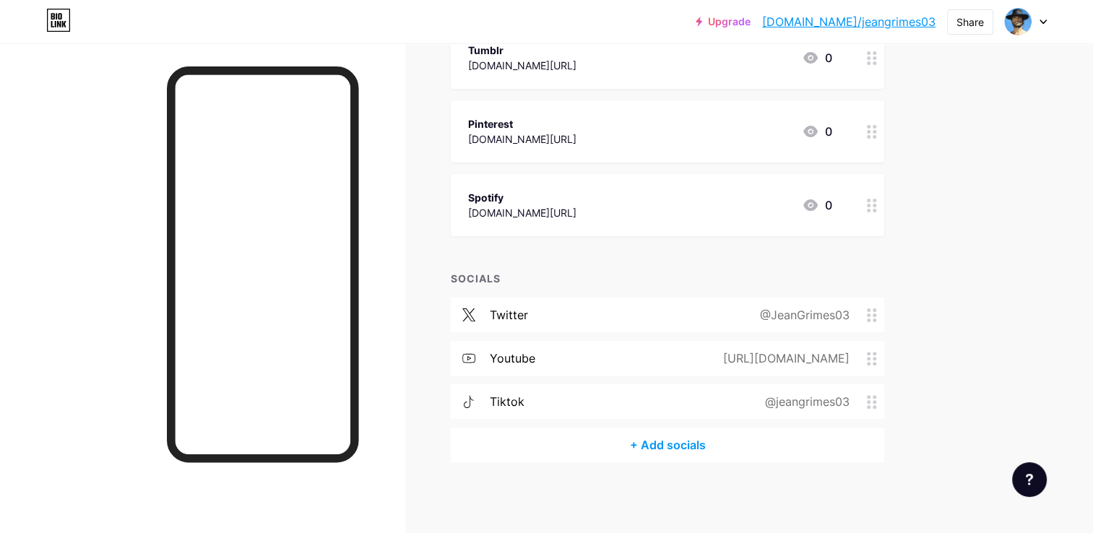
click at [554, 337] on div "twitter @JeanGrimes03 youtube [URL][DOMAIN_NAME] tiktok @jeangrimes03" at bounding box center [667, 363] width 433 height 130
click at [534, 350] on div "youtube" at bounding box center [512, 358] width 45 height 17
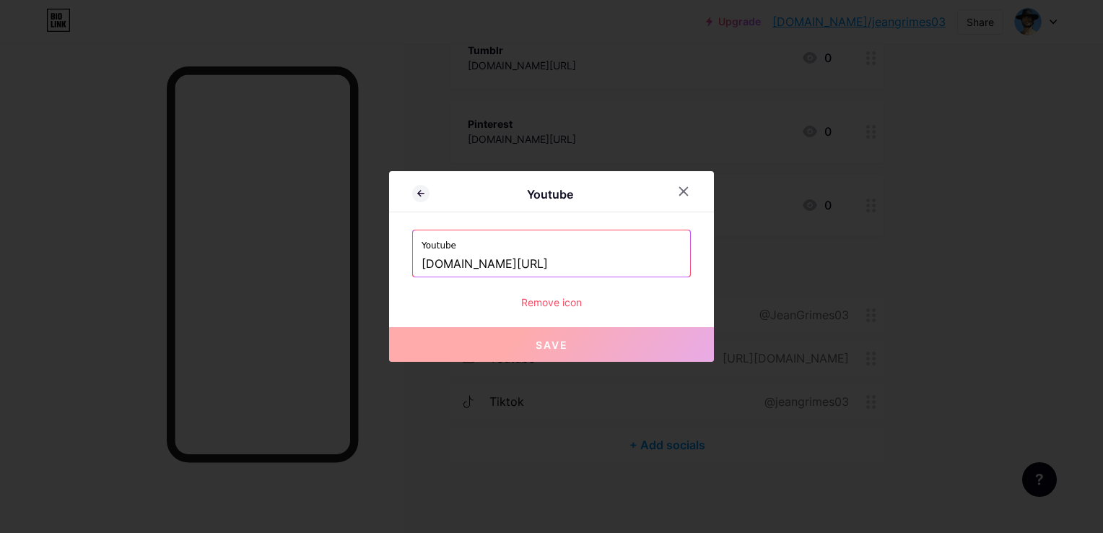
click at [557, 271] on input "[DOMAIN_NAME][URL]" at bounding box center [552, 264] width 260 height 25
click at [544, 308] on div "Remove icon" at bounding box center [551, 302] width 279 height 15
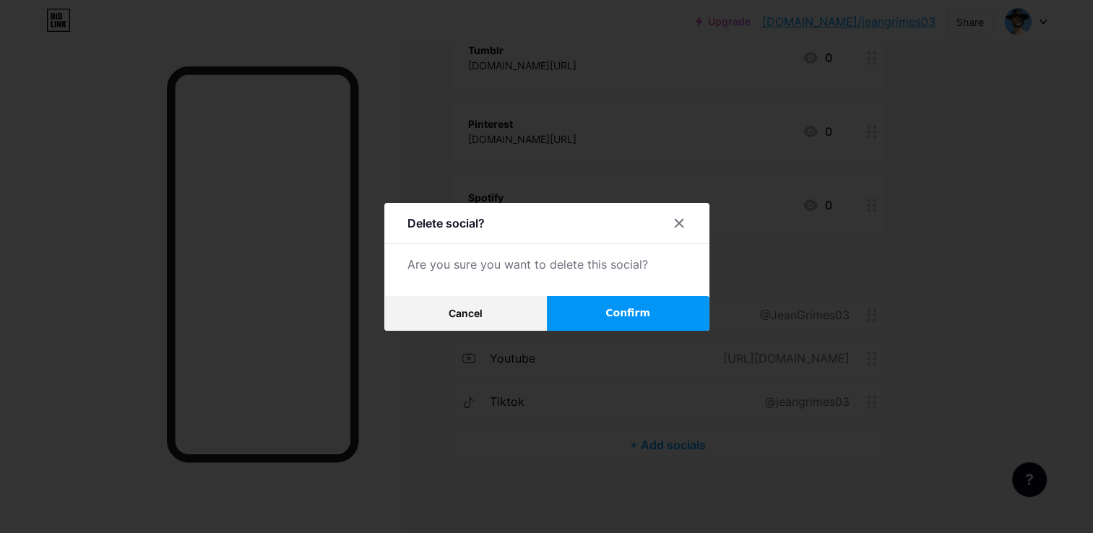
click at [596, 316] on button "Confirm" at bounding box center [628, 313] width 162 height 35
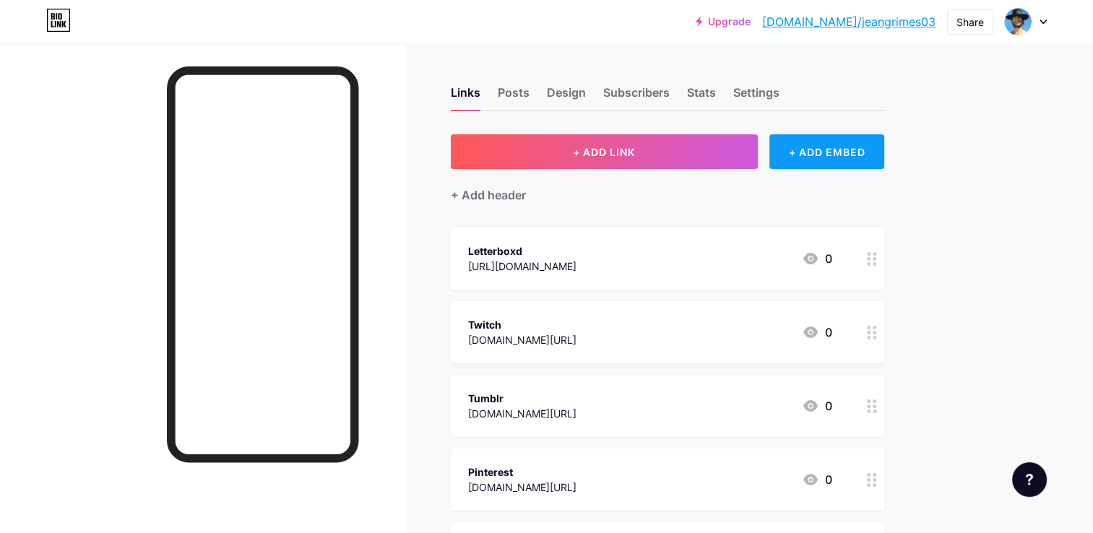
click at [804, 153] on div "+ ADD EMBED" at bounding box center [826, 151] width 115 height 35
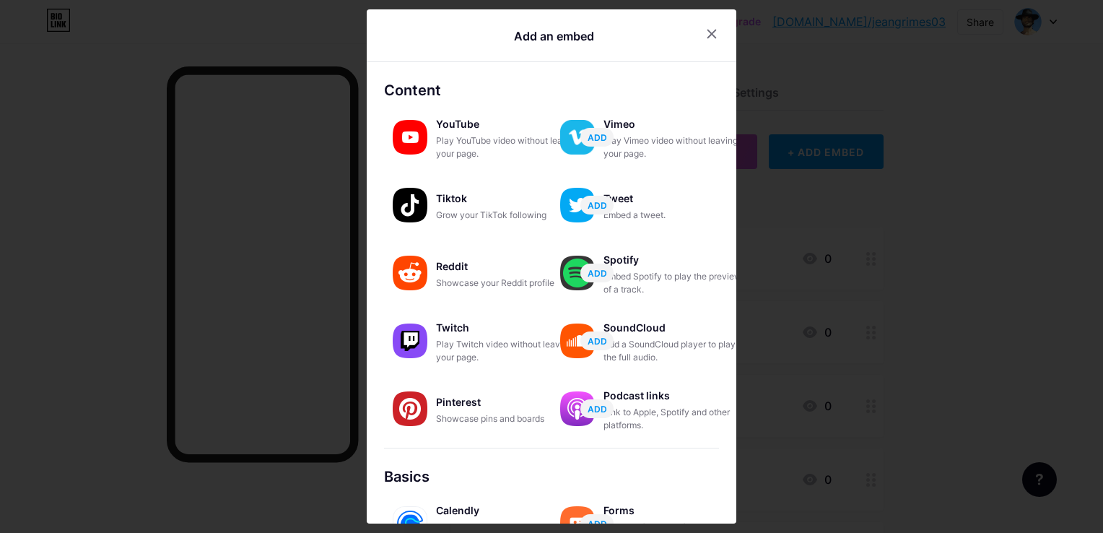
click at [857, 138] on div at bounding box center [551, 266] width 1103 height 533
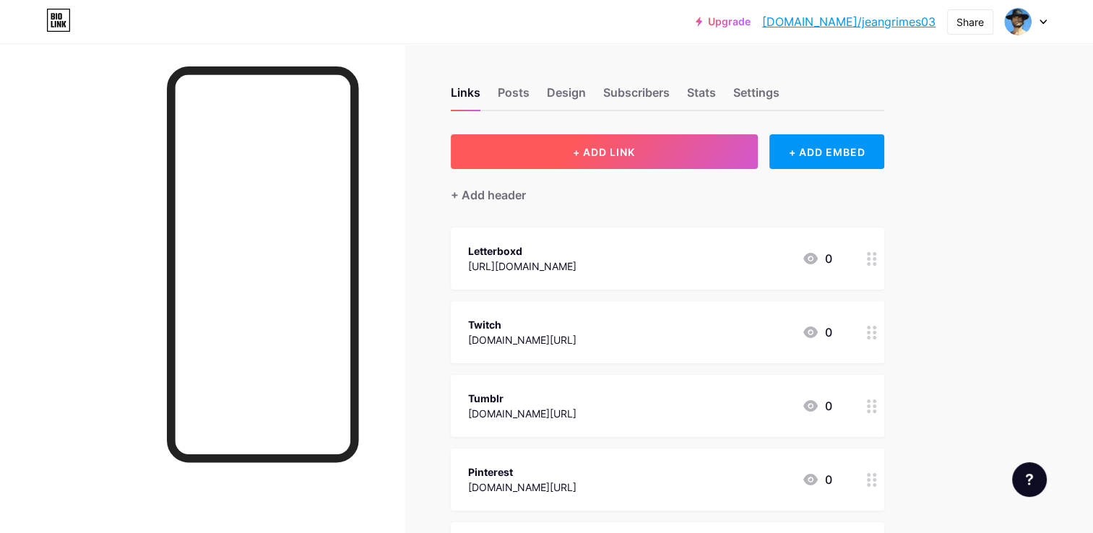
click at [476, 146] on button "+ ADD LINK" at bounding box center [604, 151] width 307 height 35
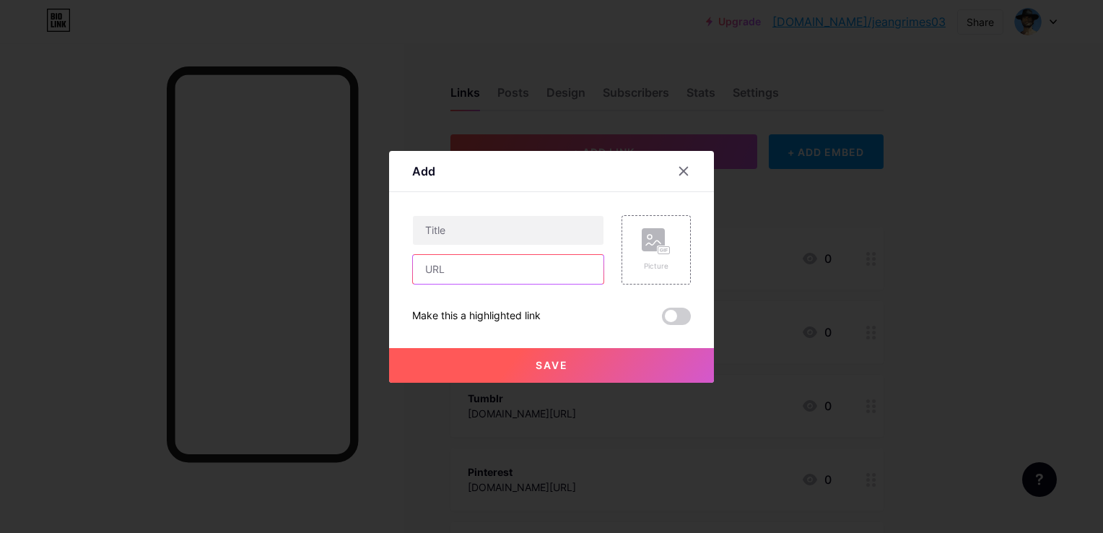
click at [429, 273] on input "text" at bounding box center [508, 269] width 191 height 29
paste input "[URL][DOMAIN_NAME]"
type input "[URL][DOMAIN_NAME]"
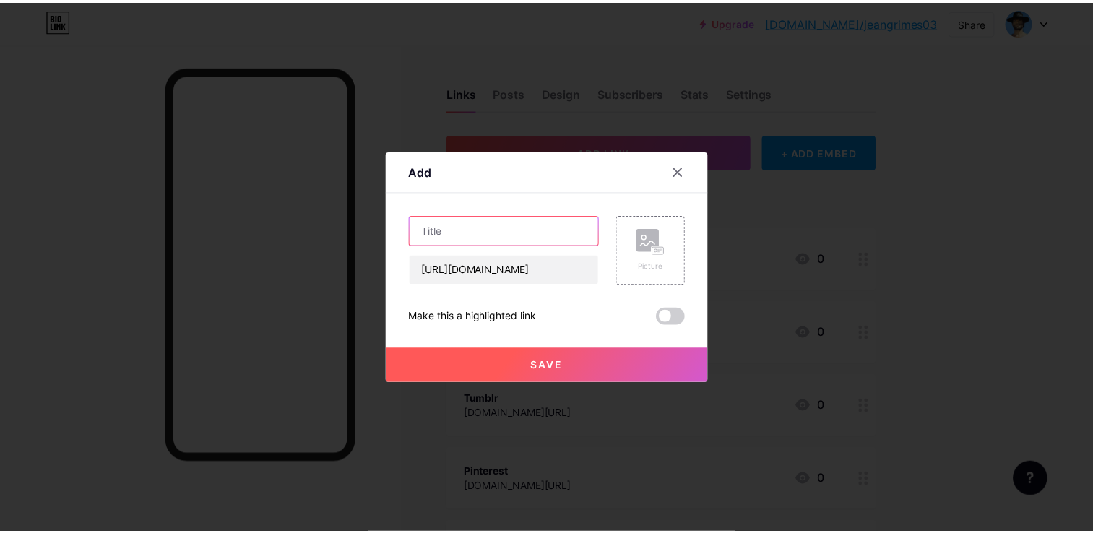
scroll to position [0, 0]
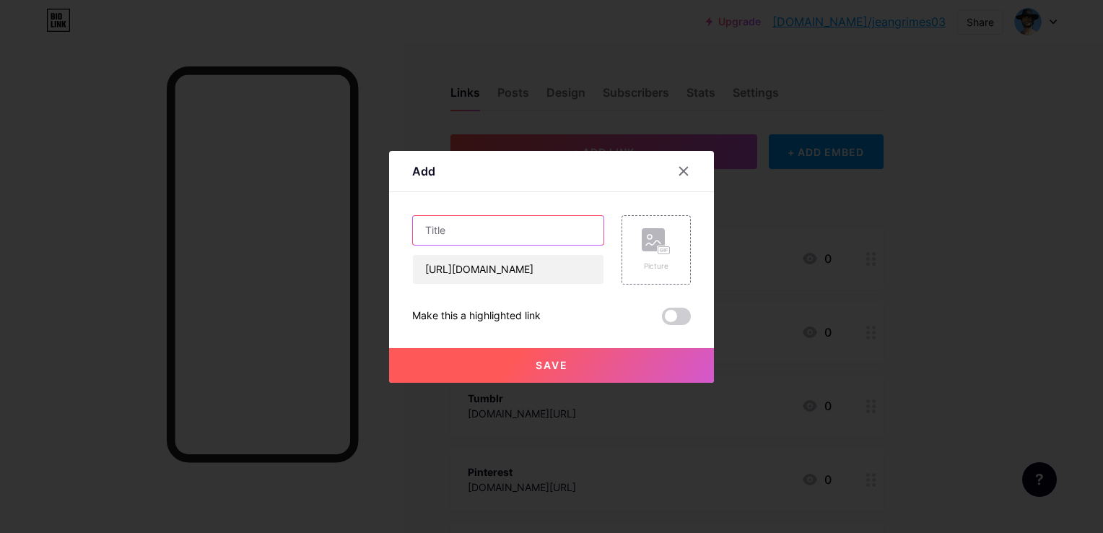
click at [439, 241] on input "text" at bounding box center [508, 230] width 191 height 29
type input "YouTube"
click at [511, 354] on button "Save" at bounding box center [551, 365] width 325 height 35
